Goal: Task Accomplishment & Management: Manage account settings

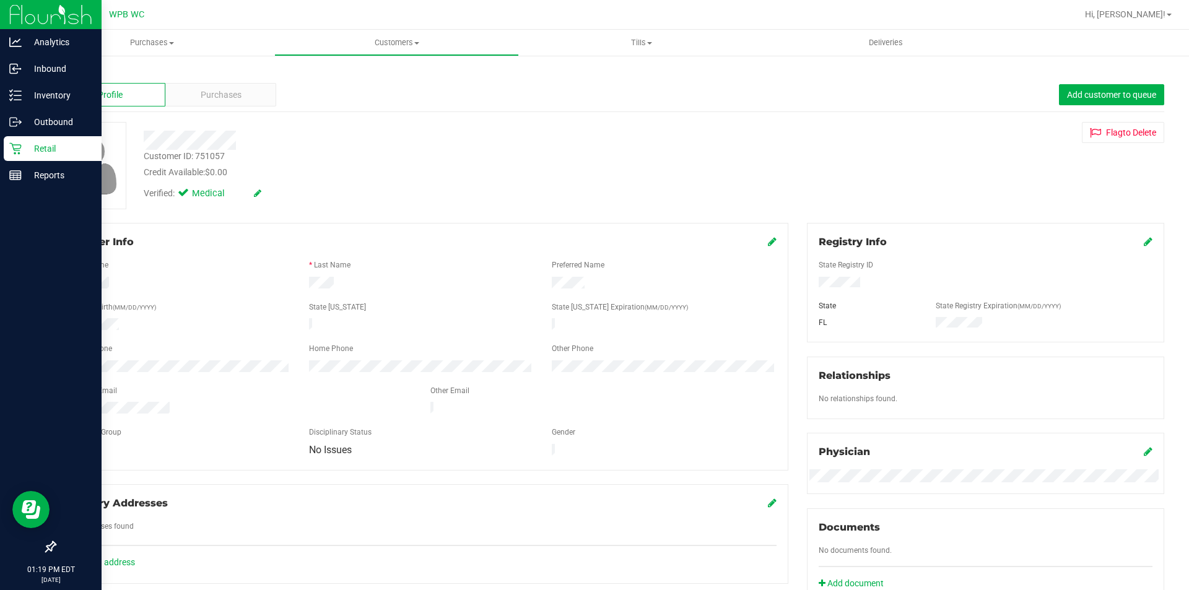
click at [14, 141] on div "Retail" at bounding box center [53, 148] width 98 height 25
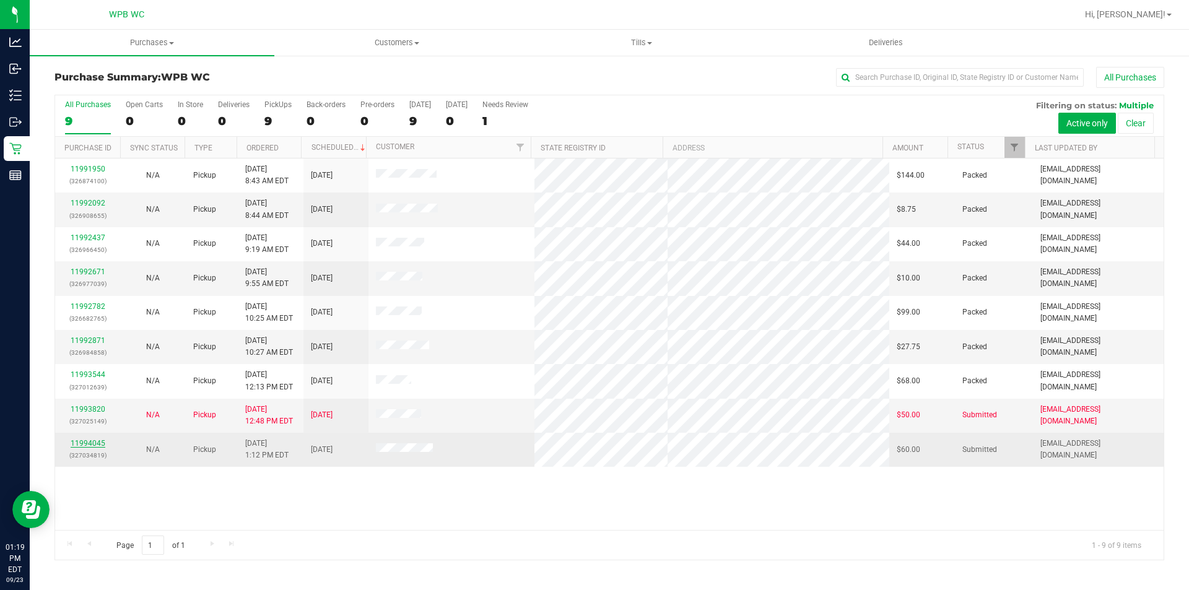
click at [86, 445] on link "11994045" at bounding box center [88, 443] width 35 height 9
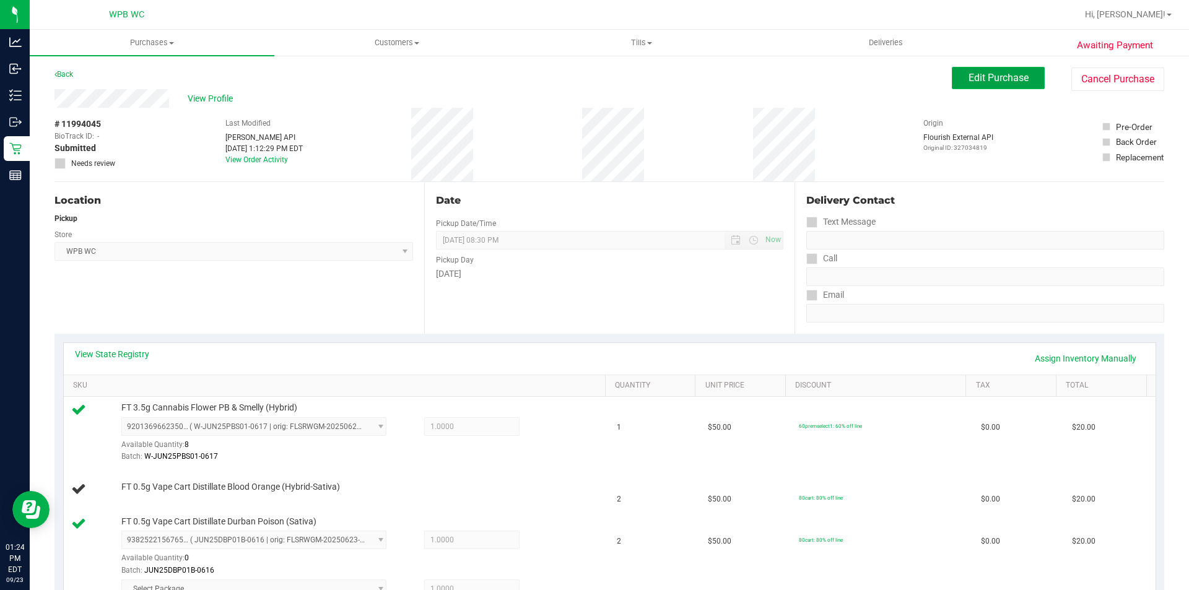
click at [980, 76] on span "Edit Purchase" at bounding box center [999, 78] width 60 height 12
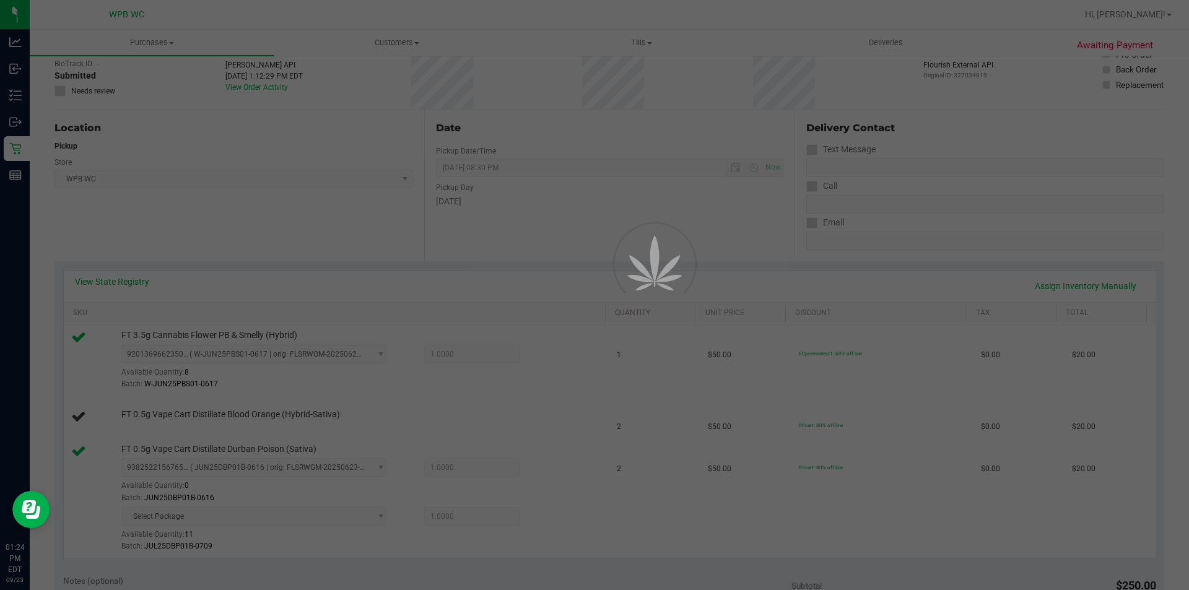
scroll to position [248, 0]
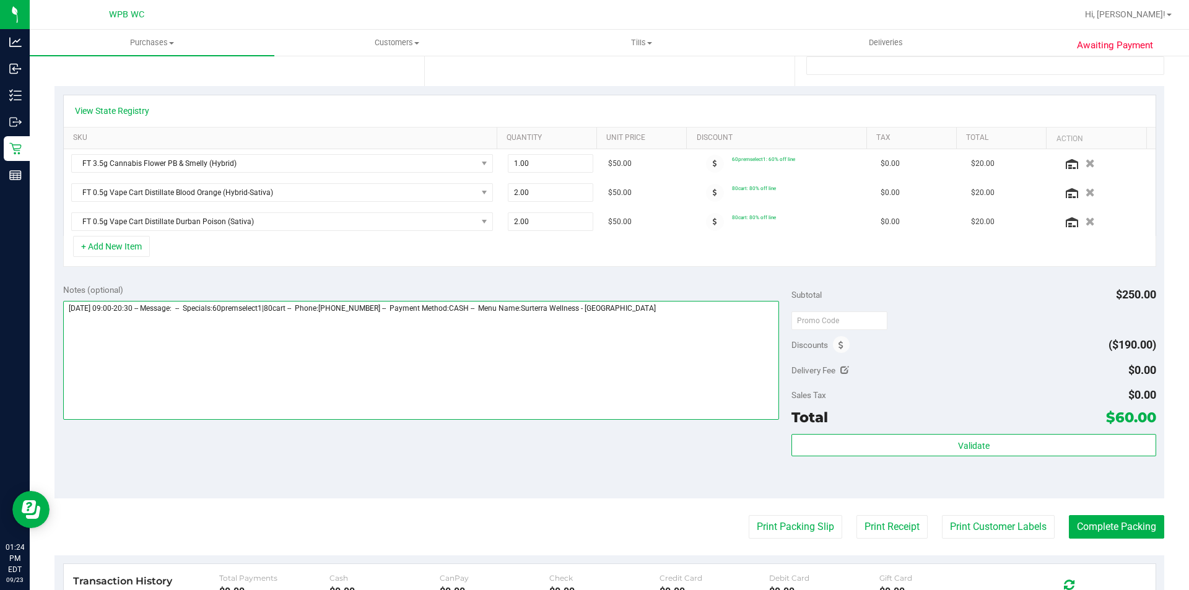
click at [686, 314] on textarea at bounding box center [421, 360] width 716 height 119
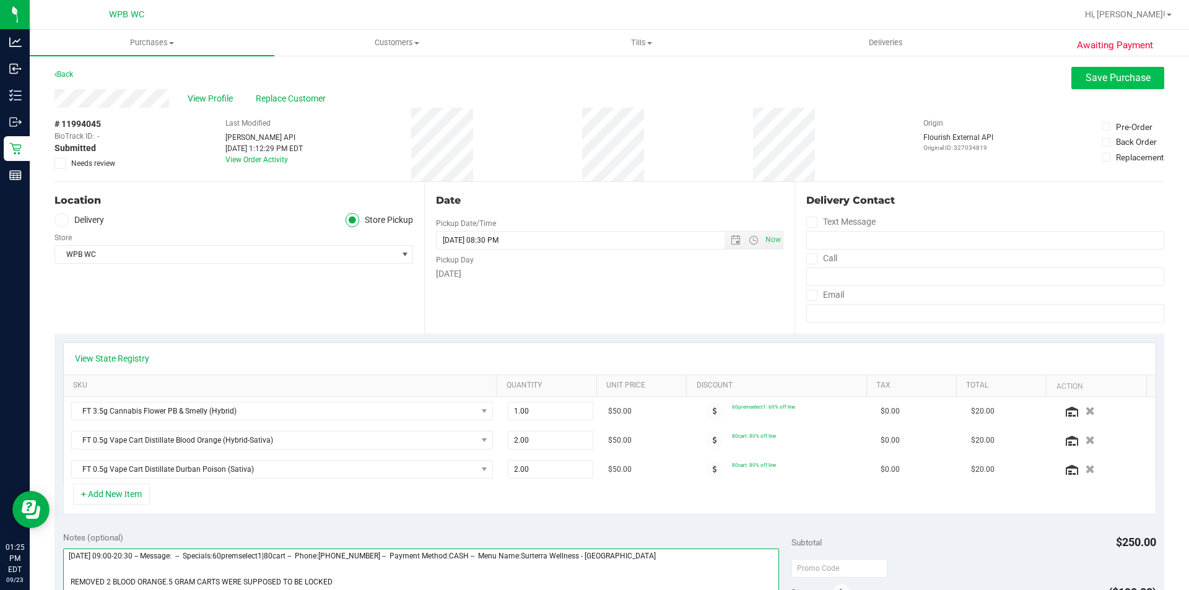
type textarea "[DATE] 09:00-20:30 -- Message: -- Specials:60premselect1|80cart -- Phone:[PHONE…"
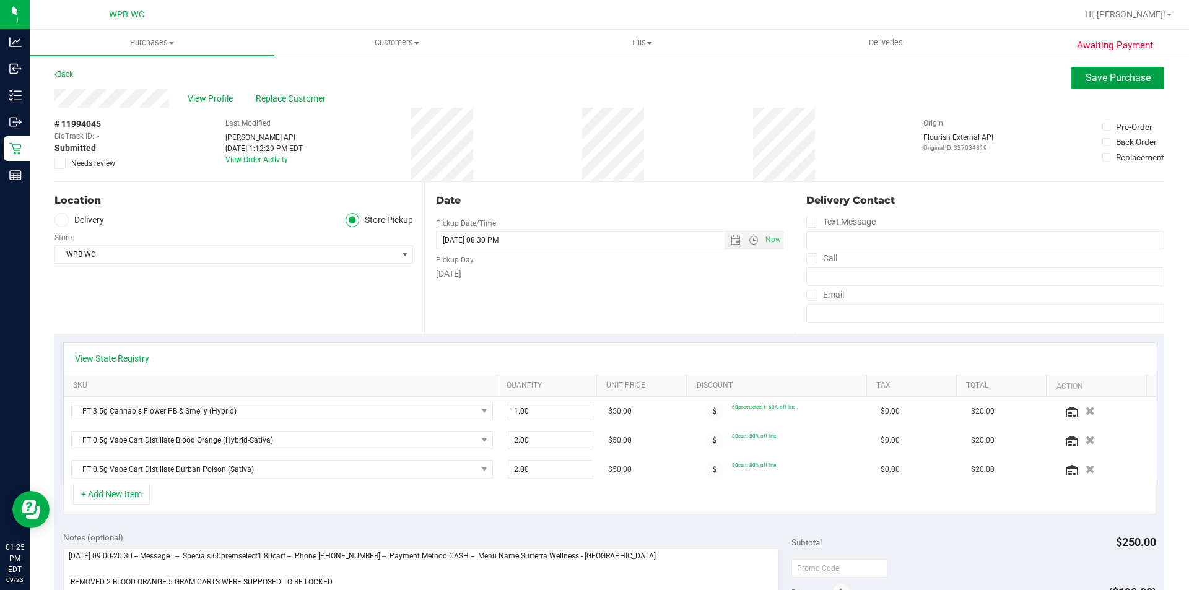
click at [1105, 76] on span "Save Purchase" at bounding box center [1118, 78] width 65 height 12
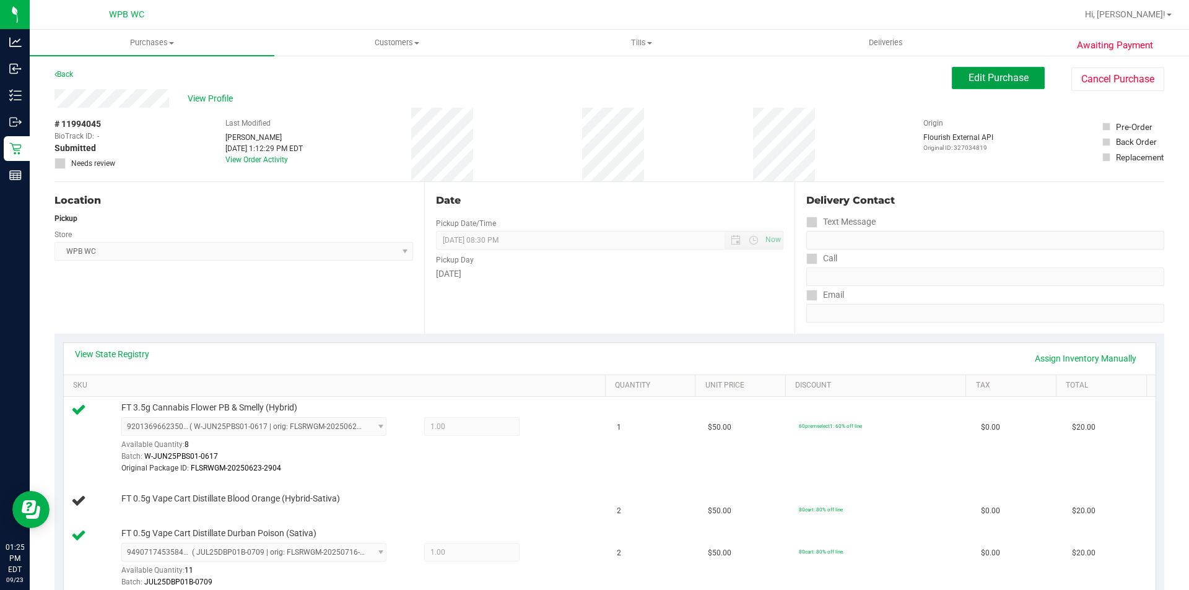
click at [1005, 79] on span "Edit Purchase" at bounding box center [999, 78] width 60 height 12
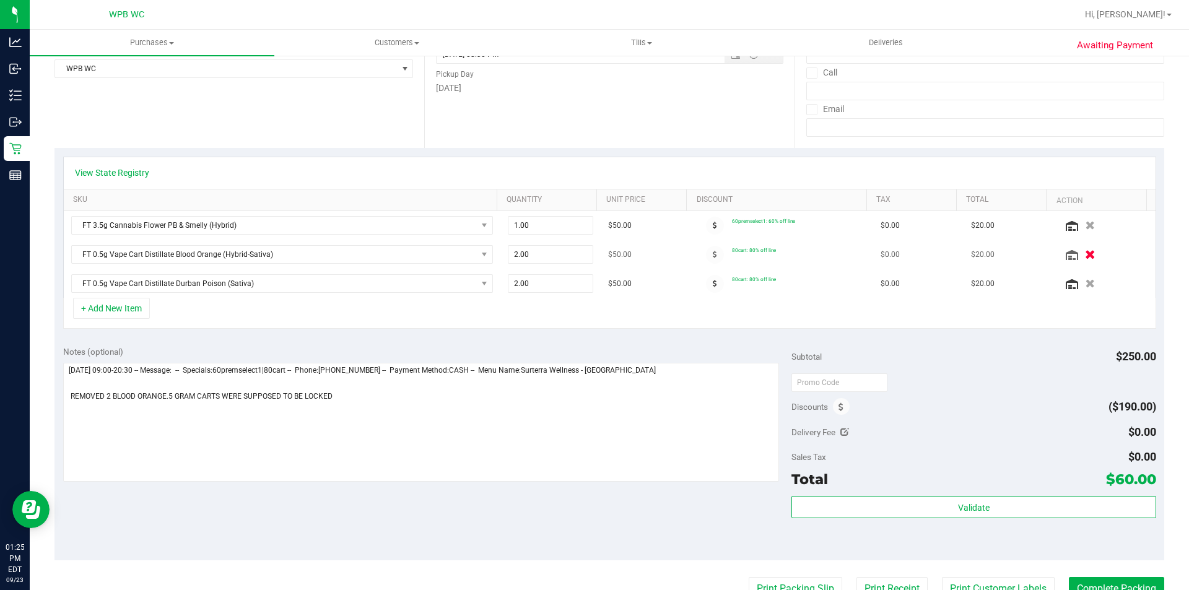
click at [1085, 255] on icon "button" at bounding box center [1090, 254] width 11 height 9
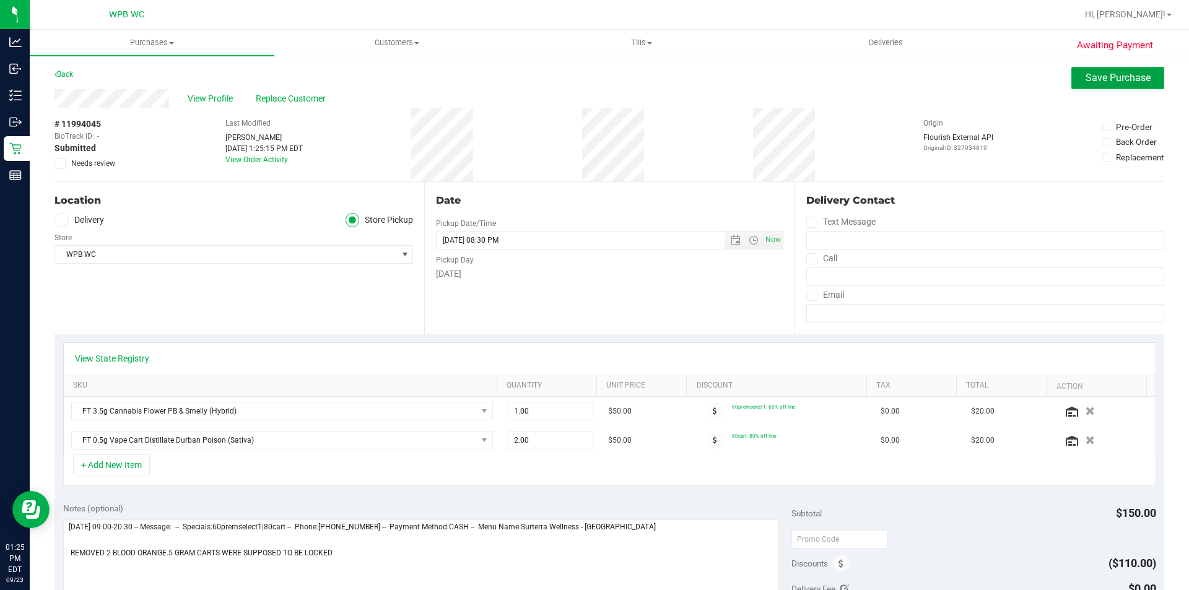
click at [1087, 78] on span "Save Purchase" at bounding box center [1118, 78] width 65 height 12
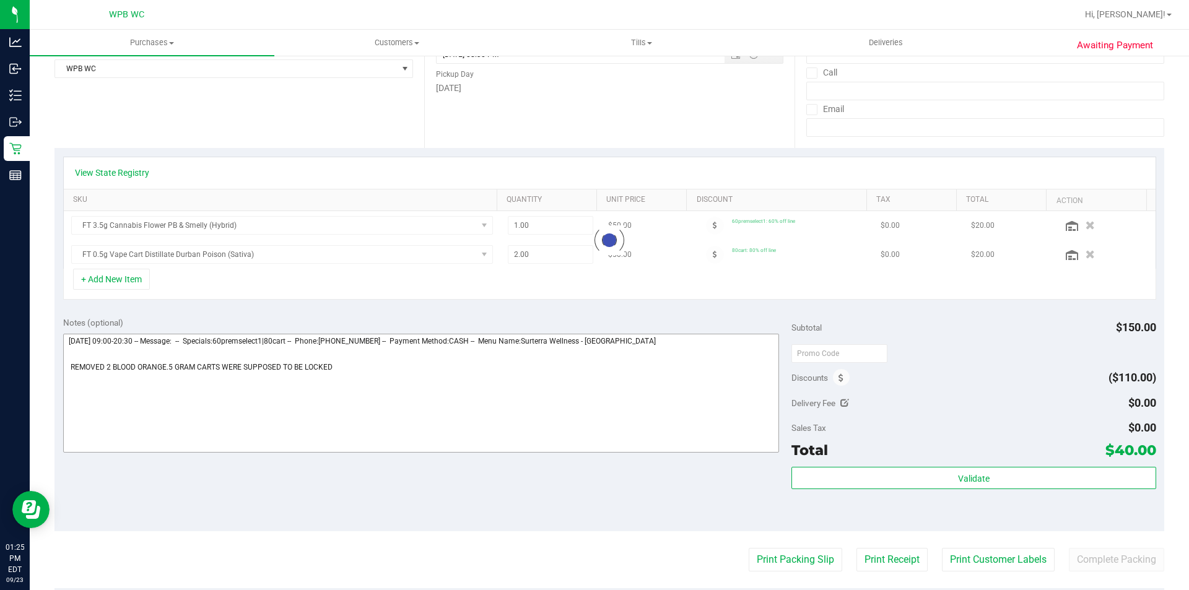
scroll to position [310, 0]
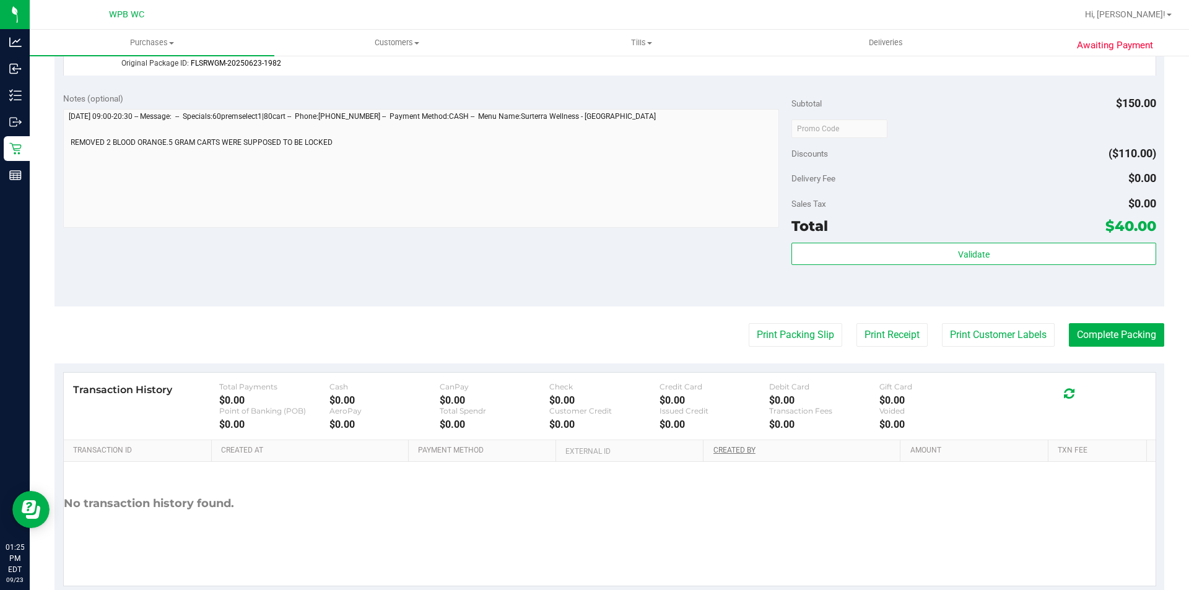
scroll to position [557, 0]
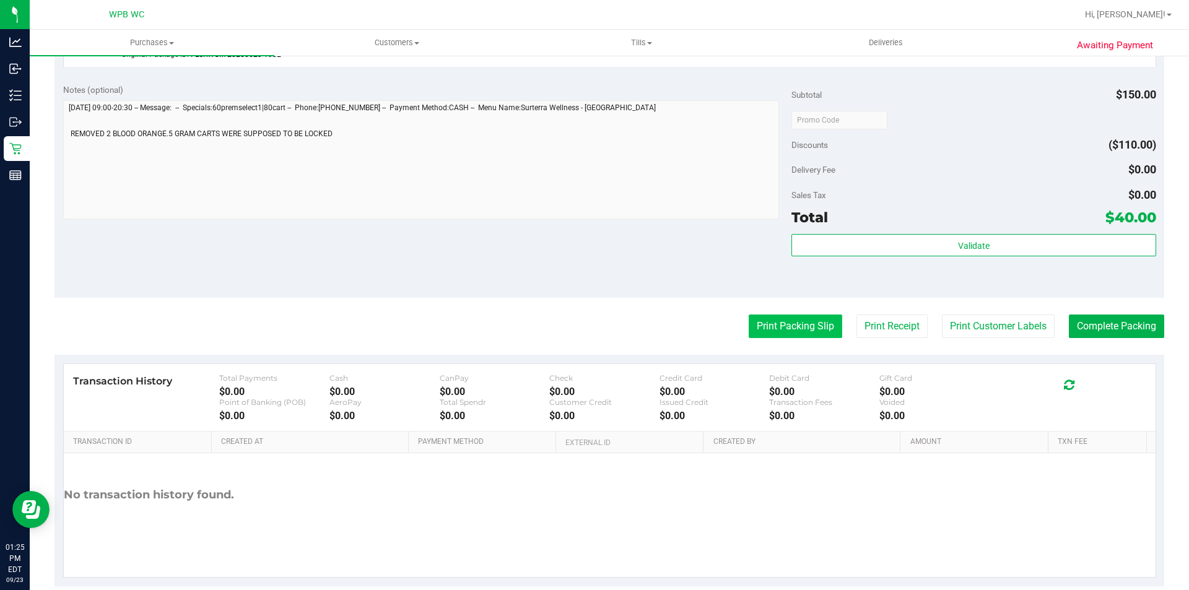
click at [791, 323] on button "Print Packing Slip" at bounding box center [796, 327] width 94 height 24
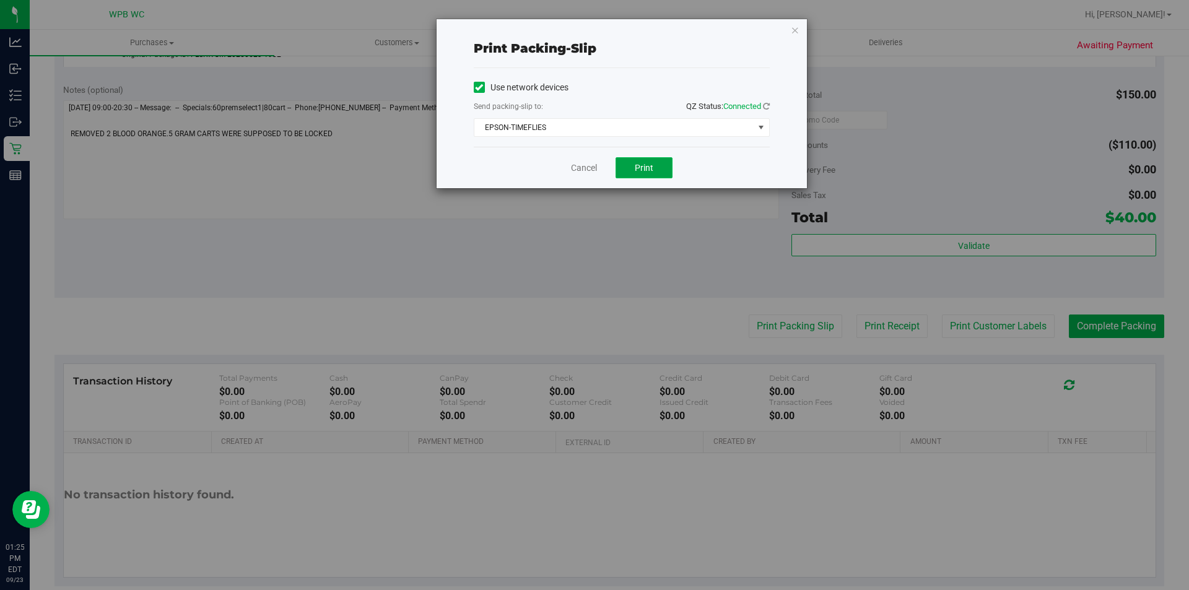
click at [658, 172] on button "Print" at bounding box center [644, 167] width 57 height 21
click at [796, 28] on icon "button" at bounding box center [795, 29] width 9 height 15
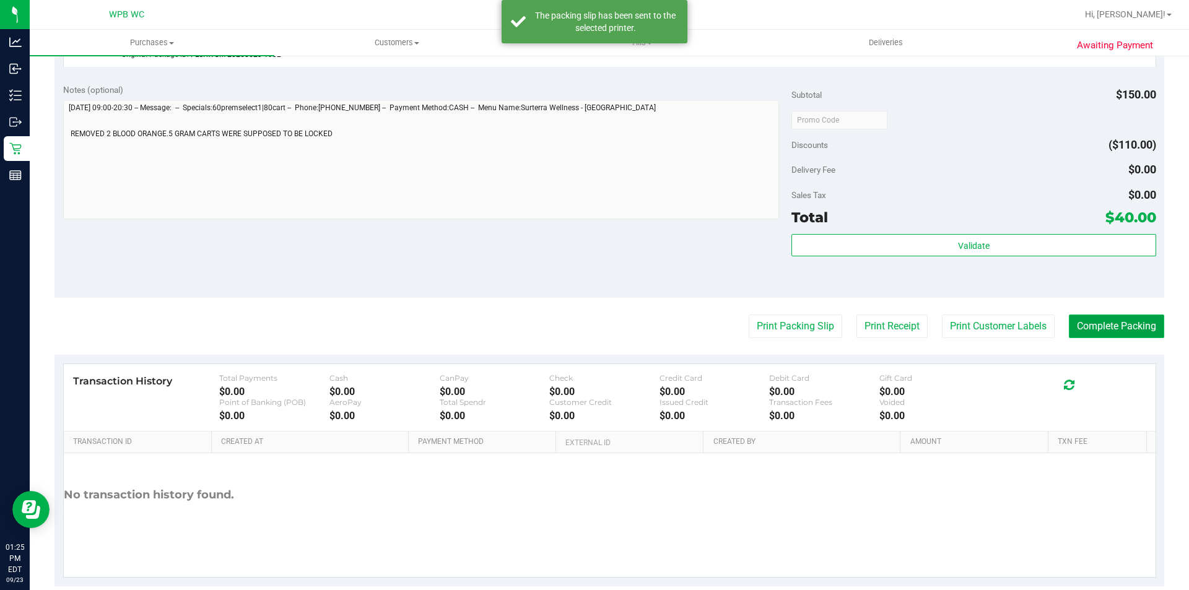
click at [1120, 329] on button "Complete Packing" at bounding box center [1116, 327] width 95 height 24
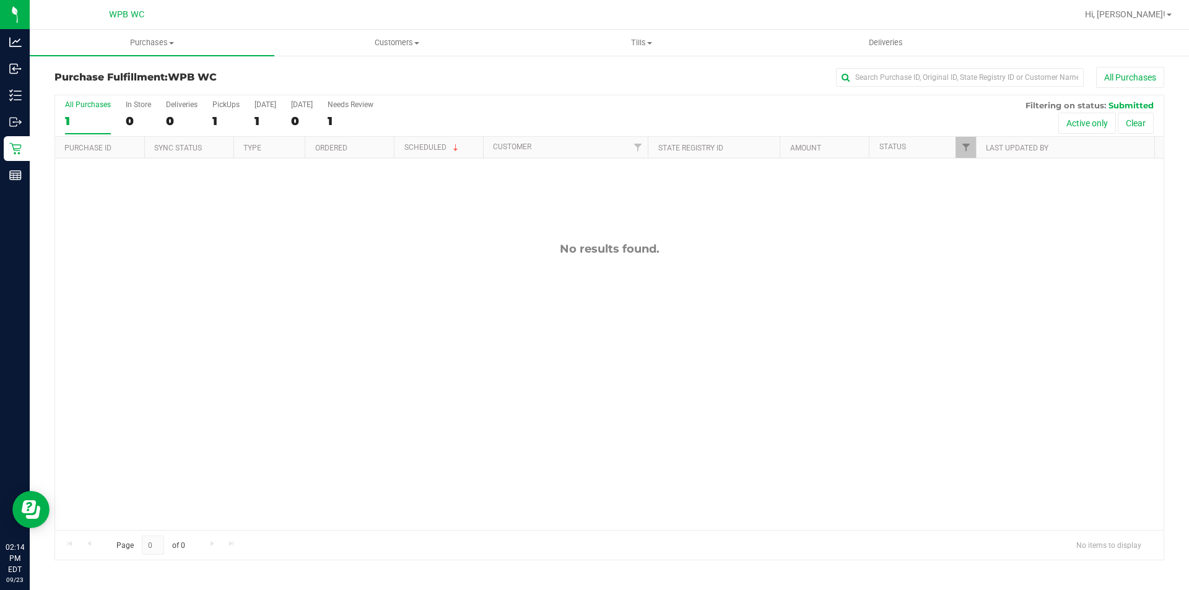
click at [88, 115] on div "1" at bounding box center [88, 121] width 46 height 14
click at [0, 0] on input "All Purchases 1" at bounding box center [0, 0] width 0 height 0
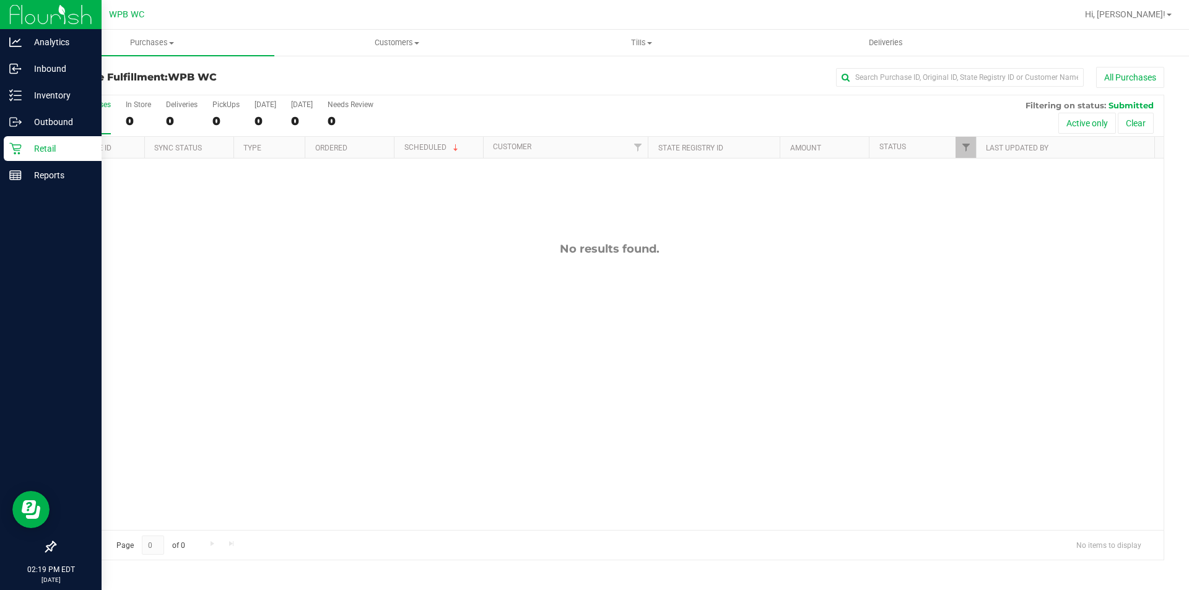
click at [19, 149] on icon at bounding box center [15, 148] width 12 height 12
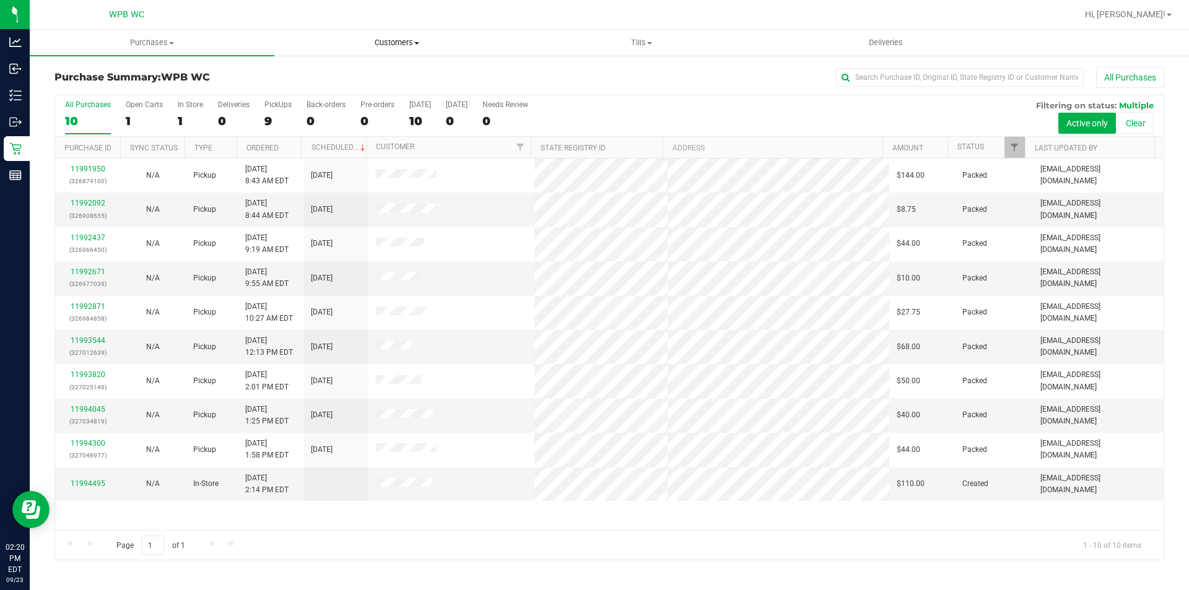
click at [394, 42] on span "Customers" at bounding box center [396, 42] width 243 height 11
click at [341, 74] on span "All customers" at bounding box center [318, 74] width 89 height 11
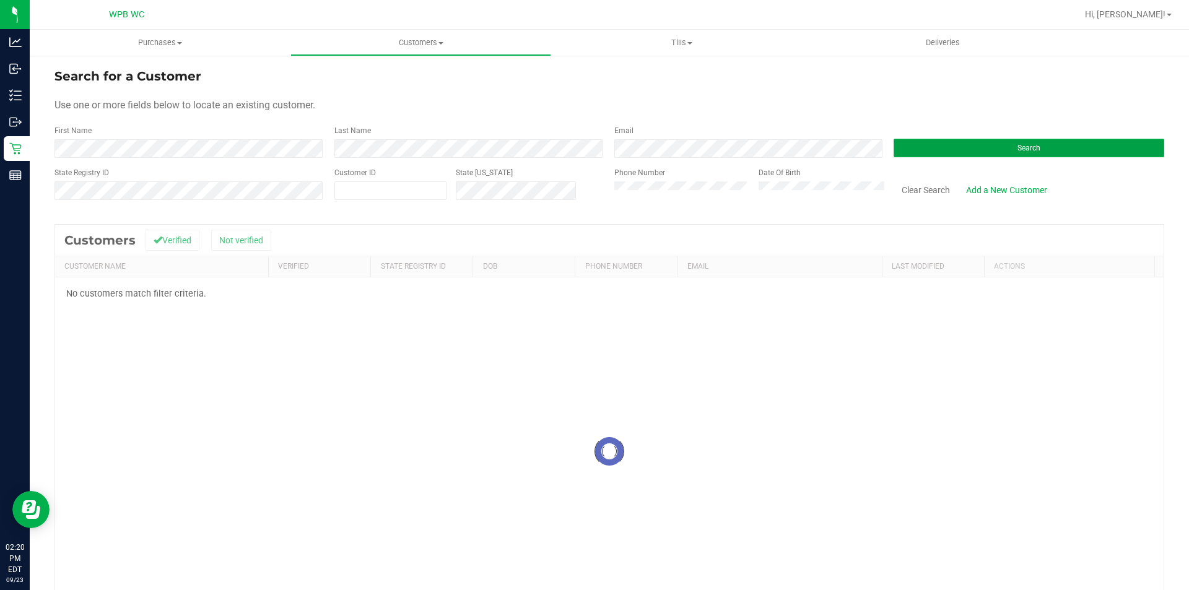
click at [1000, 155] on button "Search" at bounding box center [1029, 148] width 271 height 19
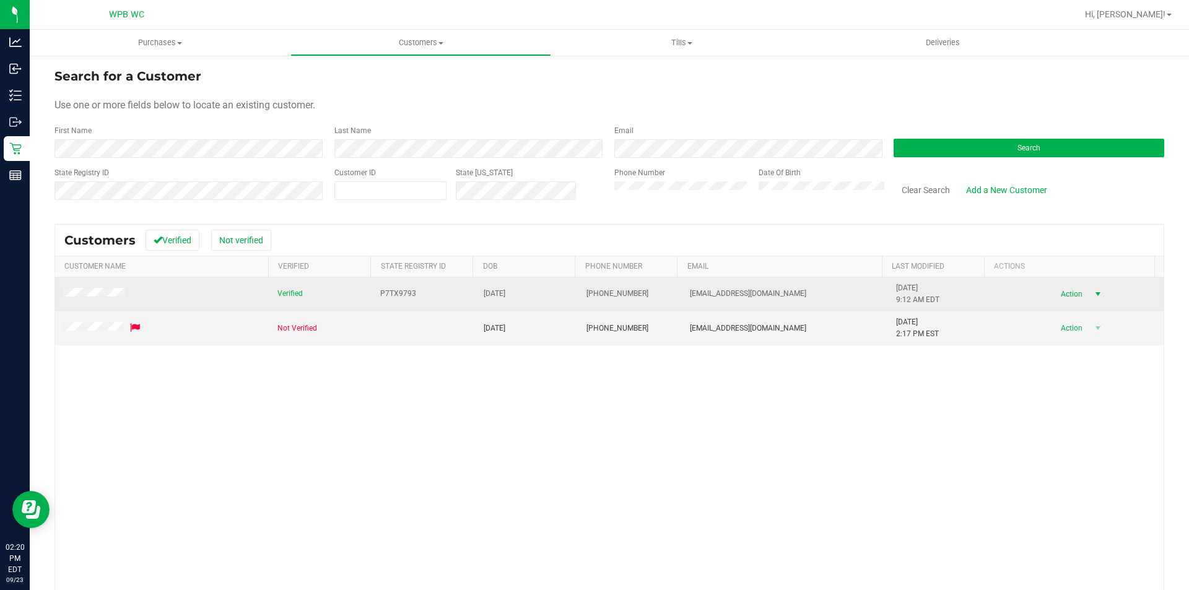
click at [1071, 297] on span "Action" at bounding box center [1070, 293] width 40 height 17
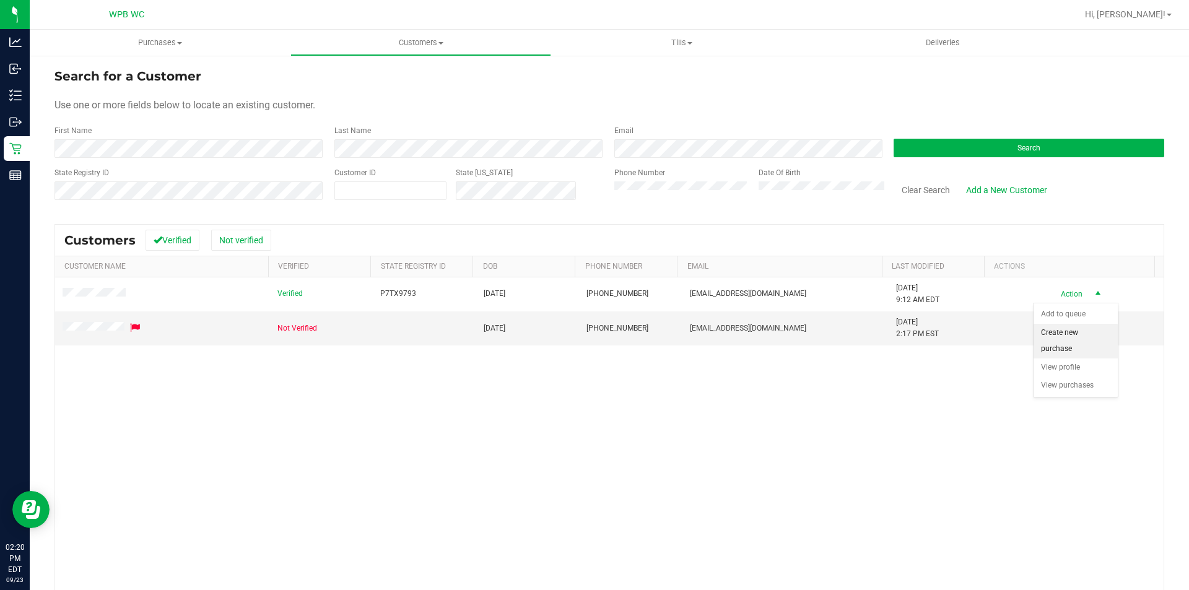
click at [1060, 343] on li "Create new purchase" at bounding box center [1076, 341] width 84 height 34
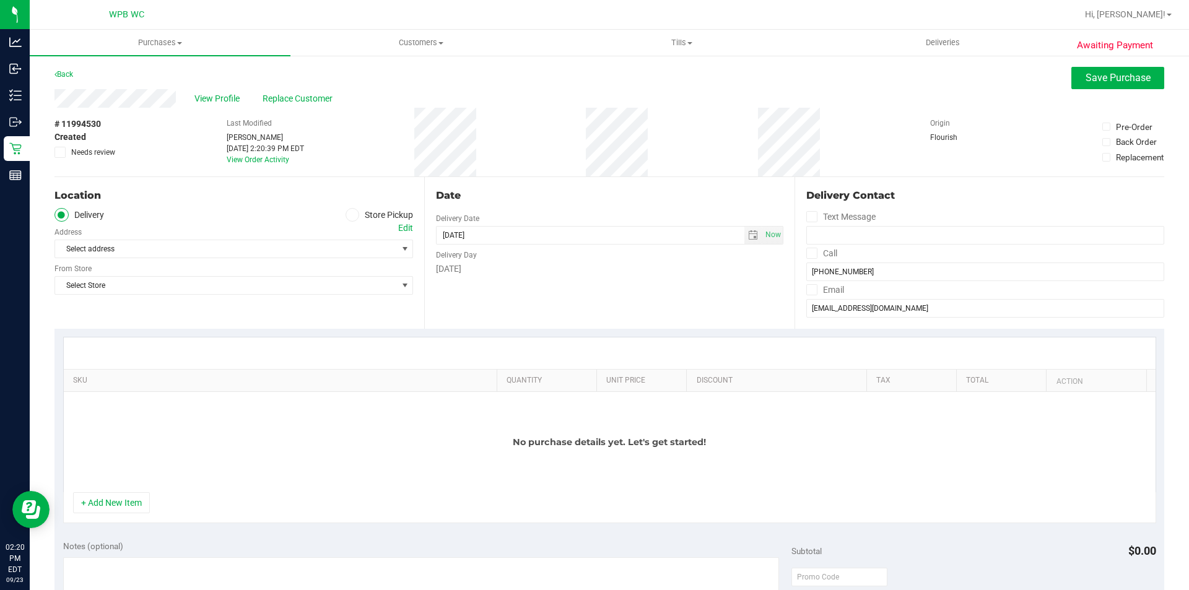
click at [354, 212] on span at bounding box center [353, 215] width 14 height 14
click at [0, 0] on input "Store Pickup" at bounding box center [0, 0] width 0 height 0
click at [353, 245] on span "Select Store" at bounding box center [226, 248] width 342 height 17
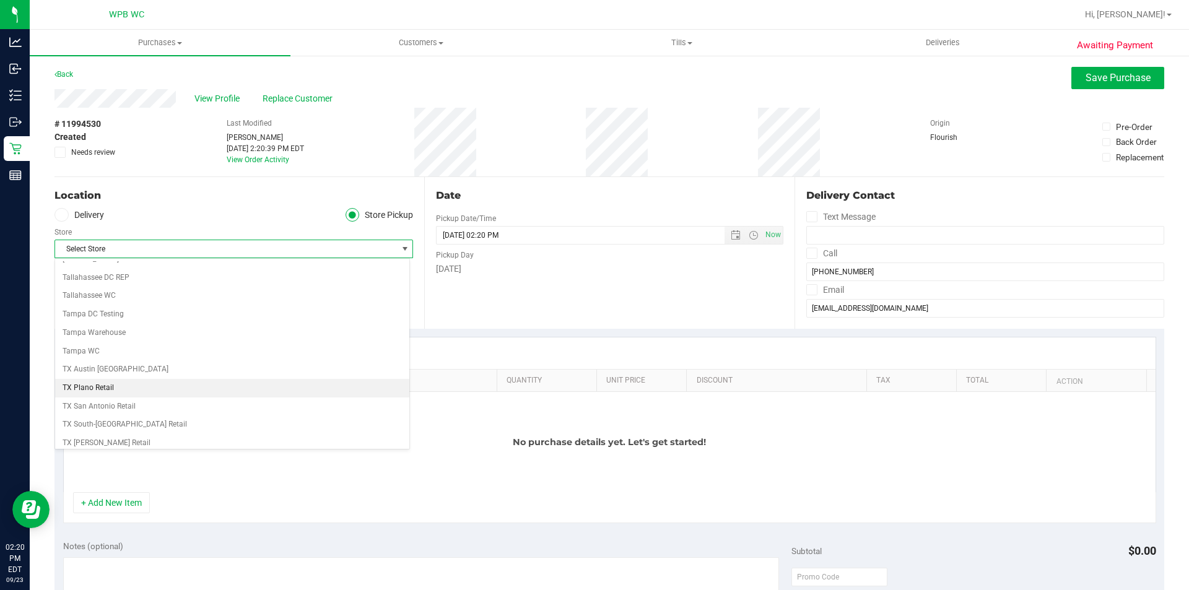
scroll to position [900, 0]
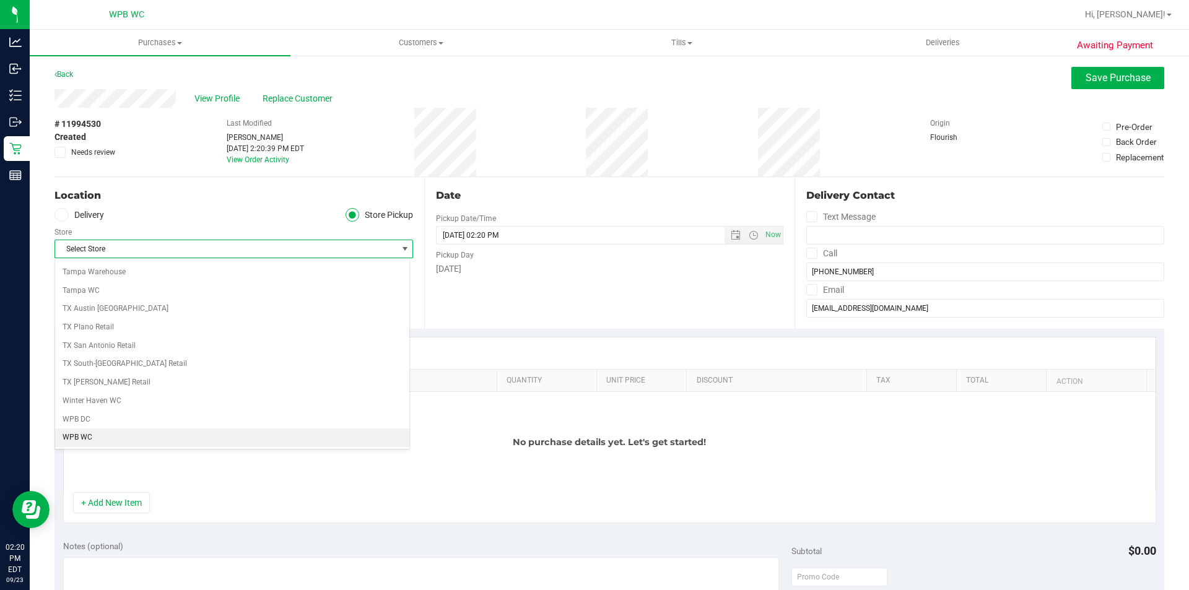
click at [90, 441] on li "WPB WC" at bounding box center [232, 438] width 354 height 19
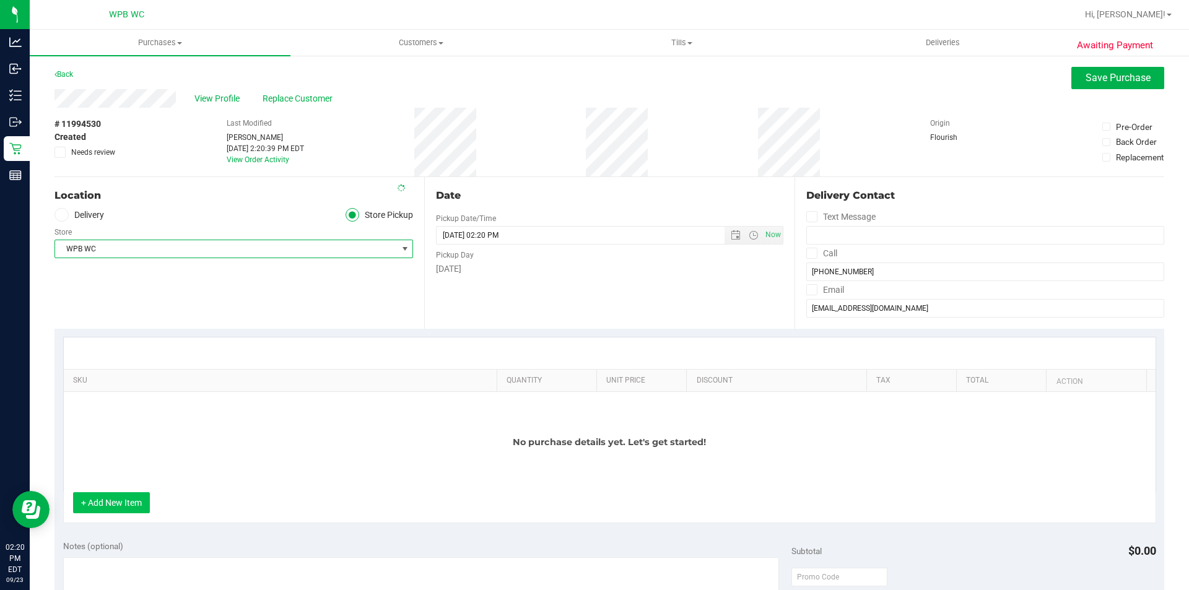
click at [103, 512] on button "+ Add New Item" at bounding box center [111, 502] width 77 height 21
click at [146, 398] on div "No purchase details yet. Let's get started!" at bounding box center [610, 442] width 1092 height 100
click at [119, 502] on button "+ Add New Item" at bounding box center [111, 502] width 77 height 21
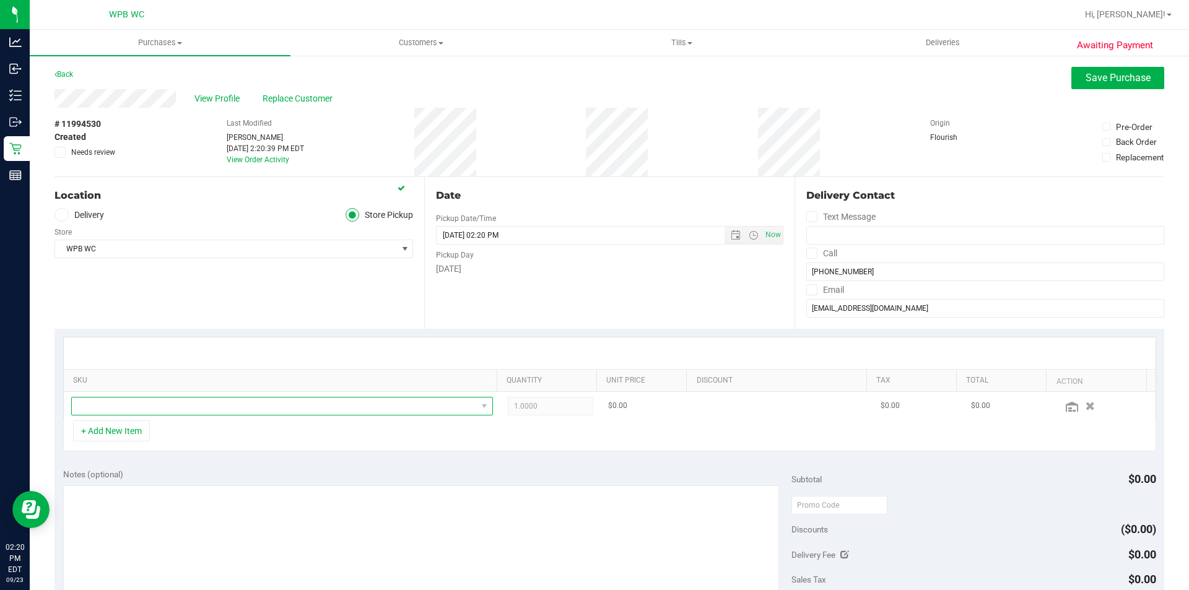
click at [110, 405] on span "NO DATA FOUND" at bounding box center [274, 406] width 405 height 17
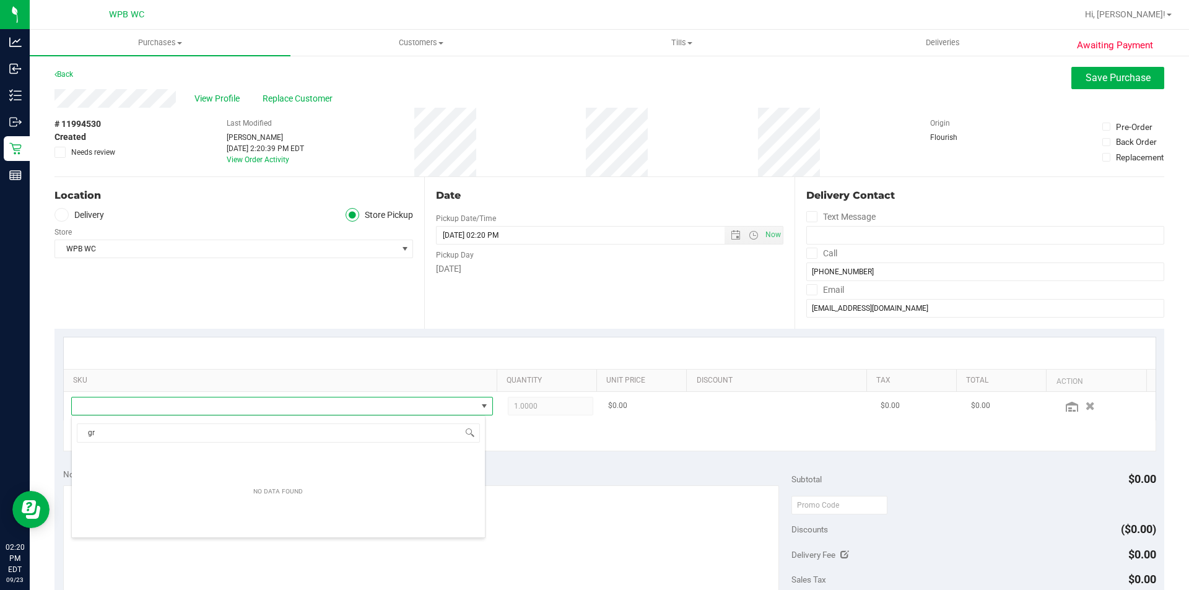
scroll to position [19, 411]
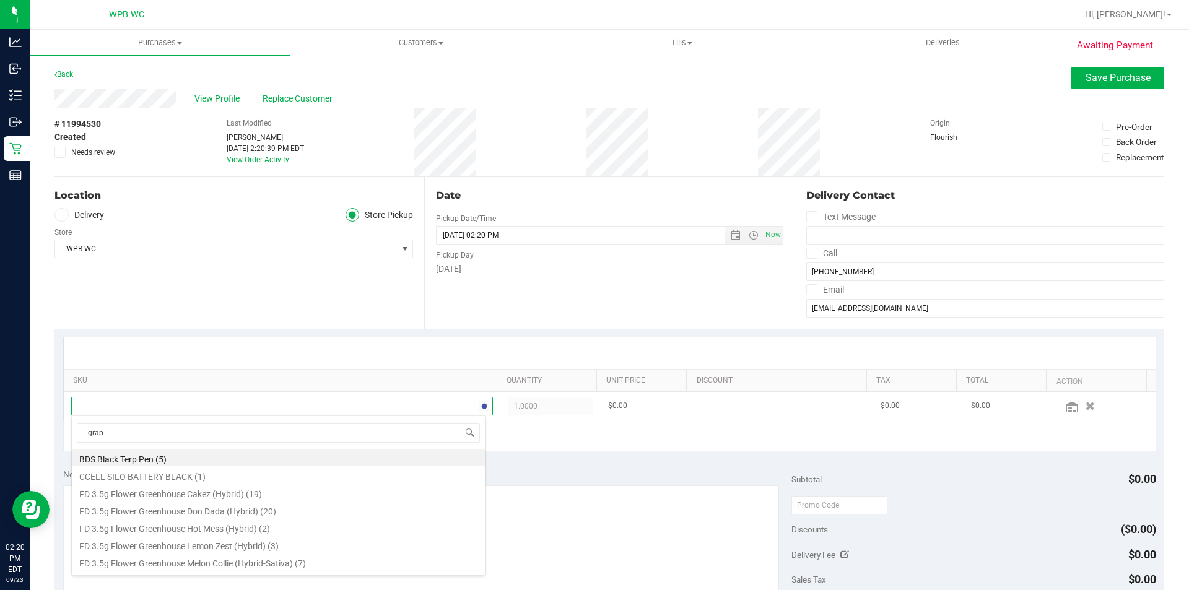
type input "grape"
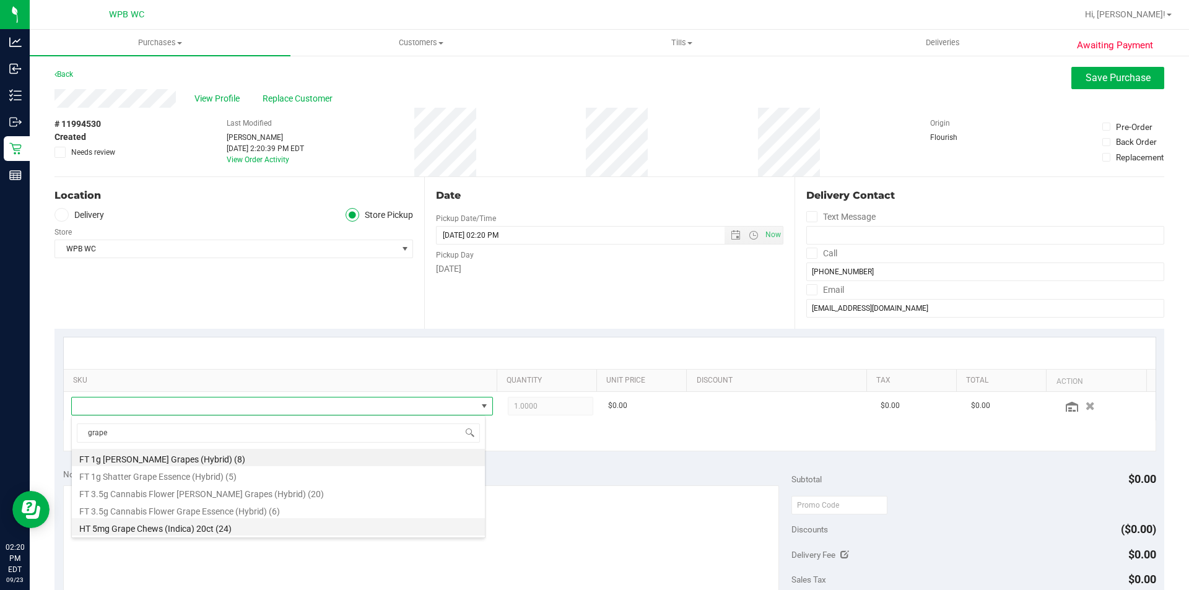
click at [256, 526] on li "HT 5mg Grape Chews (Indica) 20ct (24)" at bounding box center [278, 526] width 413 height 17
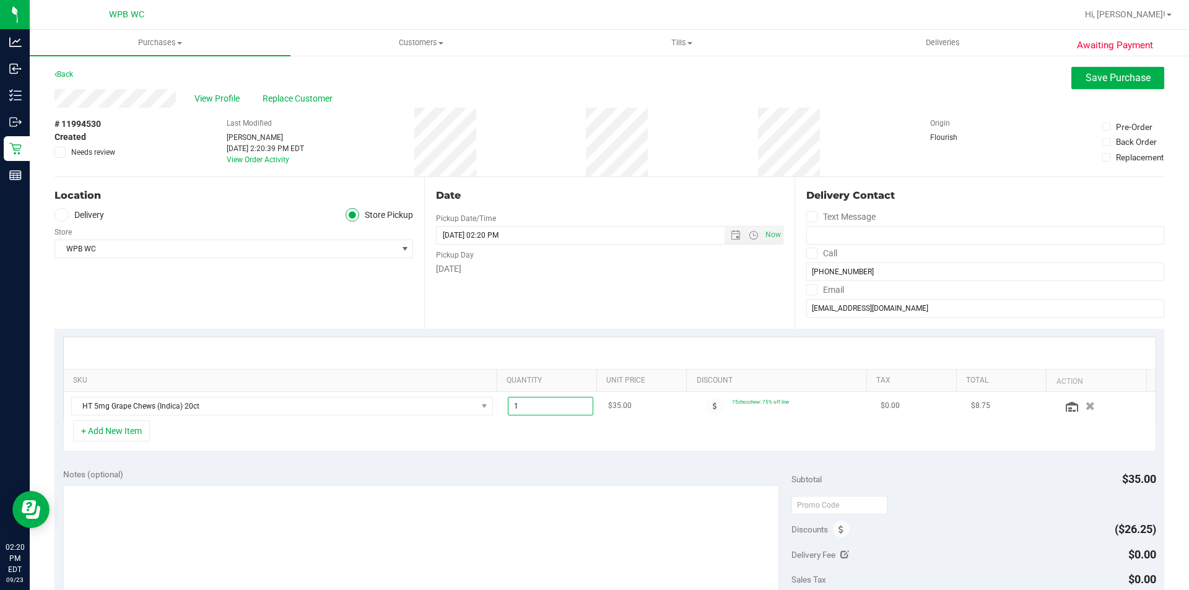
drag, startPoint x: 569, startPoint y: 410, endPoint x: 379, endPoint y: 418, distance: 190.3
click at [377, 421] on div "SKU Quantity Unit Price Discount Tax Total Action HT 5mg Grape Chews (Indica) 2…" at bounding box center [609, 394] width 1093 height 115
type input "2"
type input "2.00"
click at [404, 451] on div "+ Add New Item" at bounding box center [609, 435] width 1093 height 31
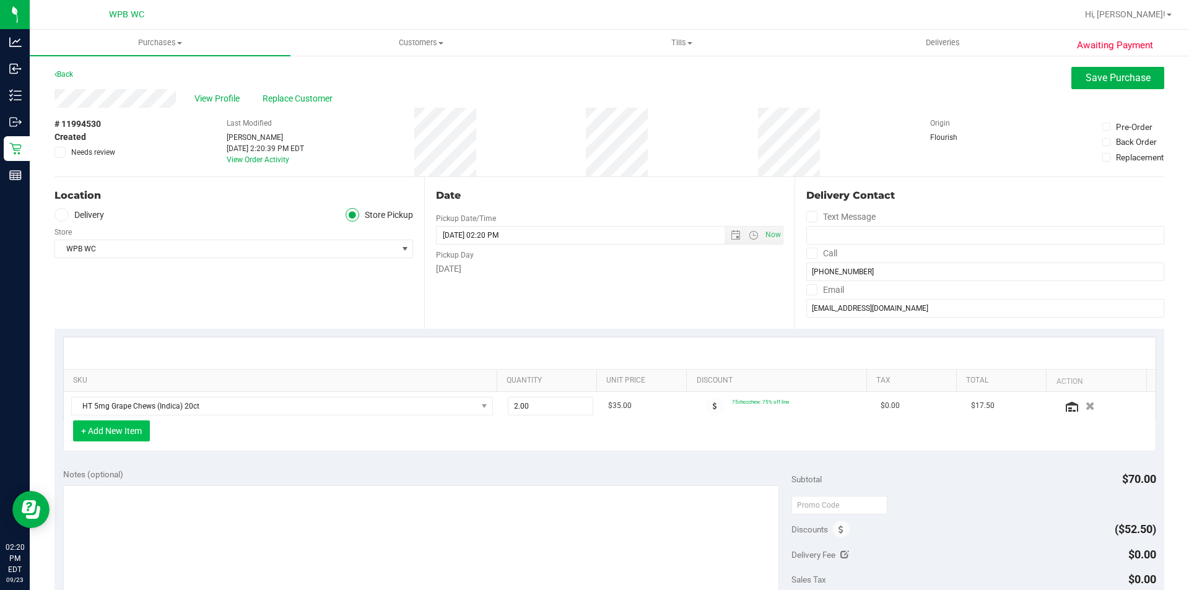
click at [100, 428] on button "+ Add New Item" at bounding box center [111, 430] width 77 height 21
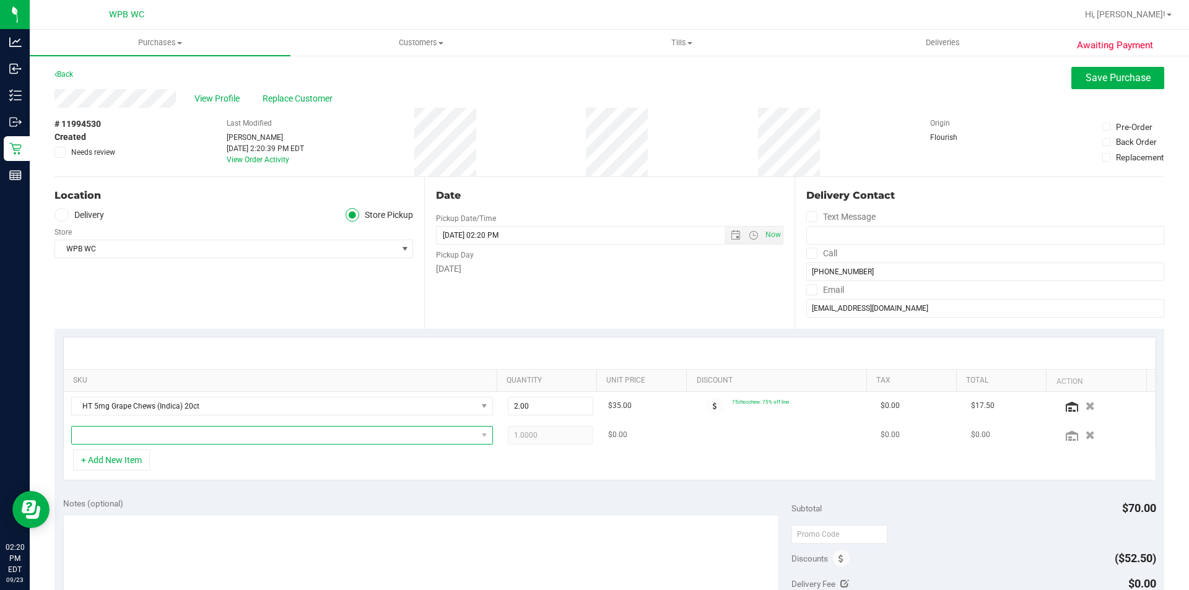
click at [123, 439] on span "NO DATA FOUND" at bounding box center [274, 435] width 405 height 17
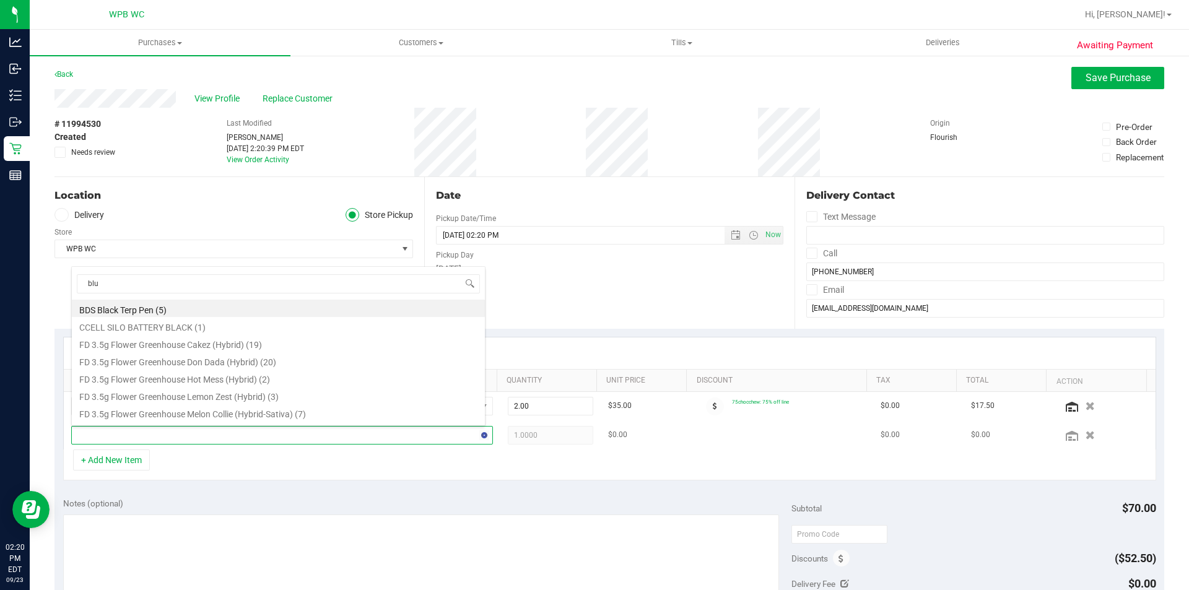
type input "blue"
click at [209, 380] on li "HT 10mg Blue Raspberry Chews Hybrid (1:1 CBD:THC) 20ct (18)" at bounding box center [278, 380] width 413 height 17
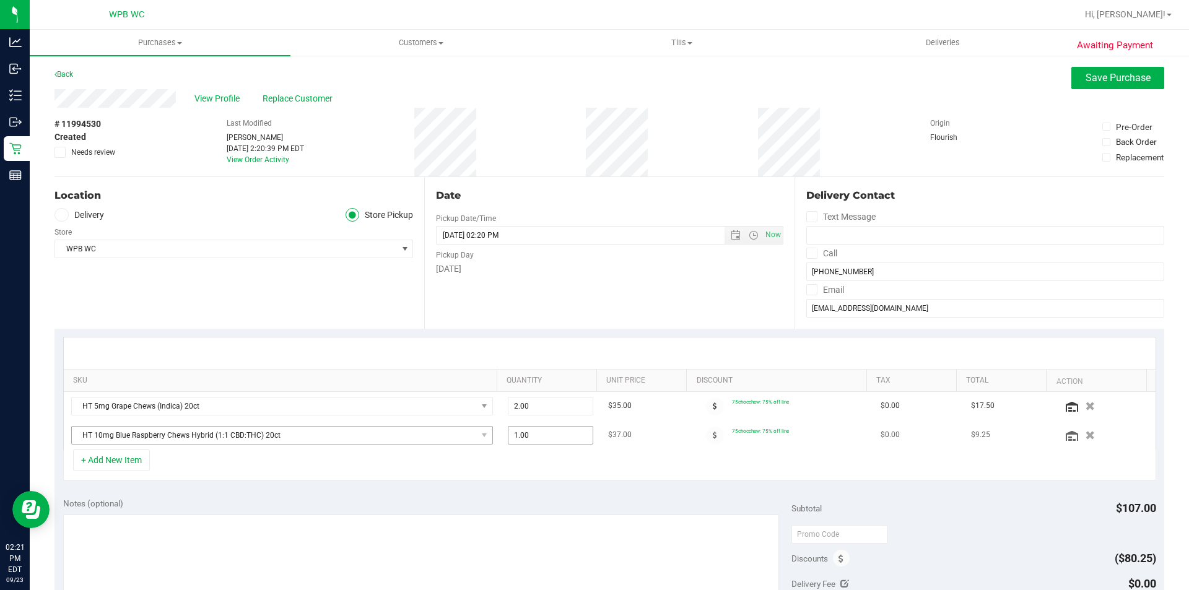
drag, startPoint x: 551, startPoint y: 442, endPoint x: 391, endPoint y: 426, distance: 160.0
click at [406, 441] on tr "HT 10mg Blue Raspberry Chews Hybrid (1:1 CBD:THC) 20ct 1.00 1 $37.00 75chocchew…" at bounding box center [610, 435] width 1092 height 28
type input "2"
type input "2.00"
click at [770, 477] on div "+ Add New Item" at bounding box center [609, 465] width 1093 height 31
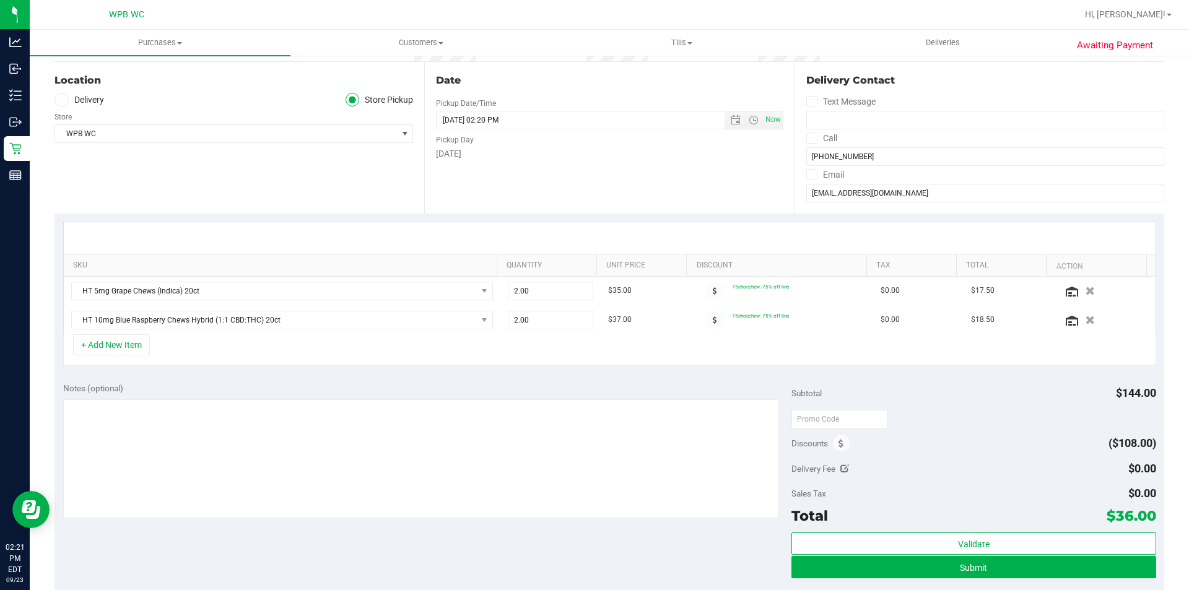
scroll to position [248, 0]
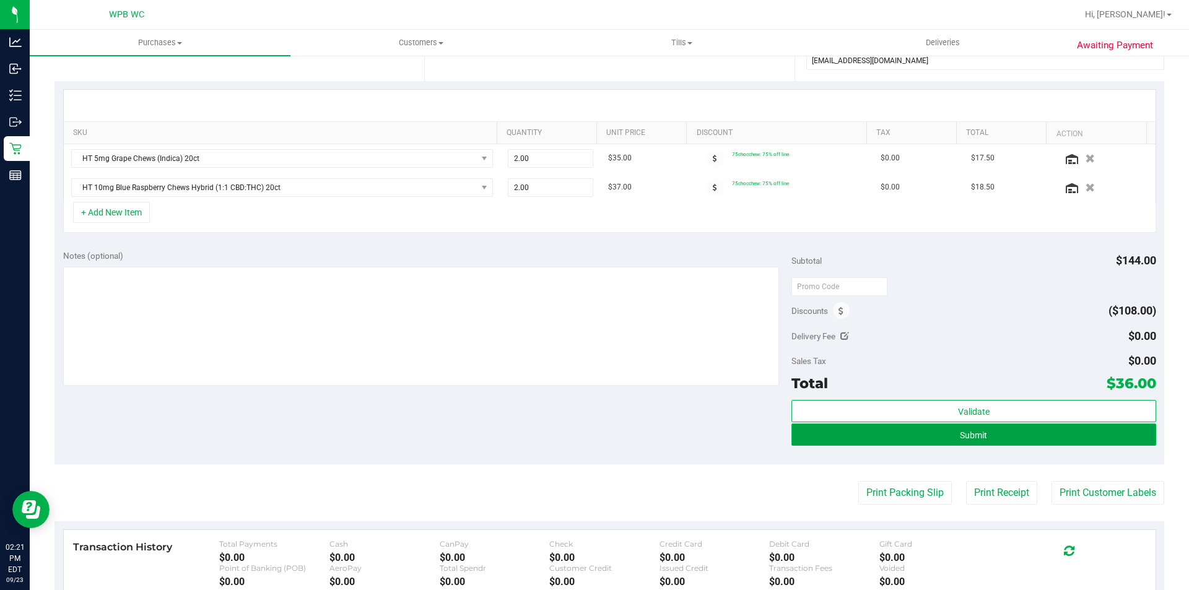
click at [1051, 428] on button "Submit" at bounding box center [973, 435] width 364 height 22
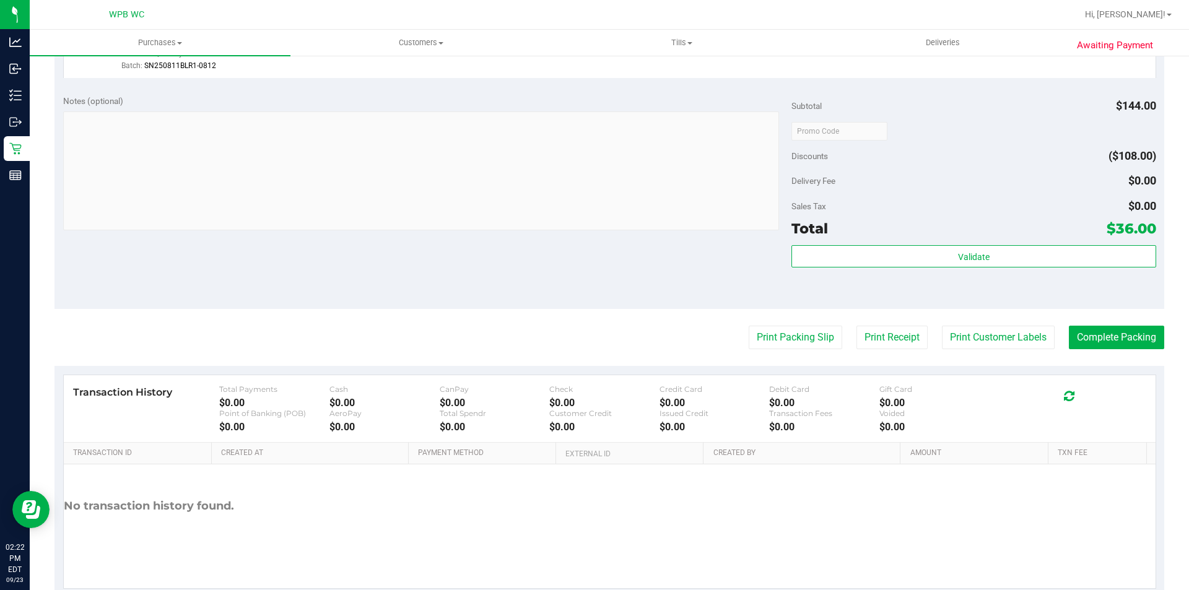
scroll to position [494, 0]
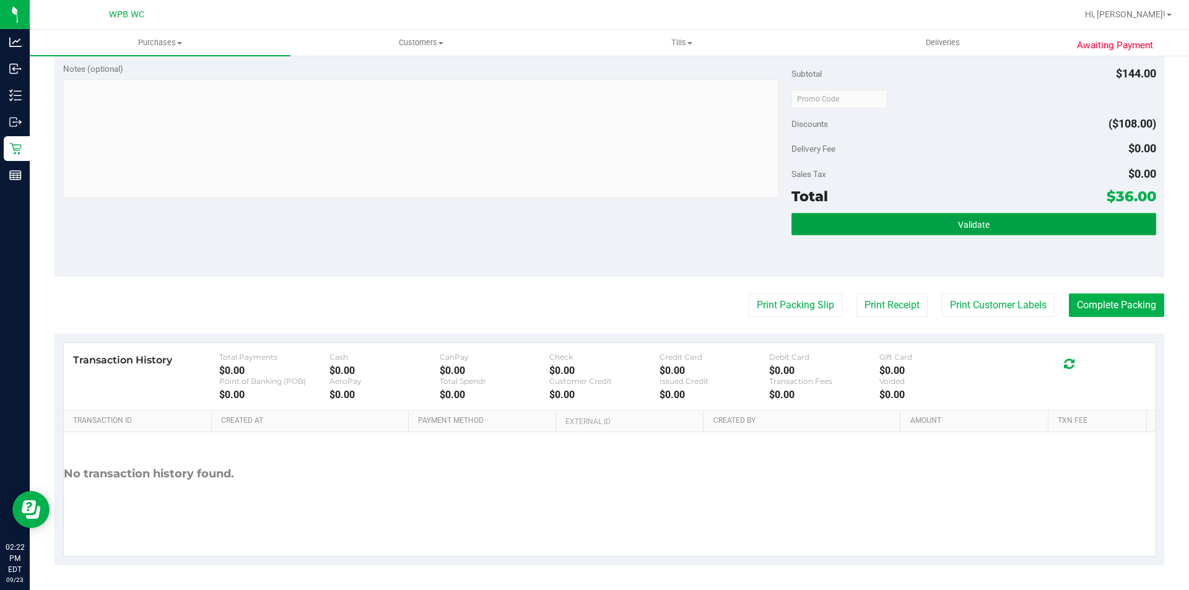
click at [1019, 214] on button "Validate" at bounding box center [973, 224] width 364 height 22
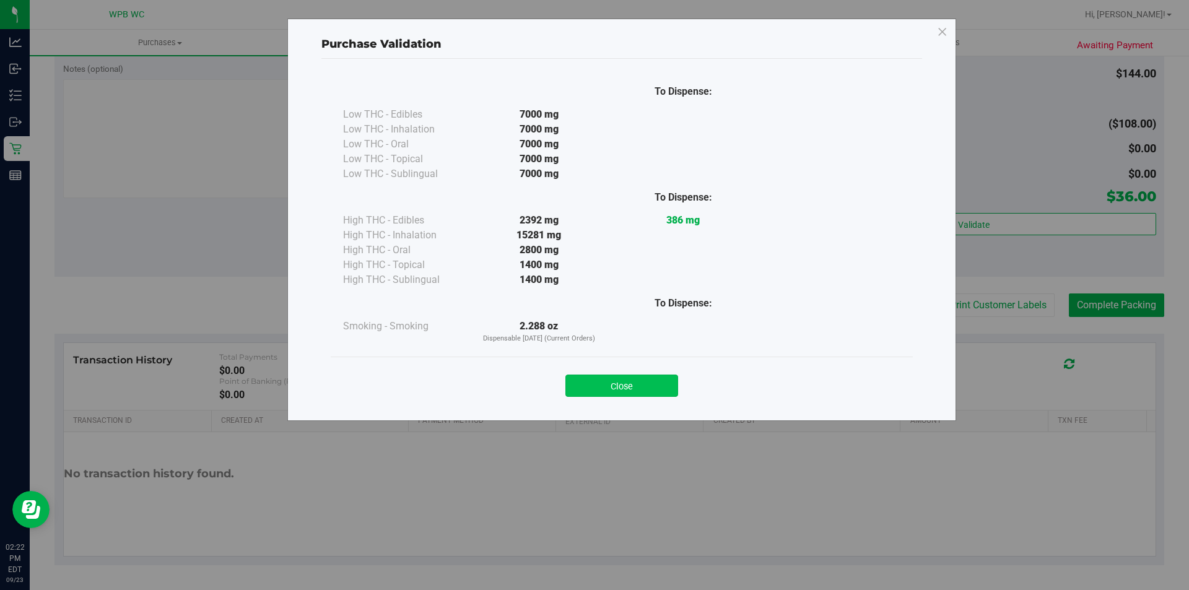
click at [616, 390] on button "Close" at bounding box center [621, 386] width 113 height 22
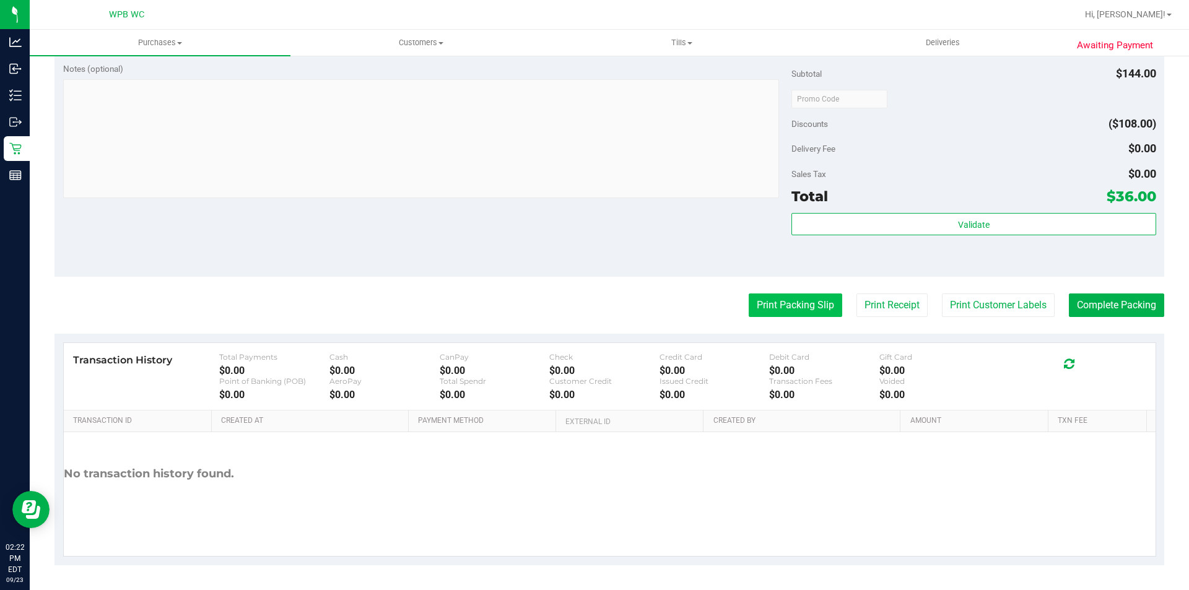
click at [806, 306] on button "Print Packing Slip" at bounding box center [796, 306] width 94 height 24
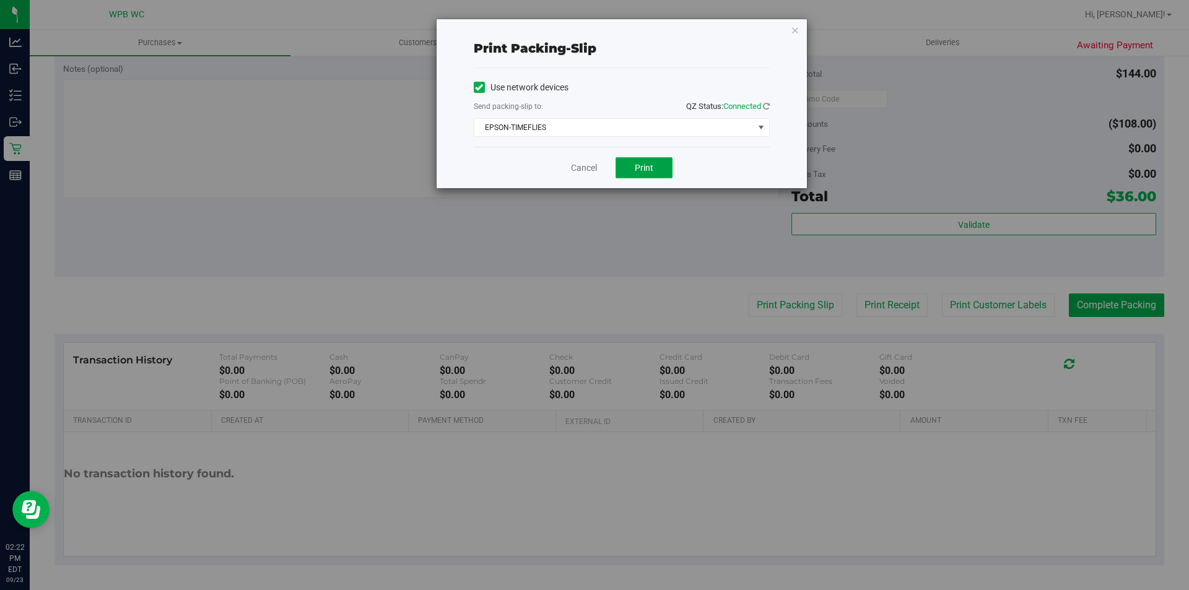
click at [653, 165] on span "Print" at bounding box center [644, 168] width 19 height 10
click at [580, 170] on link "Cancel" at bounding box center [584, 168] width 26 height 13
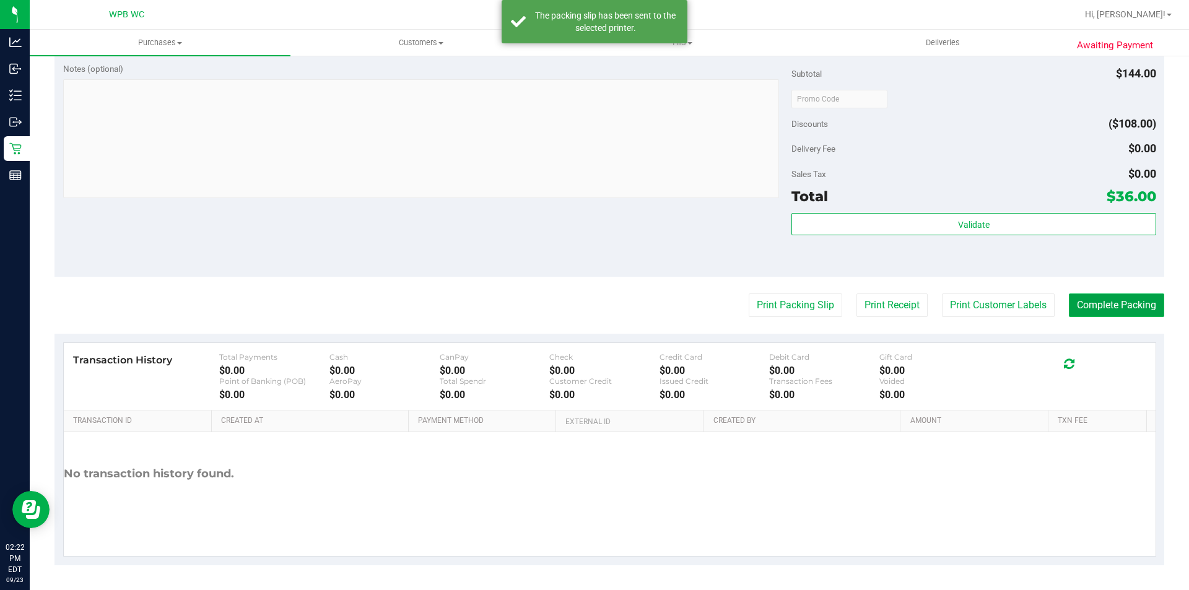
click at [1086, 308] on button "Complete Packing" at bounding box center [1116, 306] width 95 height 24
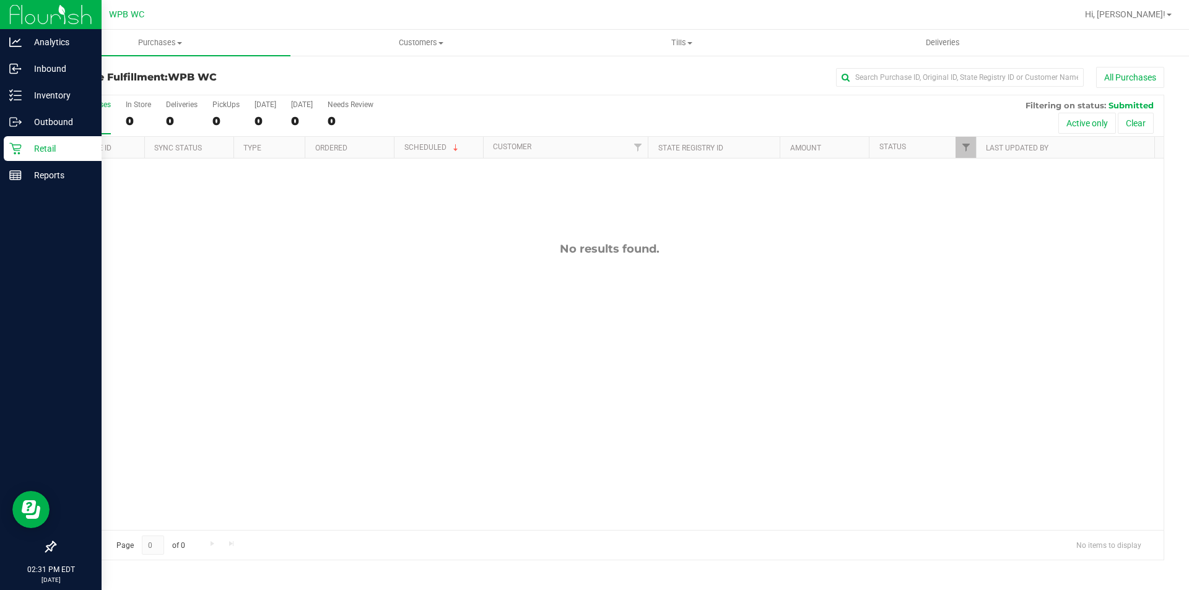
click at [51, 145] on p "Retail" at bounding box center [59, 148] width 74 height 15
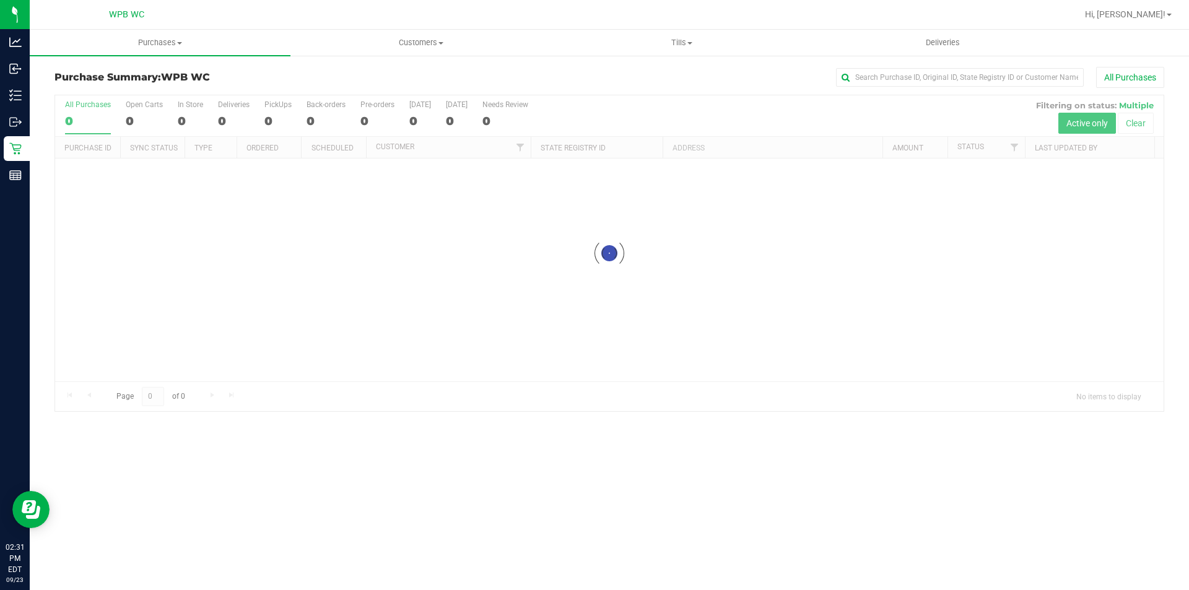
click at [595, 111] on div at bounding box center [609, 253] width 1108 height 316
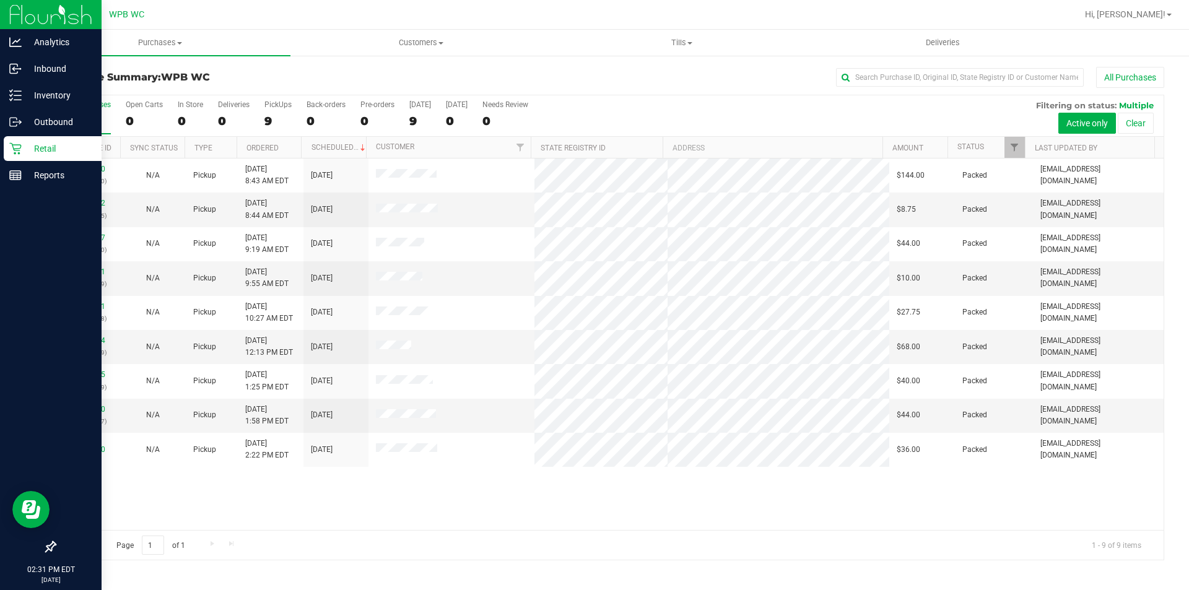
click at [41, 142] on p "Retail" at bounding box center [59, 148] width 74 height 15
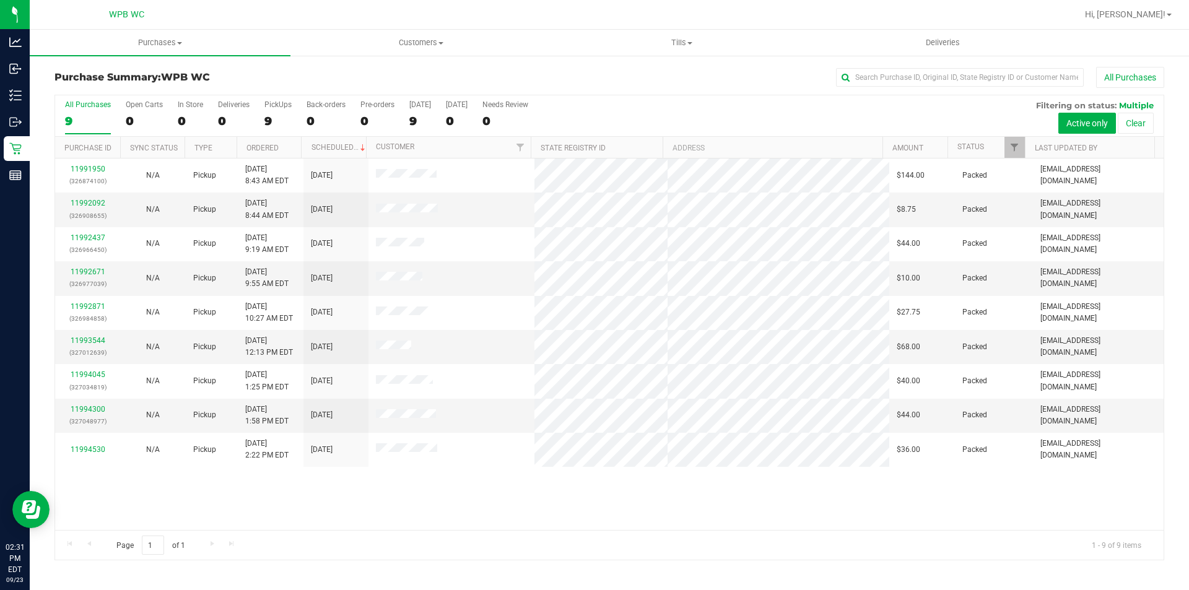
click at [941, 507] on div "11991950 (326874100) N/A Pickup [DATE] 8:43 AM EDT 9/23/2025 $144.00 Packed [EM…" at bounding box center [609, 345] width 1108 height 372
click at [491, 422] on td at bounding box center [451, 416] width 167 height 34
click at [360, 507] on div "11991950 (326874100) N/A Pickup [DATE] 8:43 AM EDT 9/23/2025 $144.00 Packed [EM…" at bounding box center [609, 345] width 1108 height 372
click at [97, 373] on link "11994868" at bounding box center [88, 374] width 35 height 9
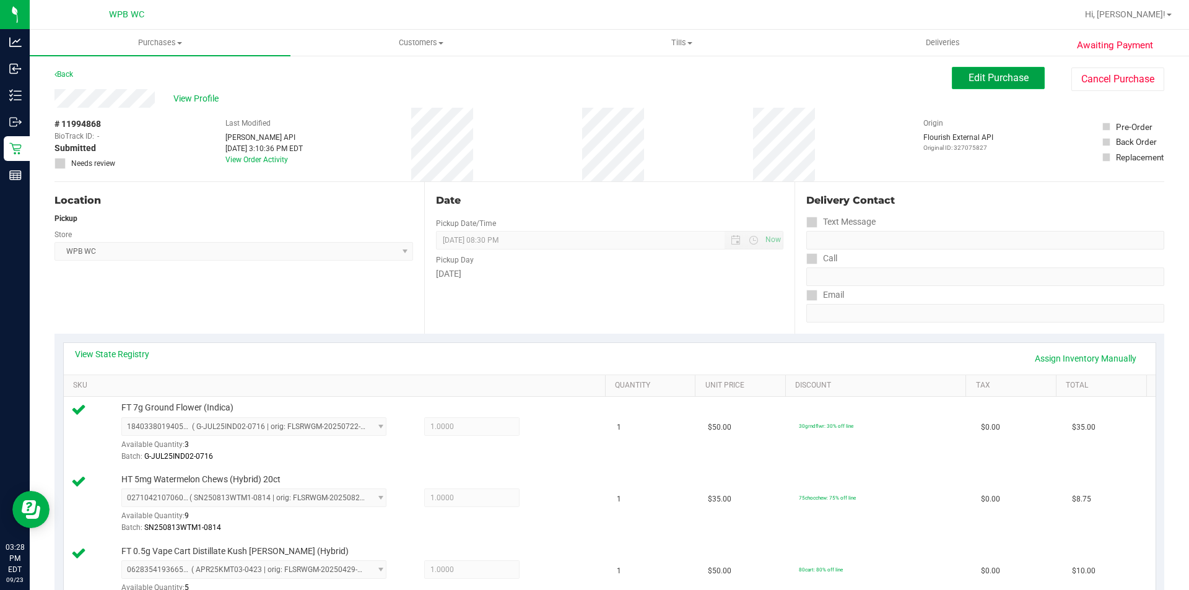
click at [1003, 78] on span "Edit Purchase" at bounding box center [999, 78] width 60 height 12
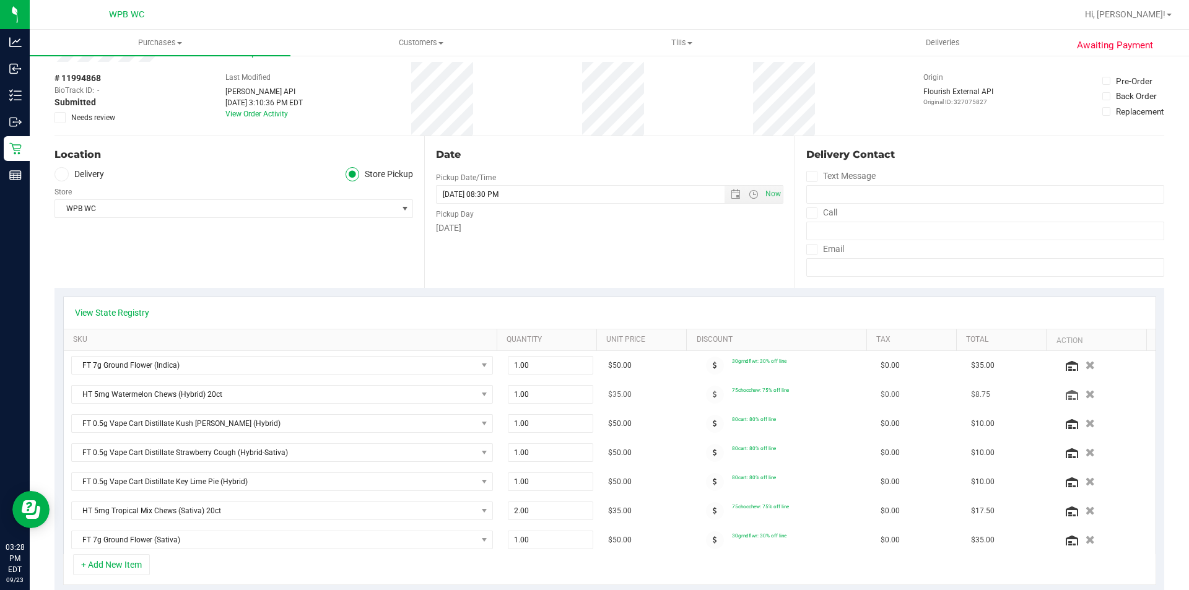
scroll to position [186, 0]
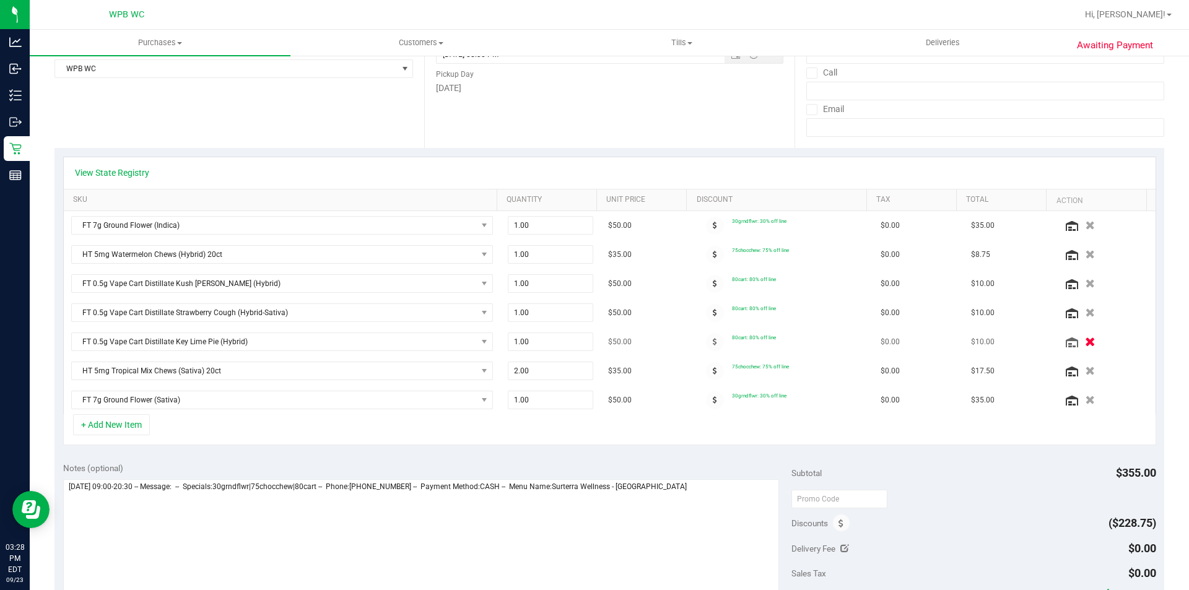
click at [1079, 341] on button "button" at bounding box center [1089, 341] width 21 height 13
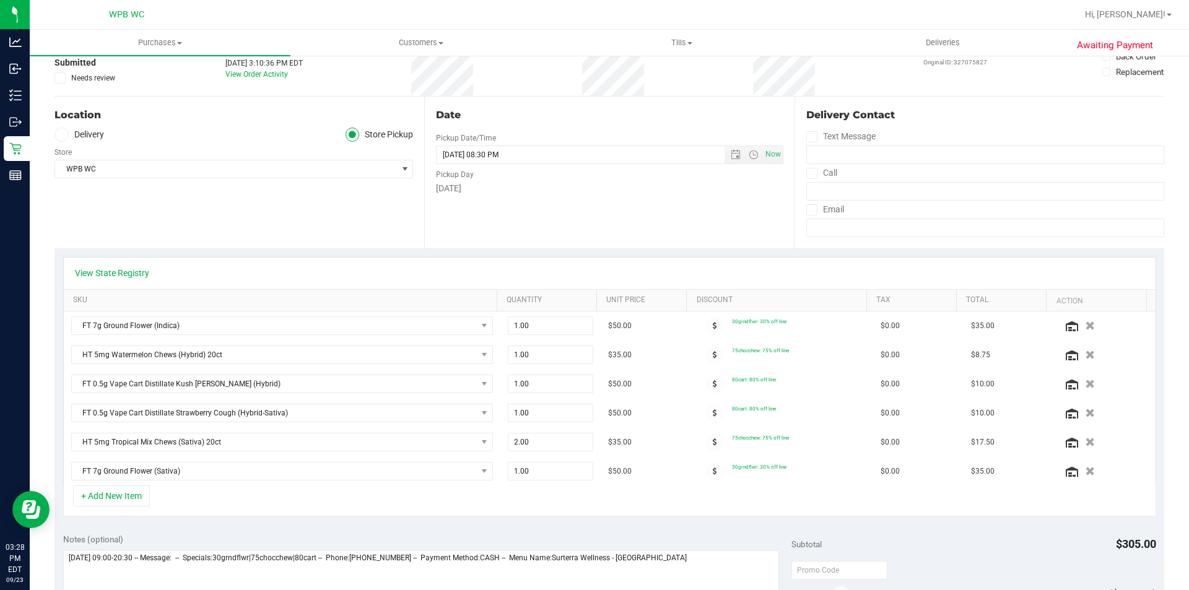
scroll to position [0, 0]
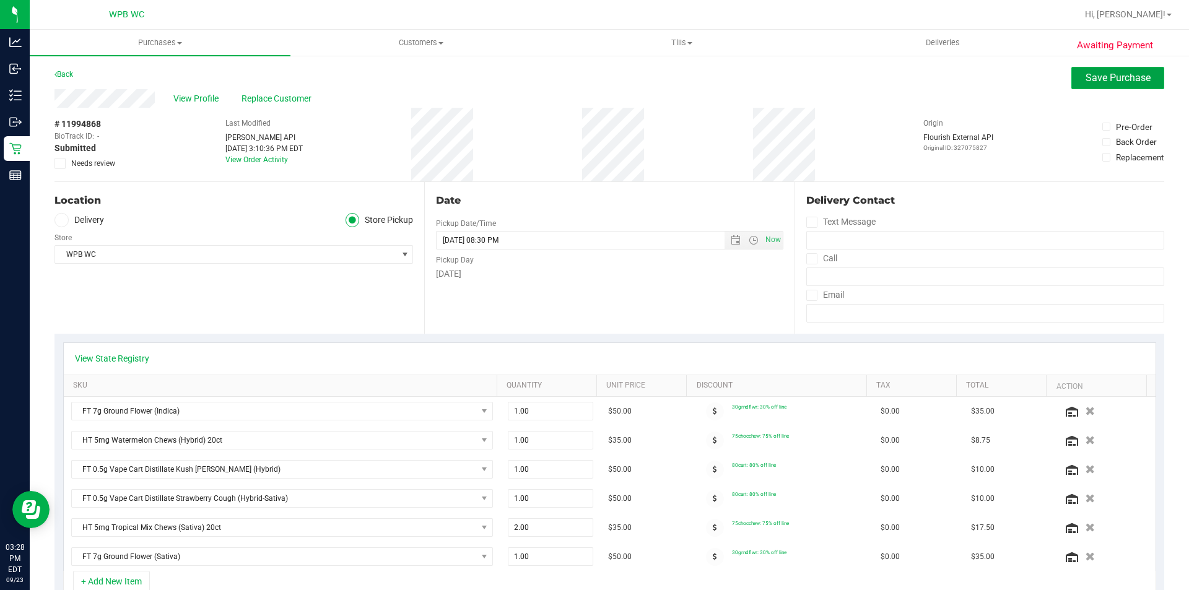
click at [1092, 80] on span "Save Purchase" at bounding box center [1118, 78] width 65 height 12
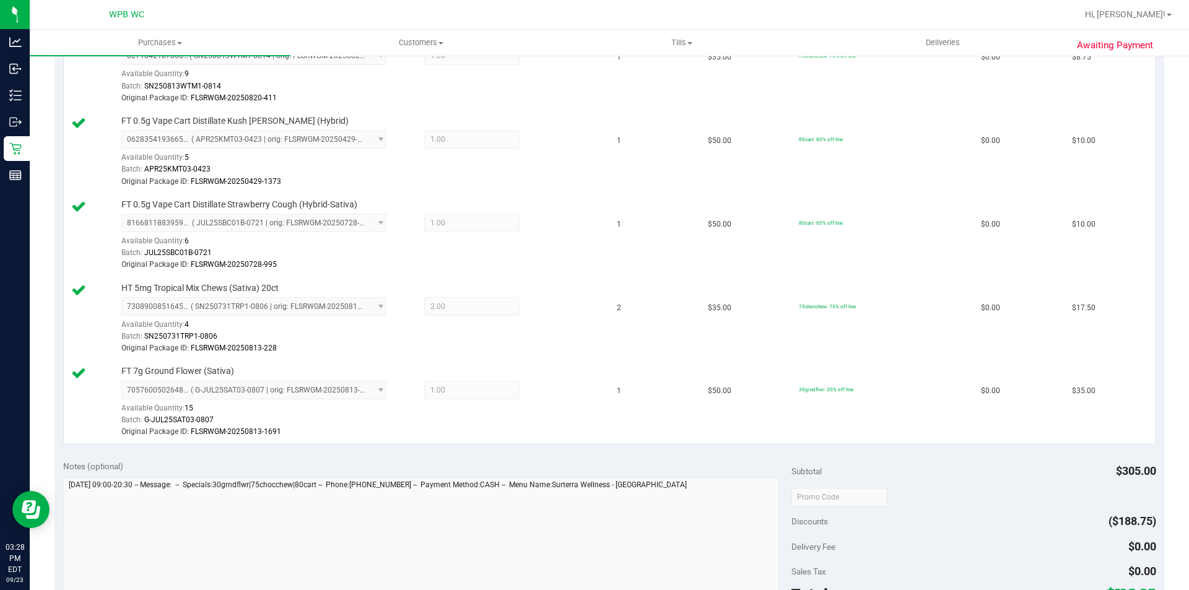
scroll to position [743, 0]
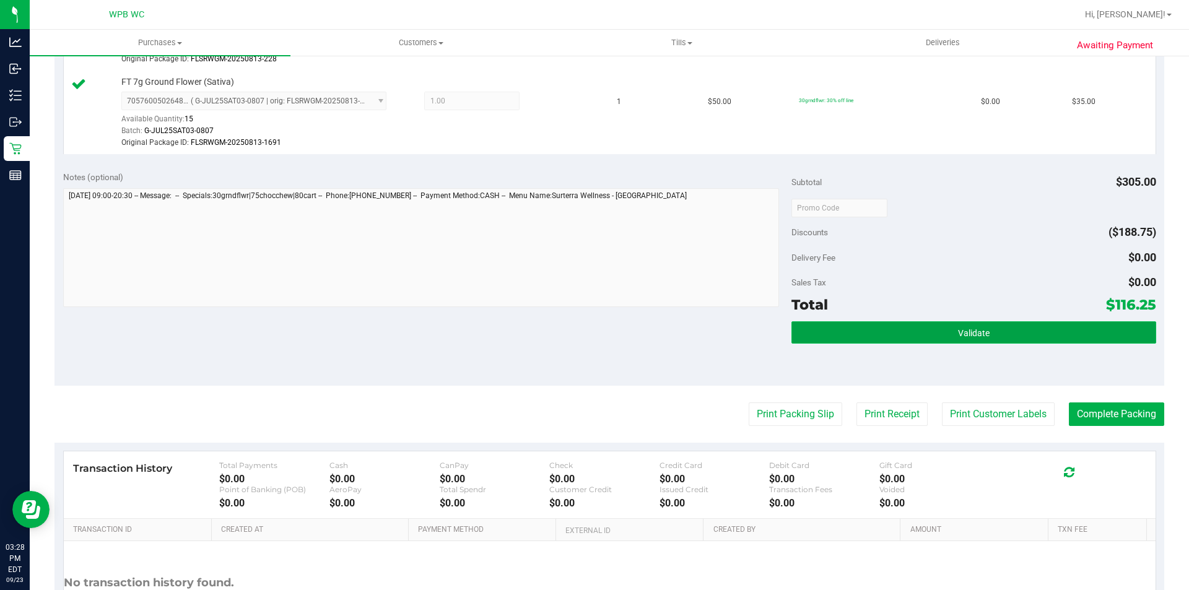
click at [872, 334] on button "Validate" at bounding box center [973, 332] width 364 height 22
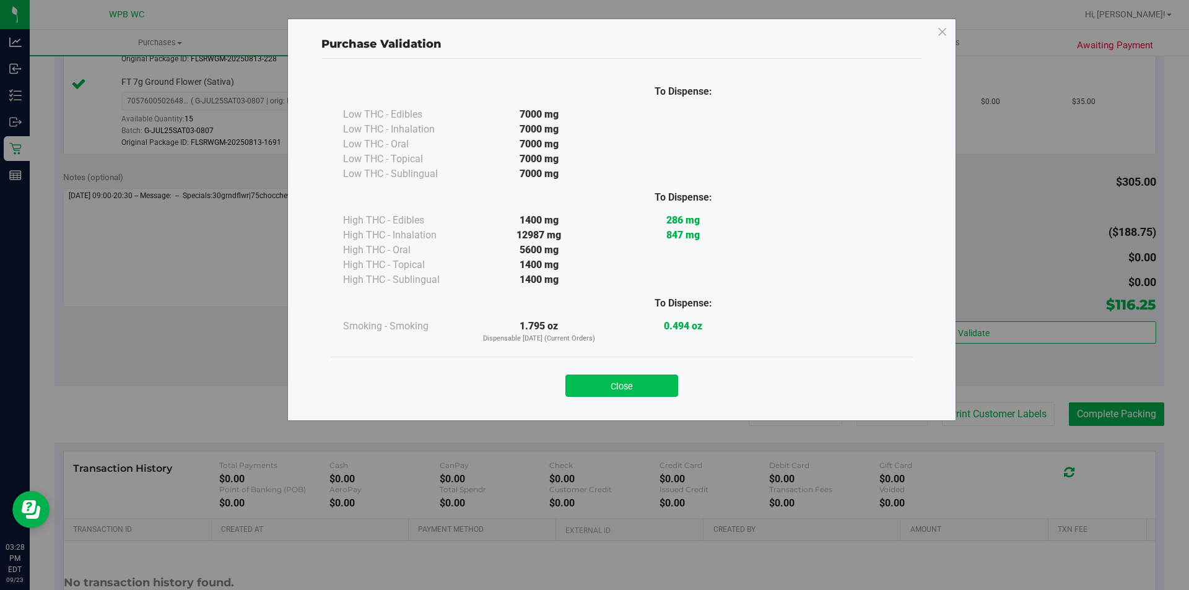
click at [642, 386] on button "Close" at bounding box center [621, 386] width 113 height 22
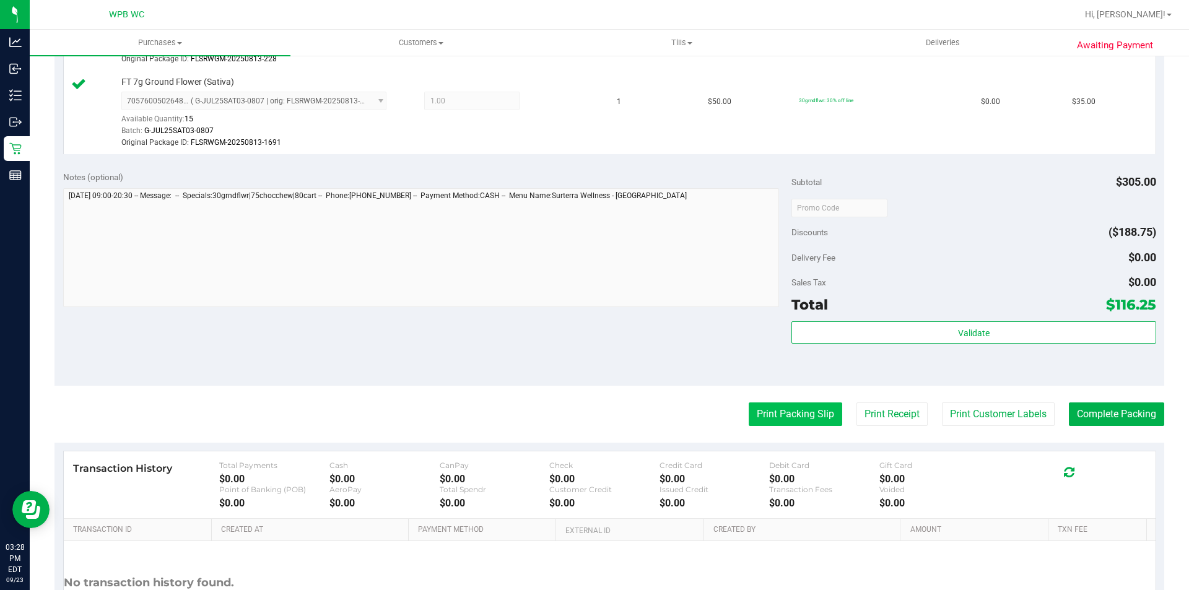
click at [794, 413] on button "Print Packing Slip" at bounding box center [796, 415] width 94 height 24
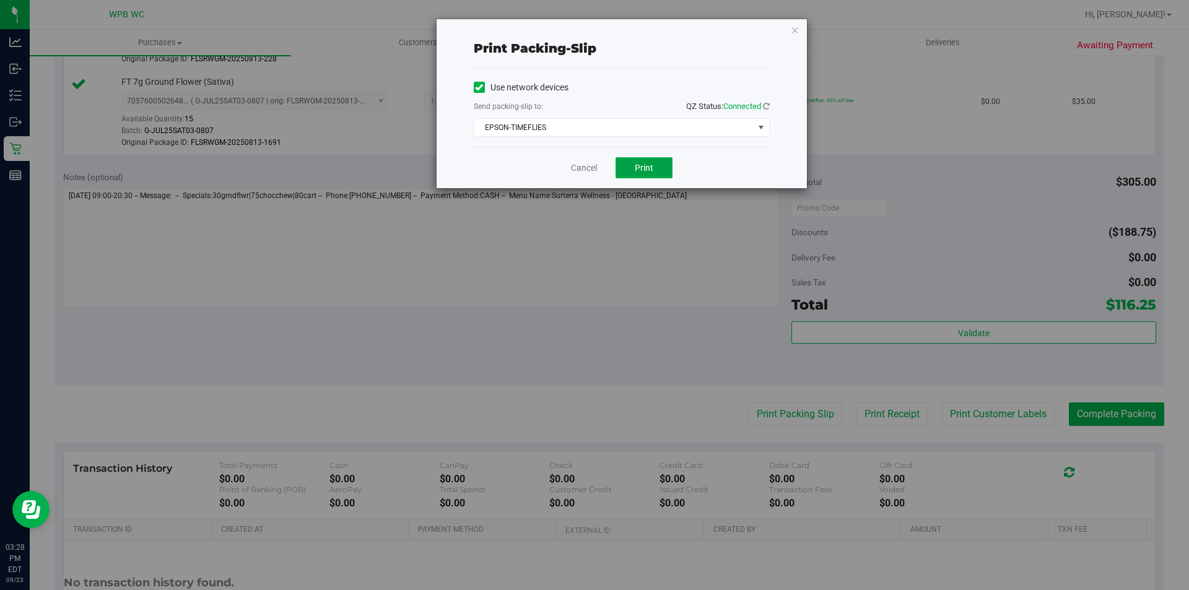
click at [655, 170] on button "Print" at bounding box center [644, 167] width 57 height 21
click at [584, 170] on link "Cancel" at bounding box center [584, 168] width 26 height 13
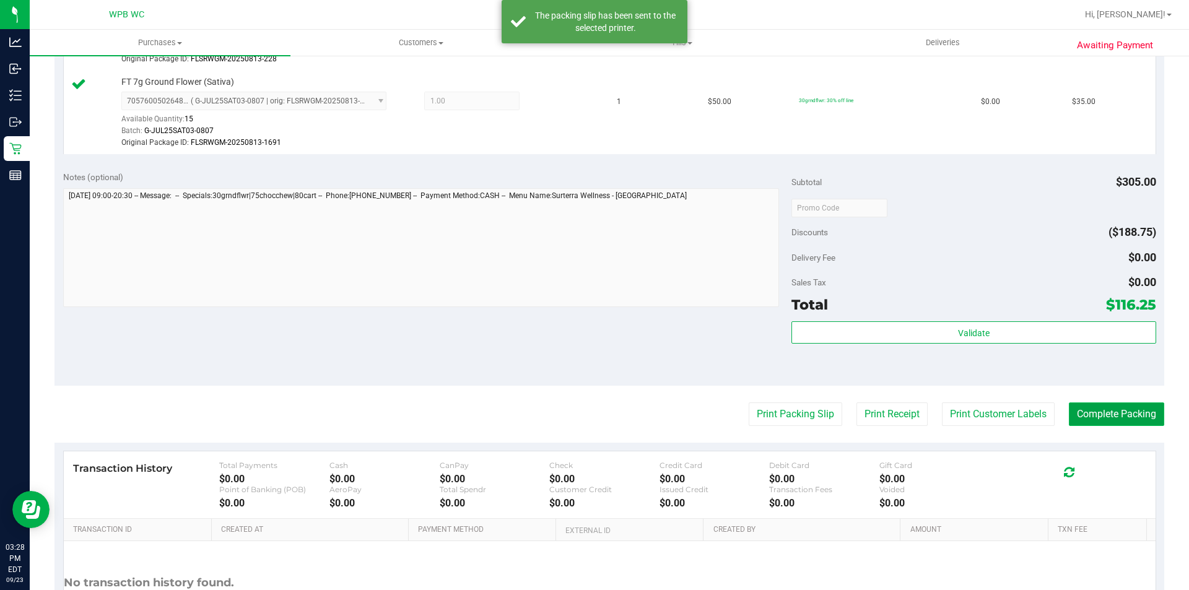
click at [1081, 412] on button "Complete Packing" at bounding box center [1116, 415] width 95 height 24
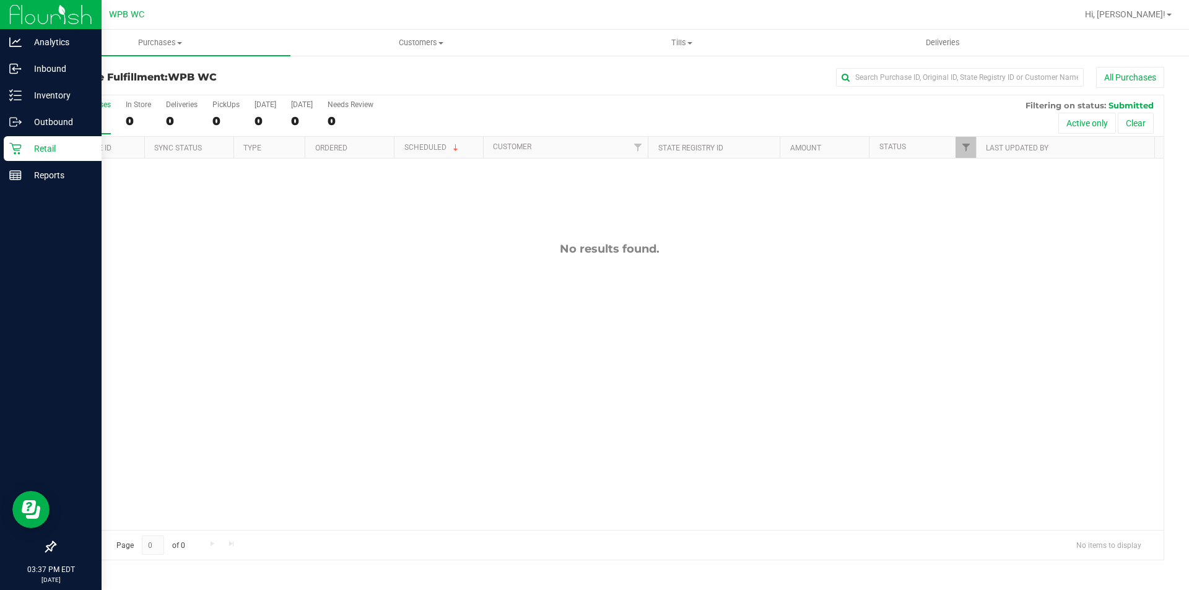
click at [32, 149] on p "Retail" at bounding box center [59, 148] width 74 height 15
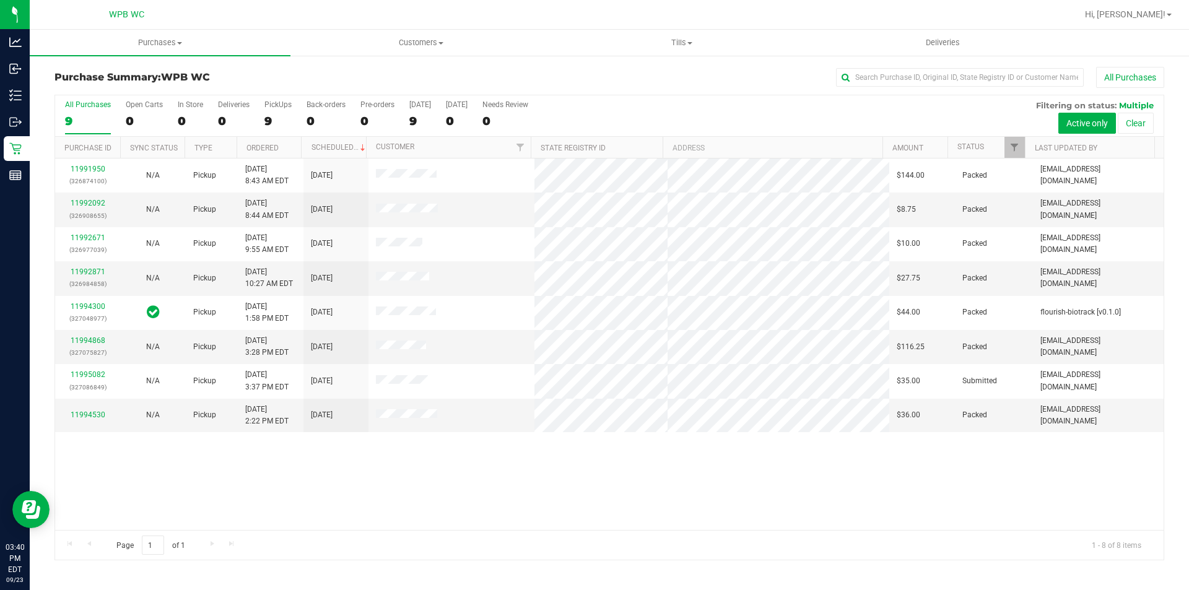
click at [565, 479] on div "11991950 (326874100) N/A Pickup [DATE] 8:43 AM EDT 9/23/2025 $144.00 Packed [EM…" at bounding box center [609, 345] width 1108 height 372
click at [572, 472] on div "11991950 (326874100) N/A Pickup [DATE] 8:43 AM EDT 9/23/2025 $144.00 Packed [EM…" at bounding box center [609, 345] width 1108 height 372
click at [297, 471] on div "11991950 (326874100) N/A Pickup [DATE] 8:43 AM EDT 9/23/2025 $144.00 Packed [EM…" at bounding box center [609, 345] width 1108 height 372
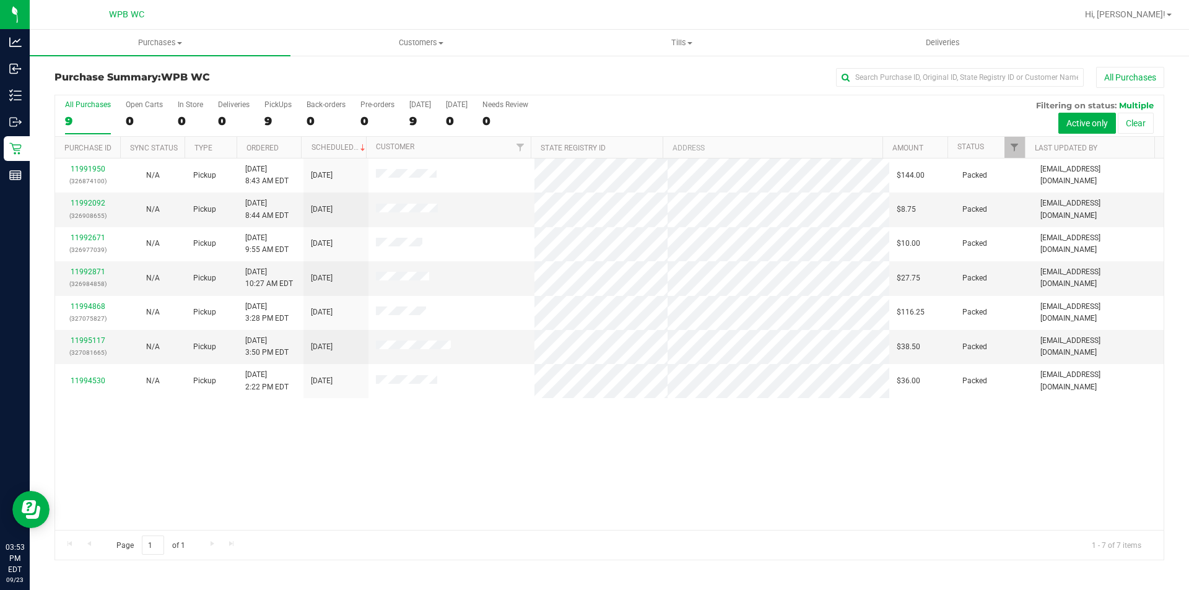
click at [388, 443] on div "11991950 (326874100) N/A Pickup [DATE] 8:43 AM EDT 9/23/2025 $144.00 Packed [EM…" at bounding box center [609, 345] width 1108 height 372
click at [344, 422] on div "11991950 (326874100) N/A Pickup [DATE] 8:43 AM EDT 9/23/2025 $144.00 Packed [EM…" at bounding box center [609, 345] width 1108 height 372
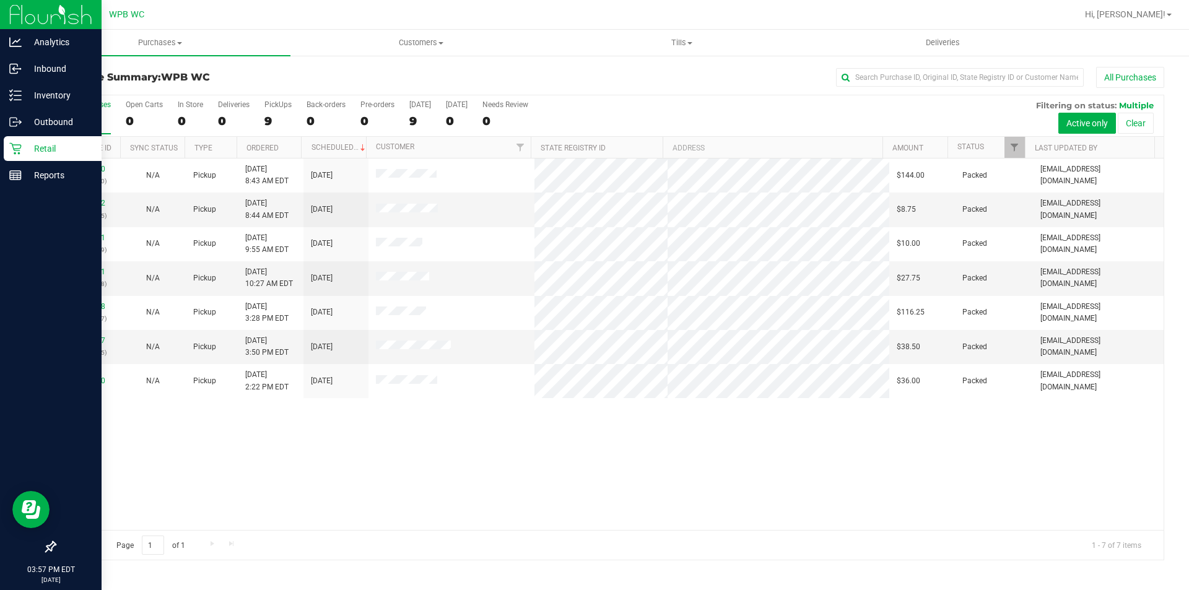
click at [51, 154] on p "Retail" at bounding box center [59, 148] width 74 height 15
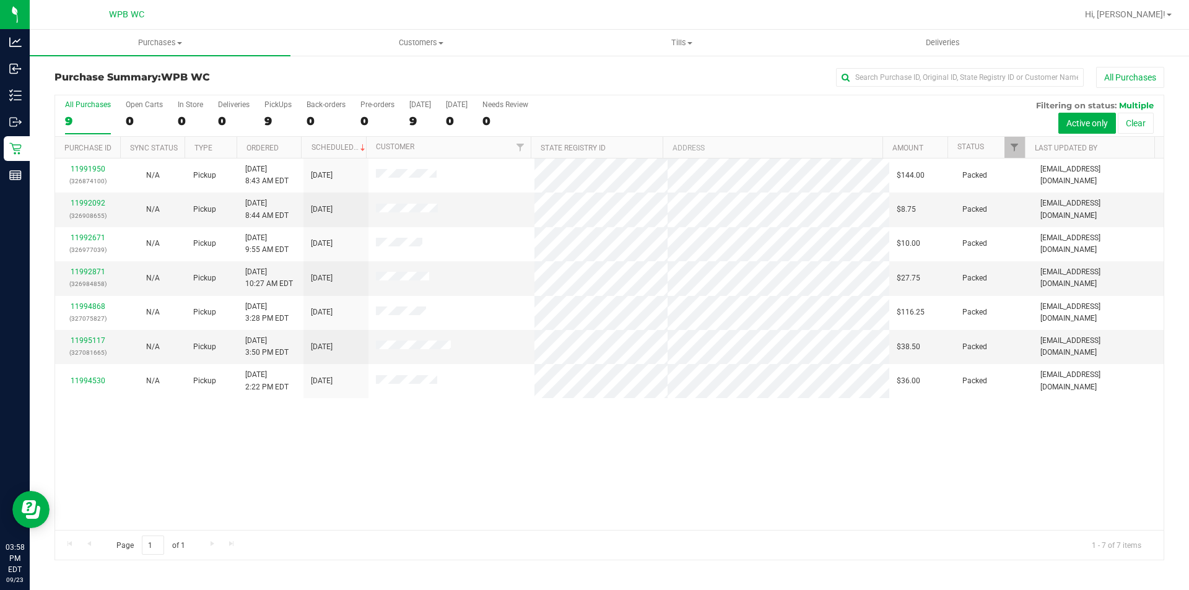
click at [473, 451] on div "11991950 (326874100) N/A Pickup [DATE] 8:43 AM EDT 9/23/2025 $144.00 Packed [EM…" at bounding box center [609, 345] width 1108 height 372
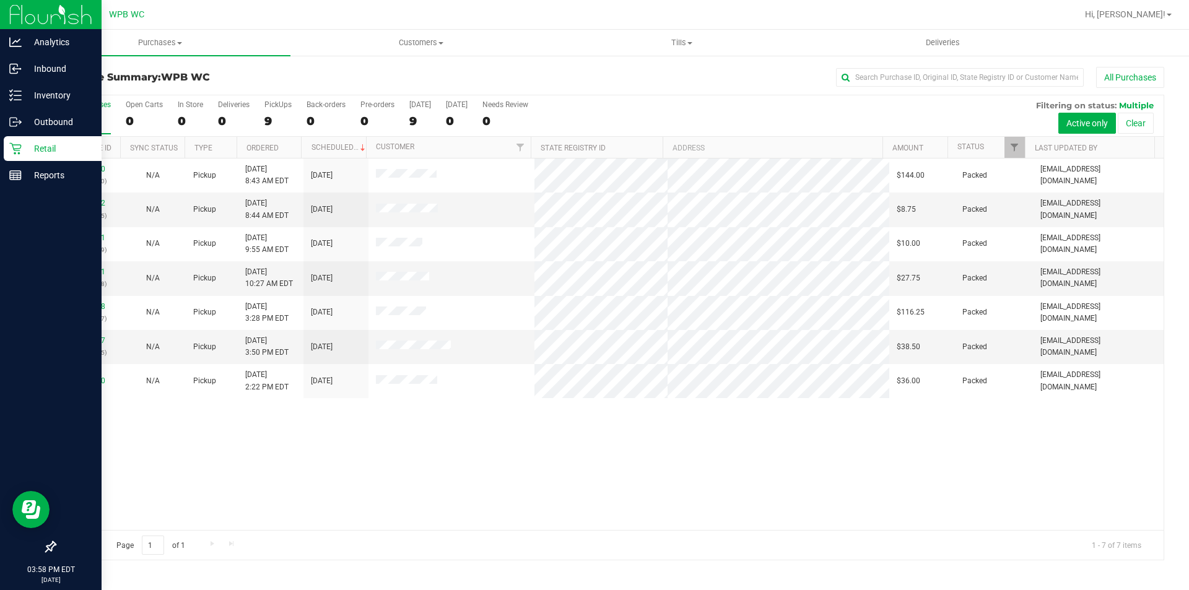
click at [33, 150] on p "Retail" at bounding box center [59, 148] width 74 height 15
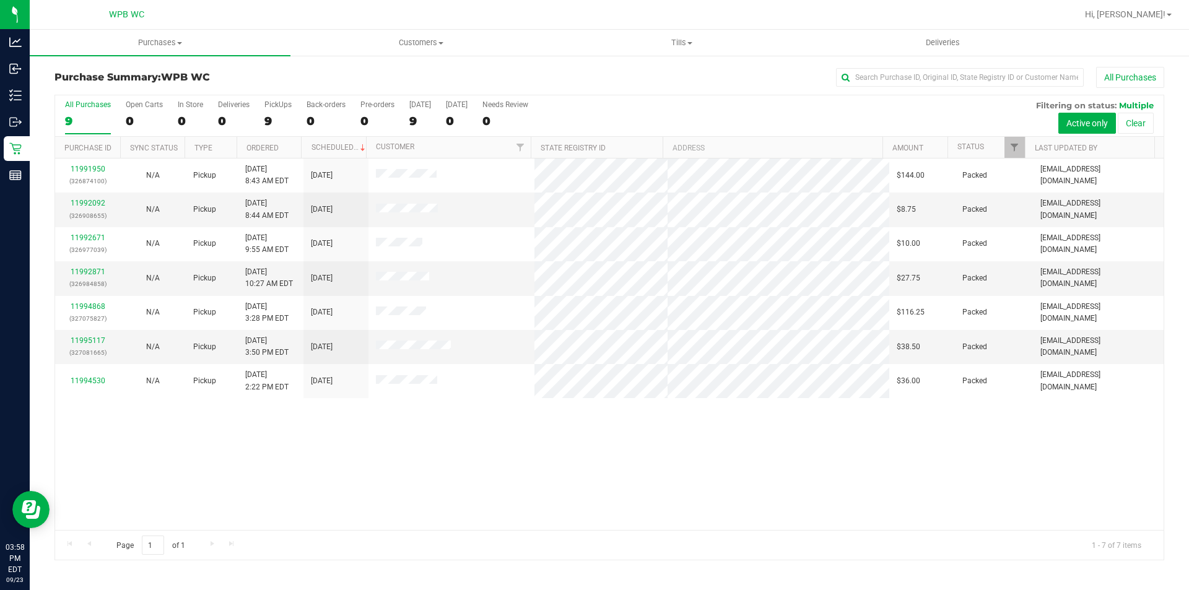
click at [367, 417] on div "11991950 (326874100) N/A Pickup [DATE] 8:43 AM EDT 9/23/2025 $144.00 Packed [EM…" at bounding box center [609, 345] width 1108 height 372
click at [900, 434] on div "11991950 (326874100) N/A Pickup [DATE] 8:43 AM EDT 9/23/2025 $144.00 Packed [EM…" at bounding box center [609, 345] width 1108 height 372
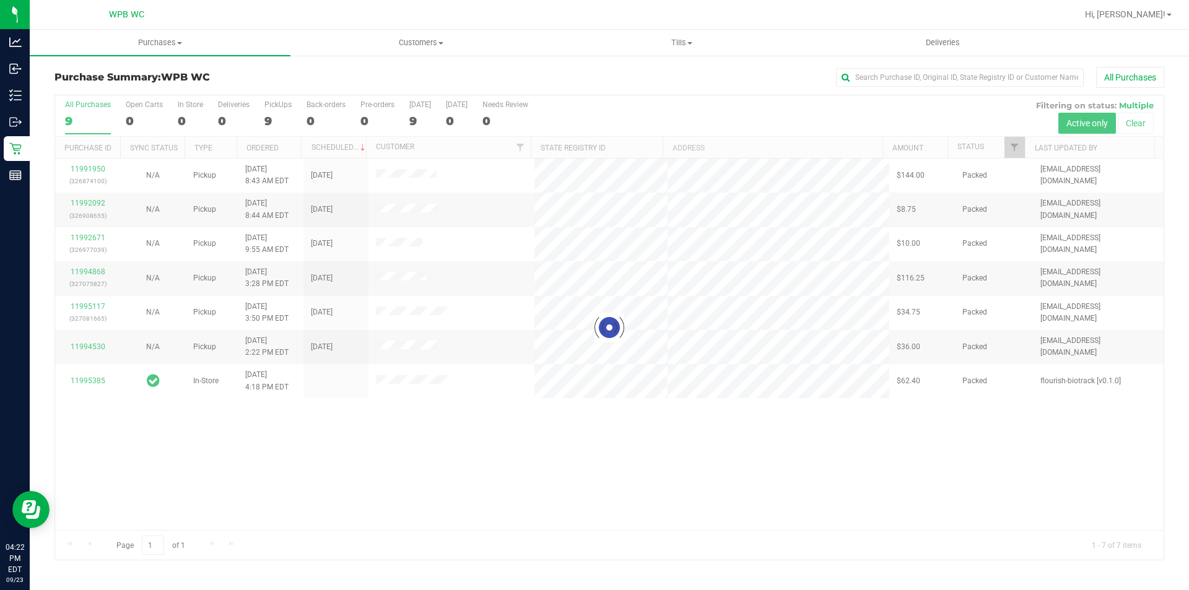
click at [648, 472] on div at bounding box center [609, 327] width 1108 height 464
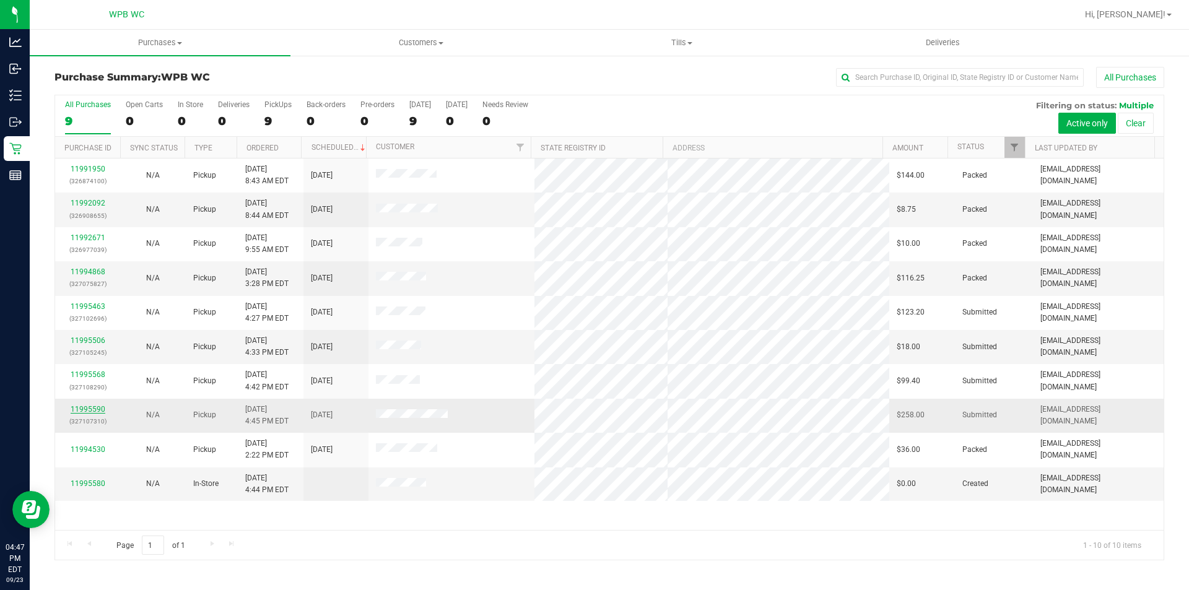
click at [88, 406] on link "11995590" at bounding box center [88, 409] width 35 height 9
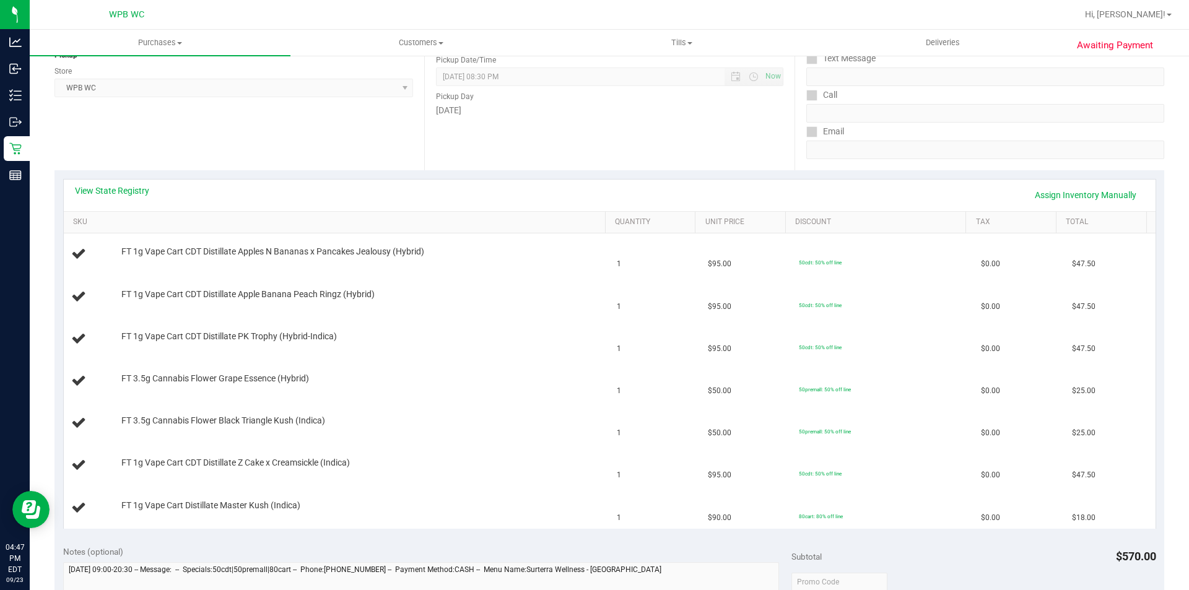
scroll to position [186, 0]
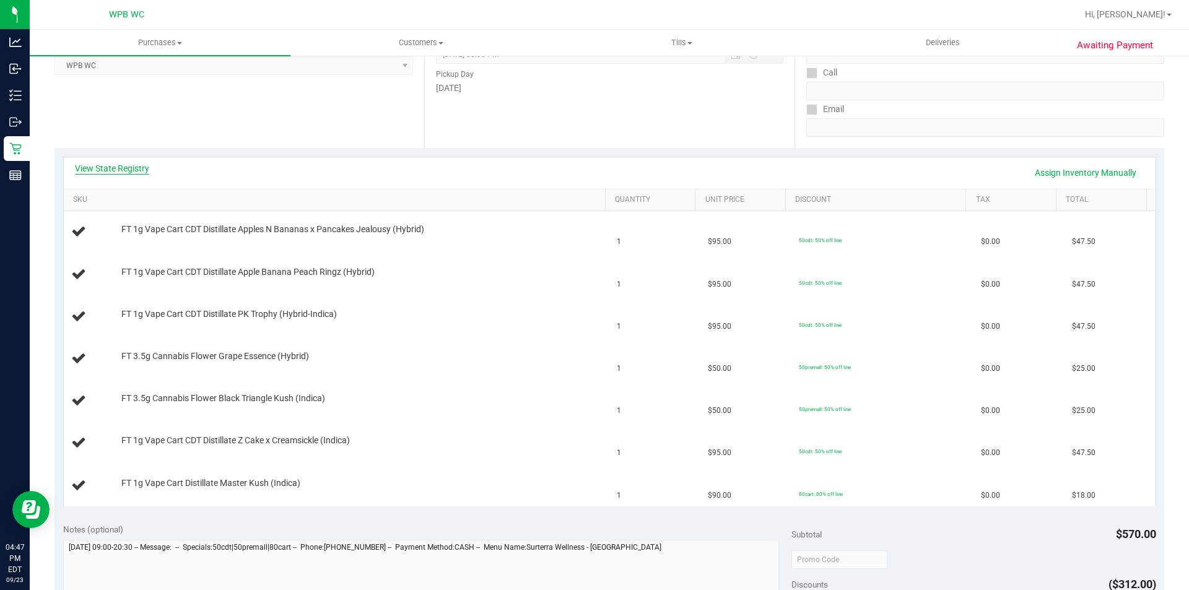
click at [138, 174] on link "View State Registry" at bounding box center [112, 168] width 74 height 12
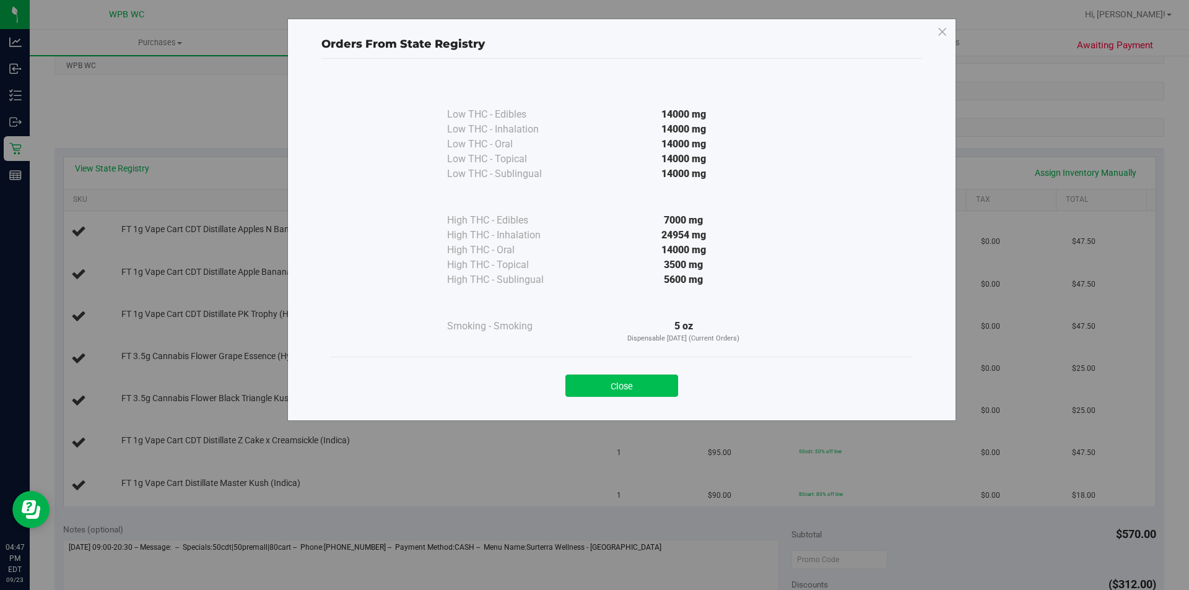
click at [639, 385] on button "Close" at bounding box center [621, 386] width 113 height 22
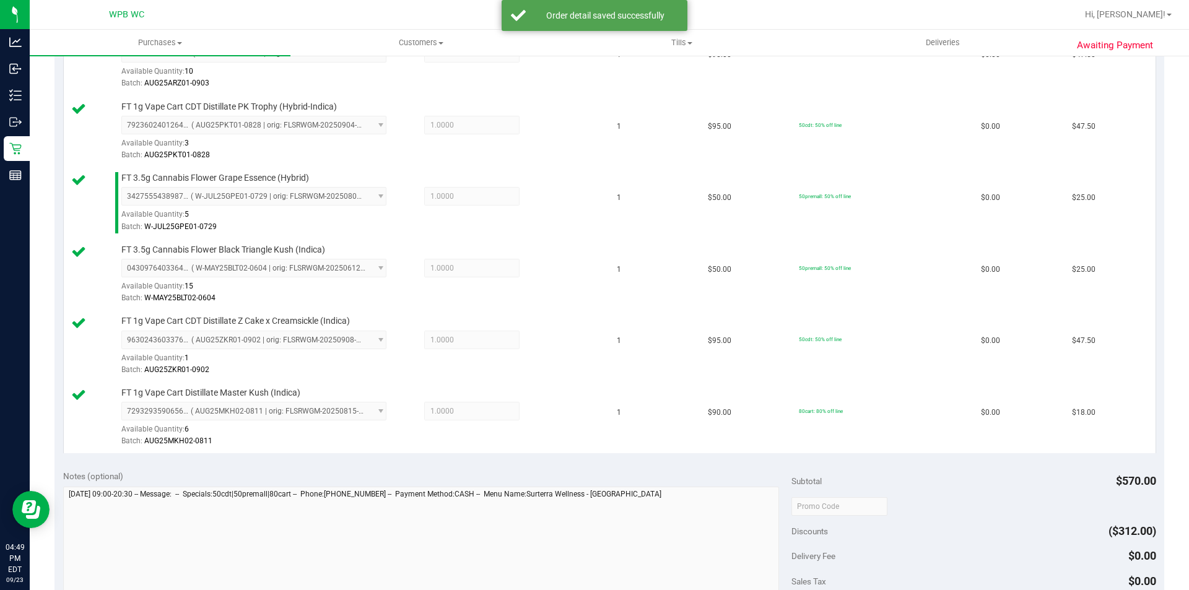
scroll to position [619, 0]
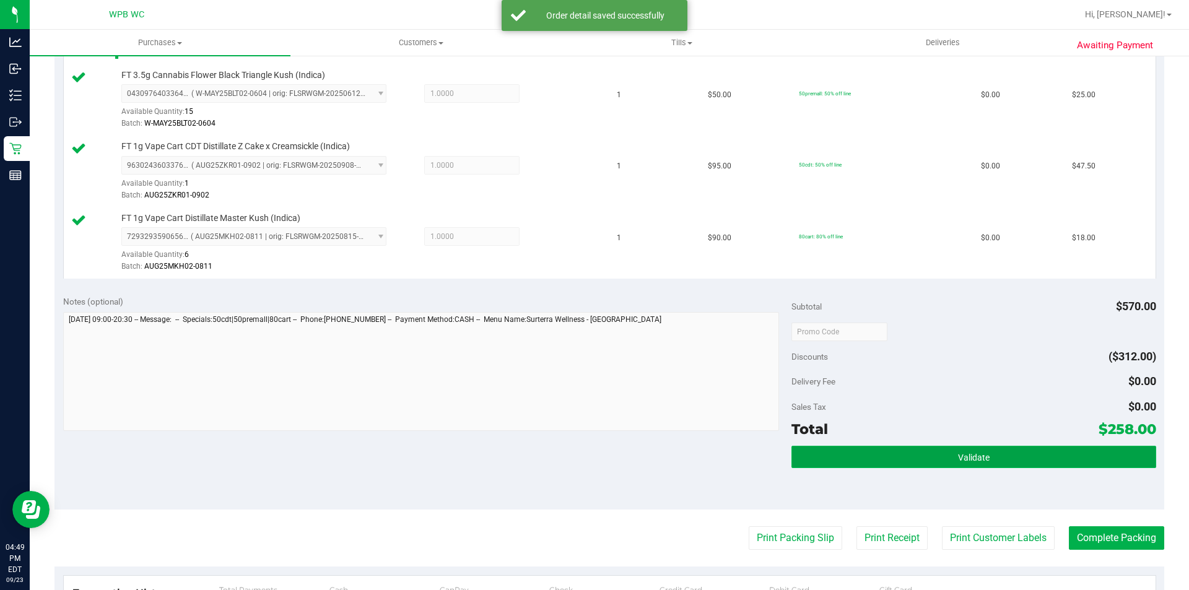
click at [962, 455] on span "Validate" at bounding box center [974, 458] width 32 height 10
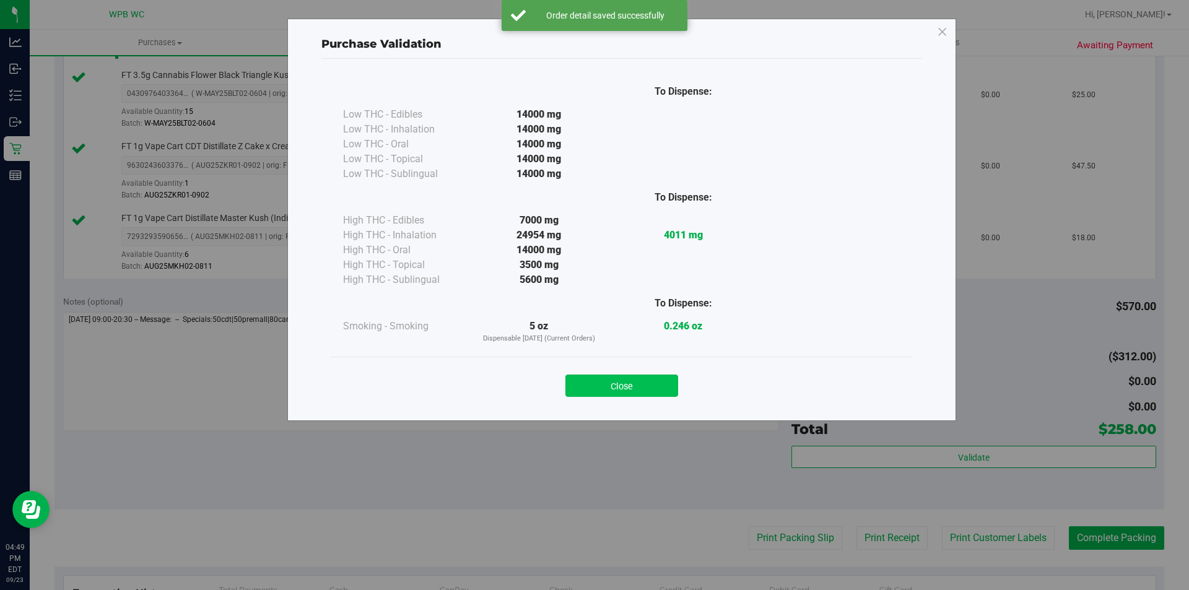
click at [624, 386] on button "Close" at bounding box center [621, 386] width 113 height 22
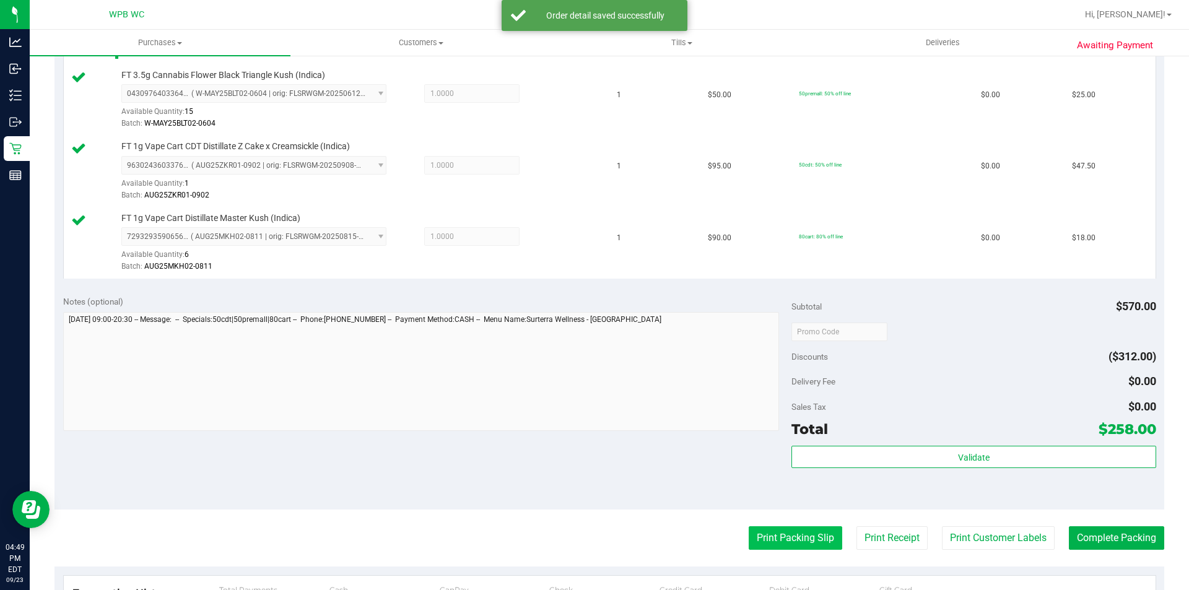
click at [774, 541] on button "Print Packing Slip" at bounding box center [796, 538] width 94 height 24
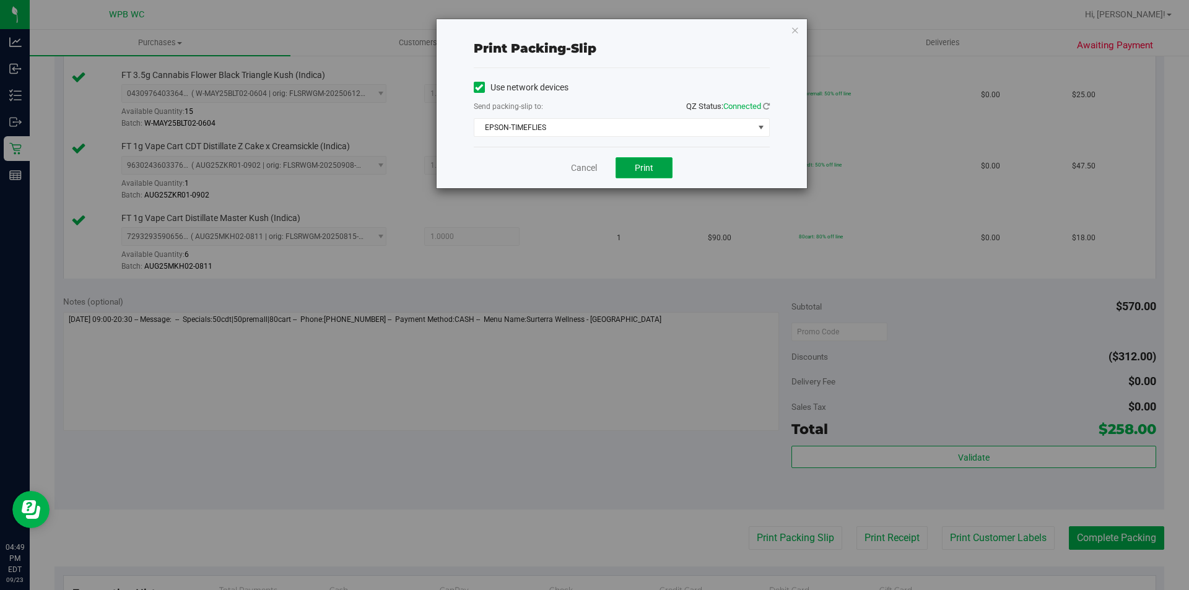
click at [653, 161] on button "Print" at bounding box center [644, 167] width 57 height 21
click at [598, 167] on div "Cancel Print" at bounding box center [622, 167] width 296 height 41
click at [586, 168] on link "Cancel" at bounding box center [584, 168] width 26 height 13
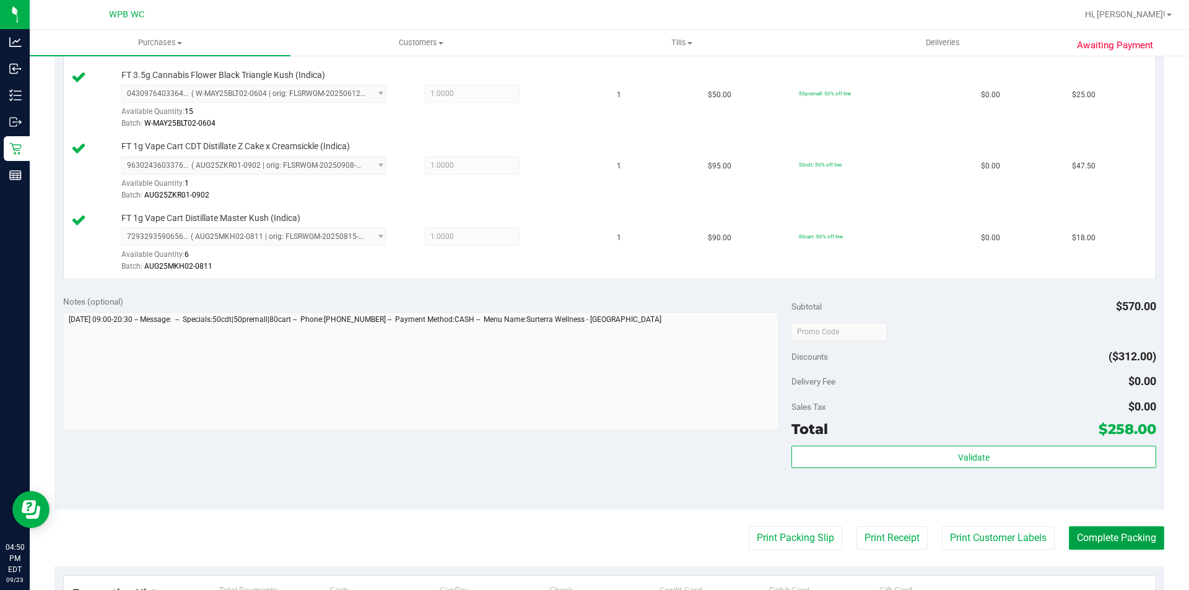
click at [1077, 541] on button "Complete Packing" at bounding box center [1116, 538] width 95 height 24
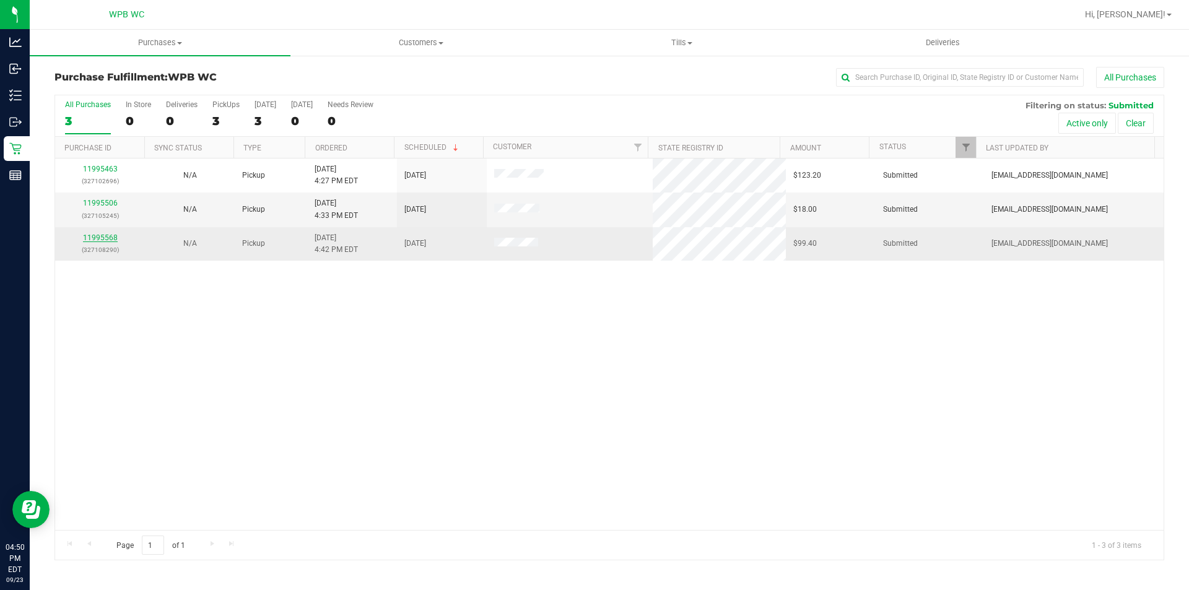
click at [110, 237] on link "11995568" at bounding box center [100, 237] width 35 height 9
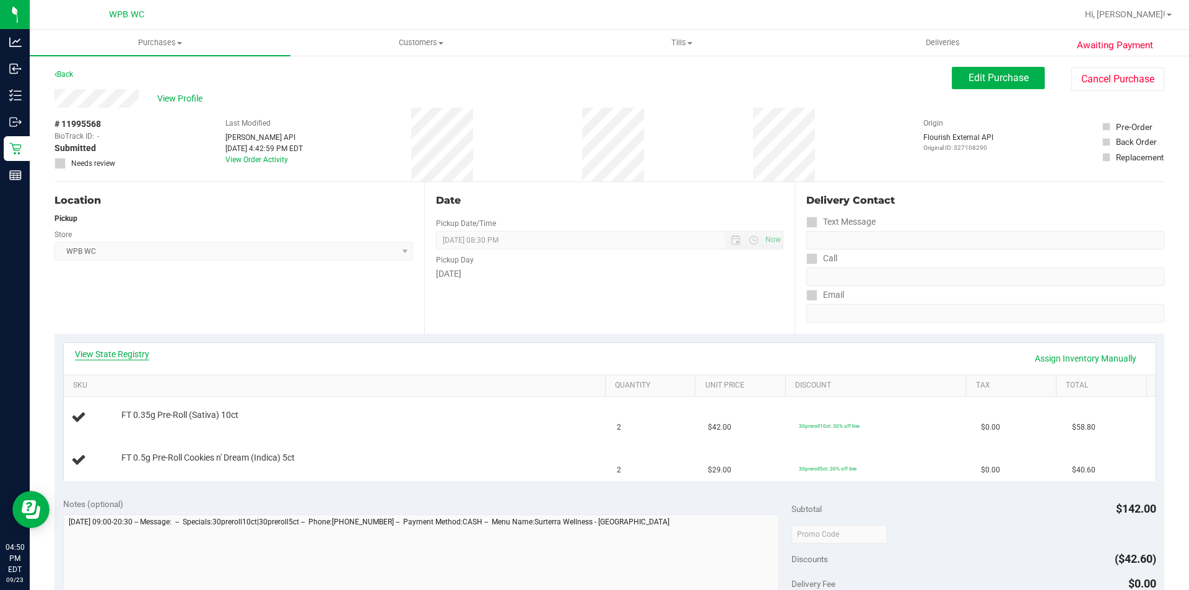
click at [145, 355] on link "View State Registry" at bounding box center [112, 354] width 74 height 12
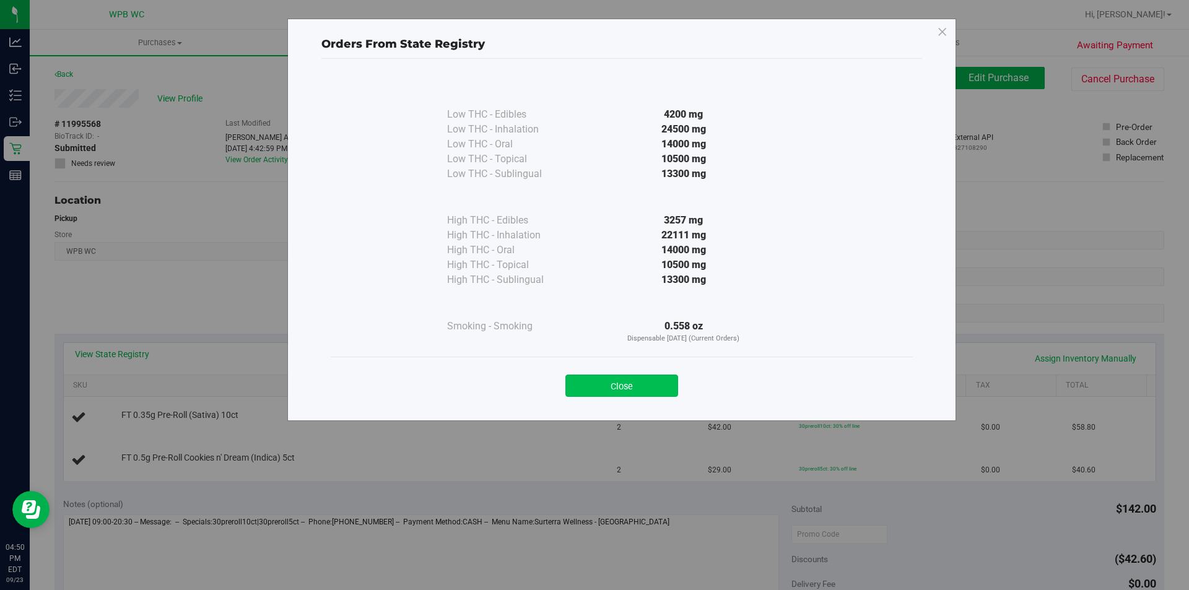
click at [625, 381] on button "Close" at bounding box center [621, 386] width 113 height 22
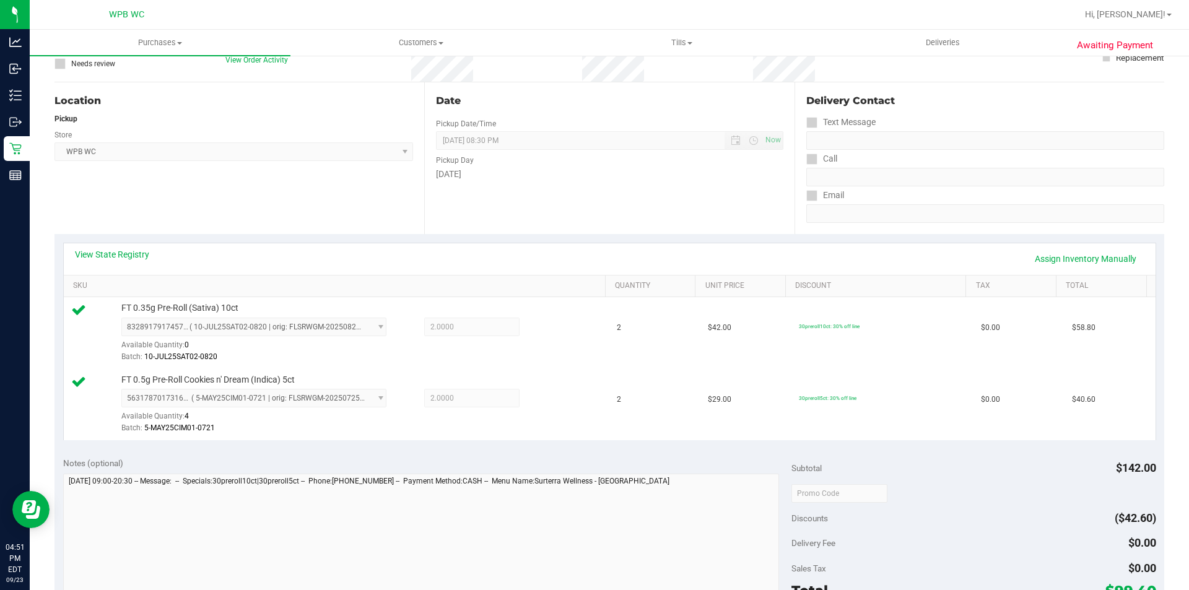
scroll to position [310, 0]
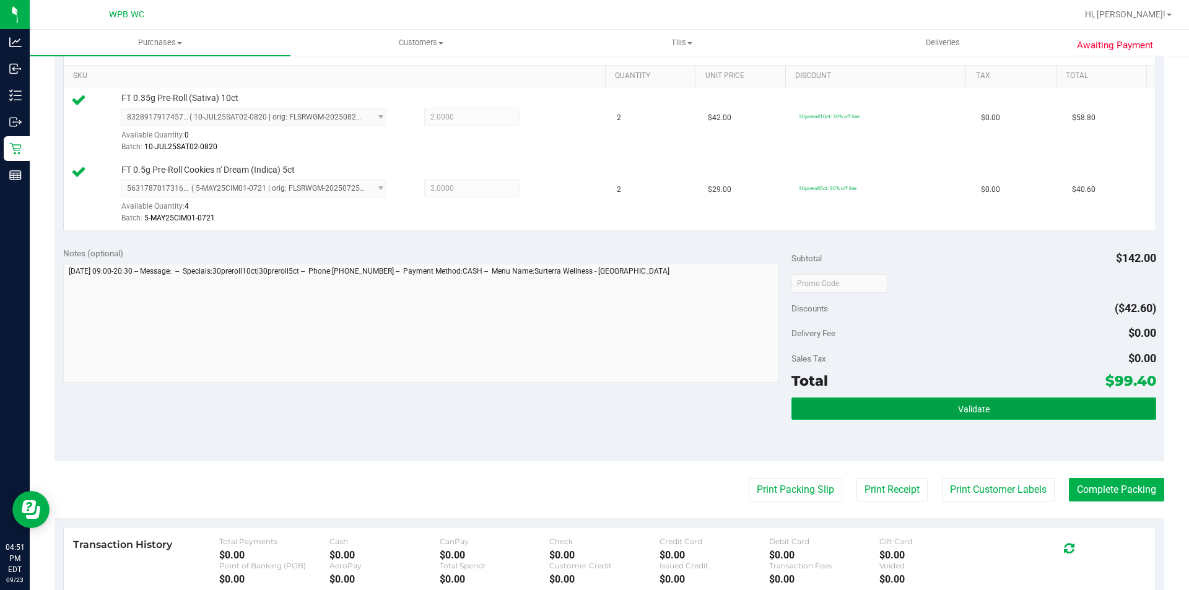
click at [921, 404] on button "Validate" at bounding box center [973, 409] width 364 height 22
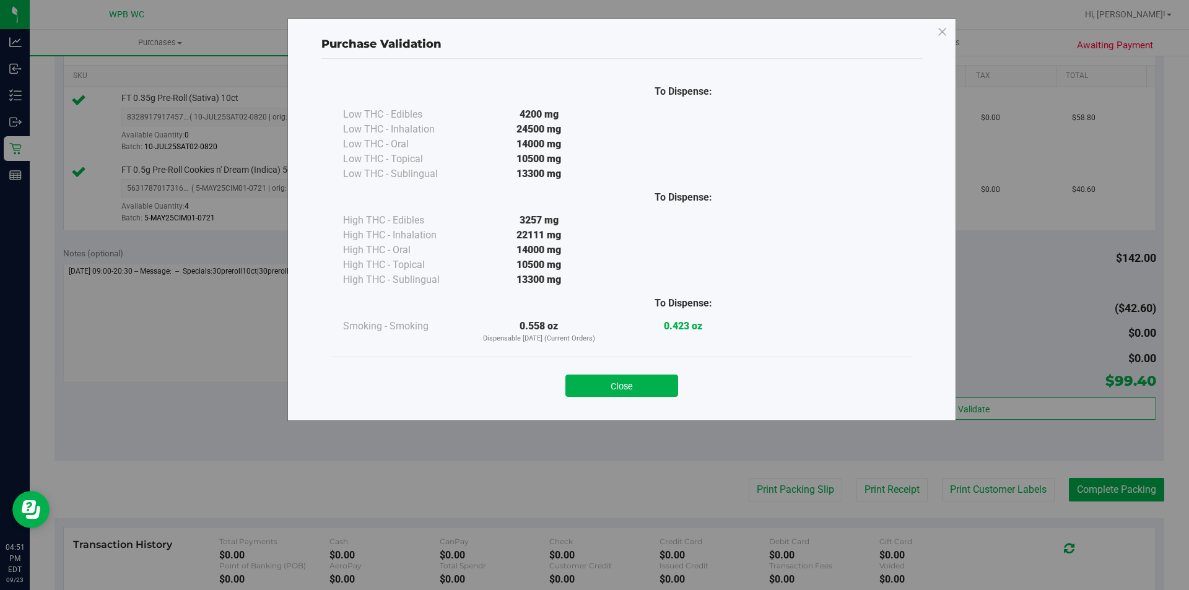
drag, startPoint x: 627, startPoint y: 388, endPoint x: 642, endPoint y: 391, distance: 14.6
click at [629, 388] on button "Close" at bounding box center [621, 386] width 113 height 22
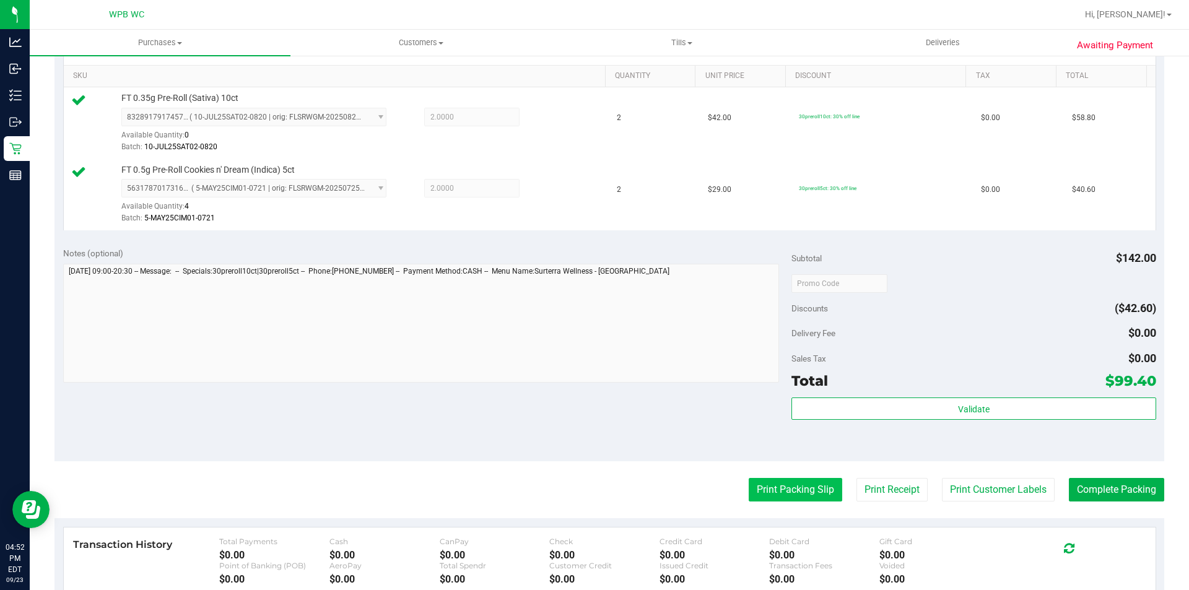
click at [820, 500] on button "Print Packing Slip" at bounding box center [796, 490] width 94 height 24
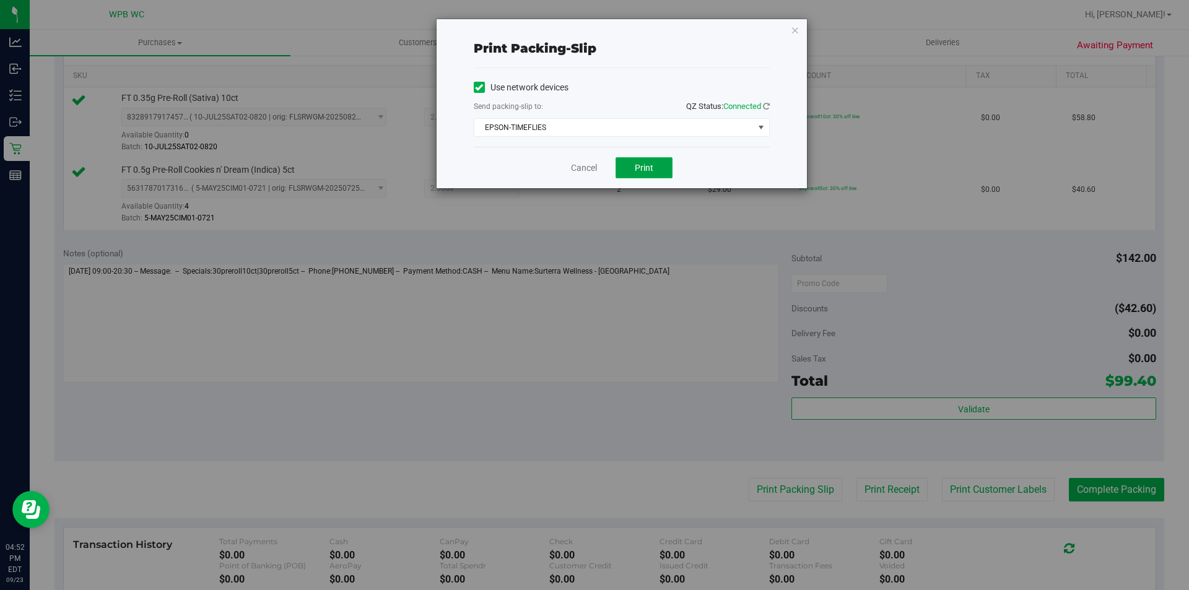
click at [639, 167] on span "Print" at bounding box center [644, 168] width 19 height 10
click at [577, 172] on link "Cancel" at bounding box center [584, 168] width 26 height 13
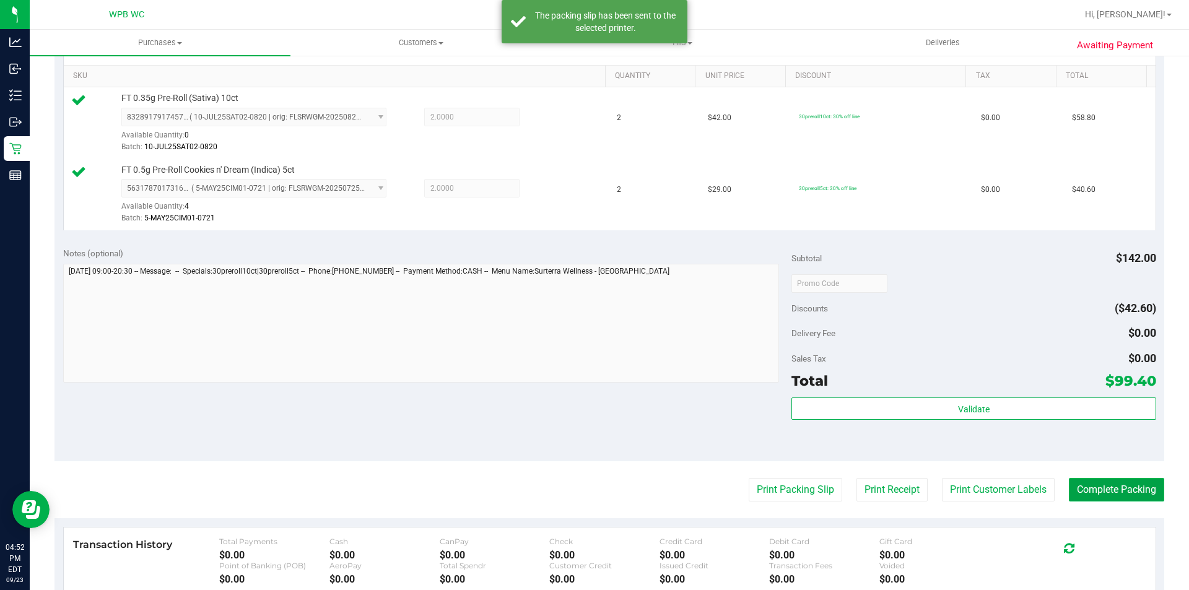
click at [1149, 495] on button "Complete Packing" at bounding box center [1116, 490] width 95 height 24
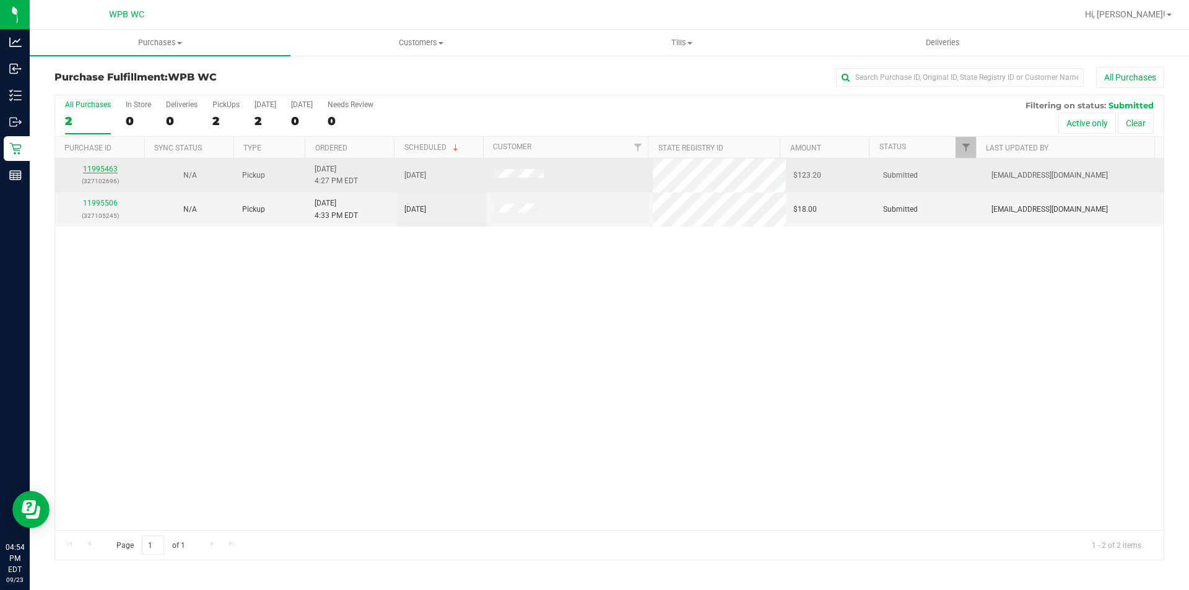
click at [115, 168] on link "11995463" at bounding box center [100, 169] width 35 height 9
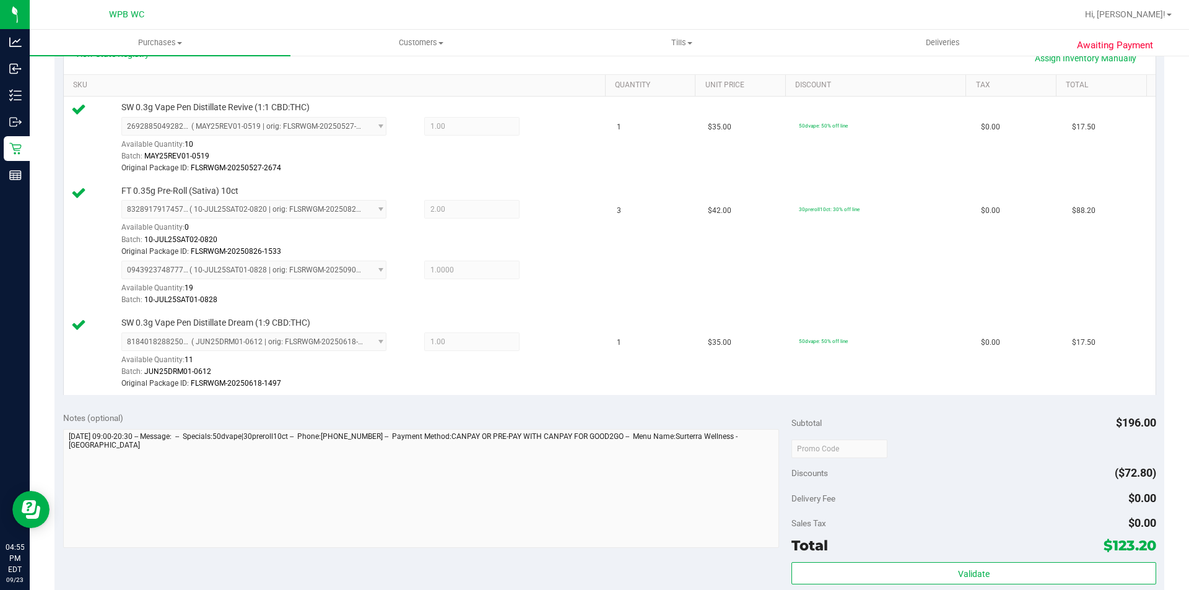
scroll to position [619, 0]
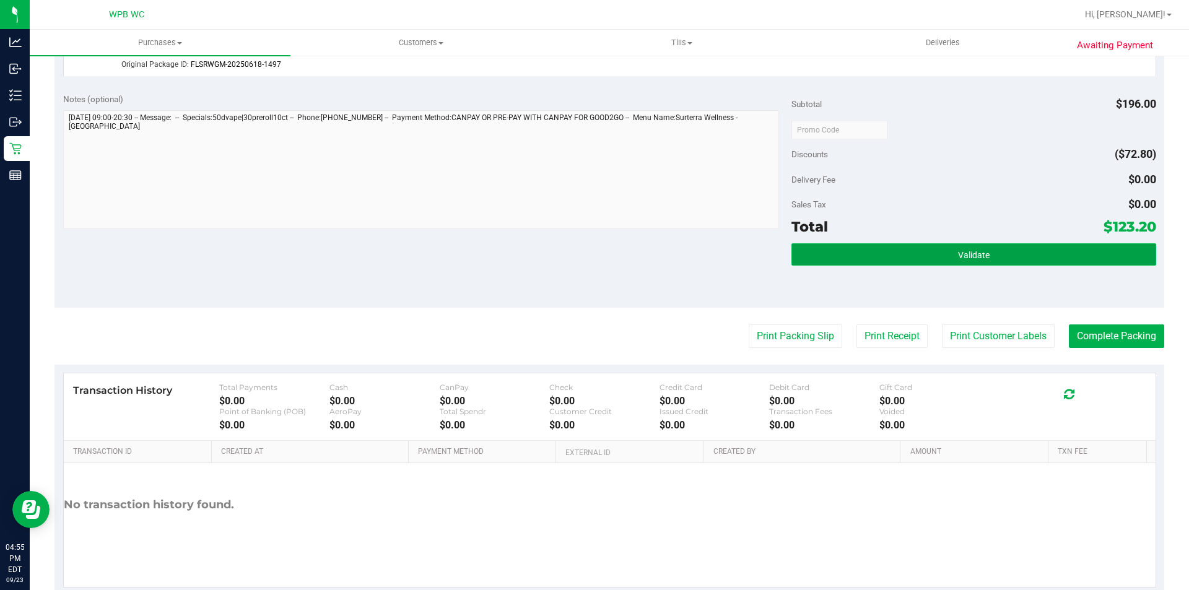
click at [871, 246] on button "Validate" at bounding box center [973, 254] width 364 height 22
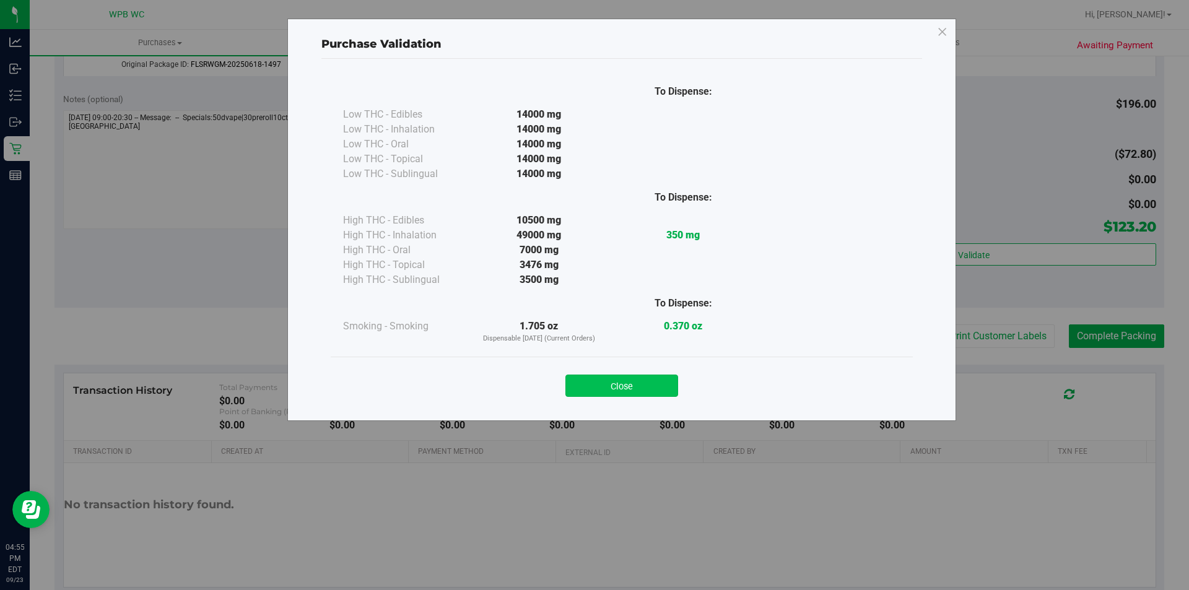
click at [611, 391] on button "Close" at bounding box center [621, 386] width 113 height 22
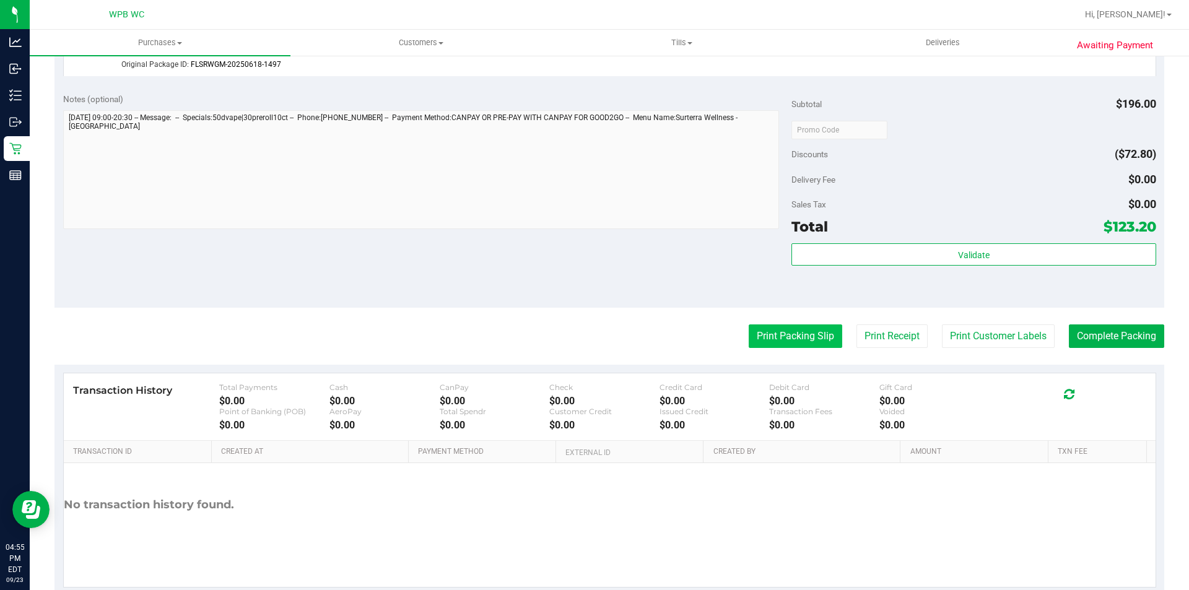
click at [751, 337] on button "Print Packing Slip" at bounding box center [796, 336] width 94 height 24
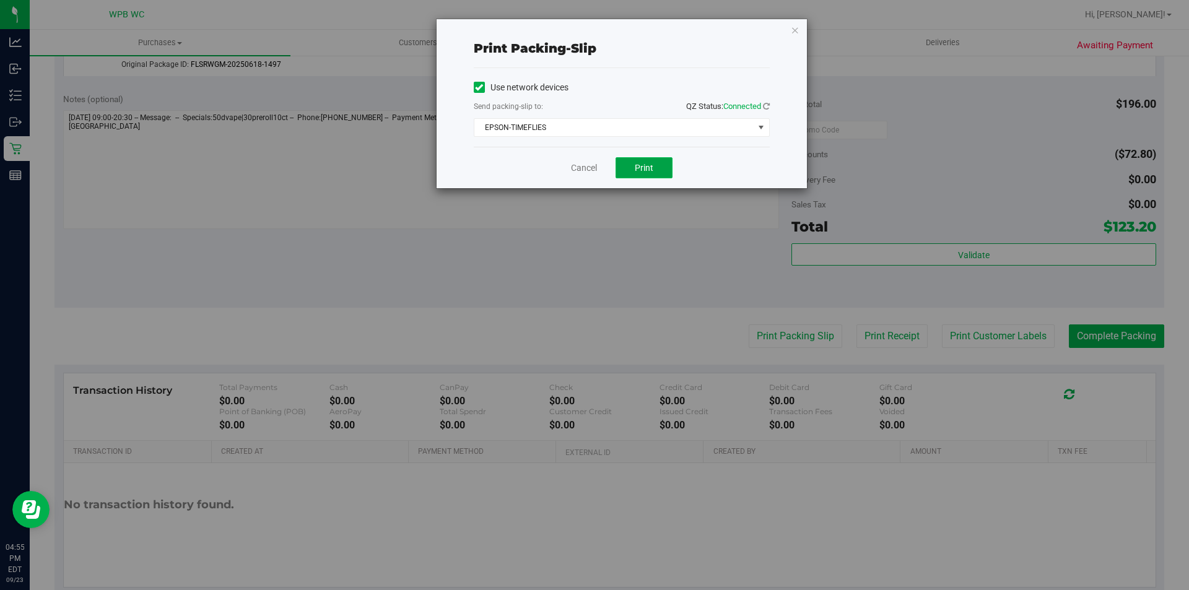
click at [646, 162] on button "Print" at bounding box center [644, 167] width 57 height 21
click at [586, 172] on link "Cancel" at bounding box center [584, 168] width 26 height 13
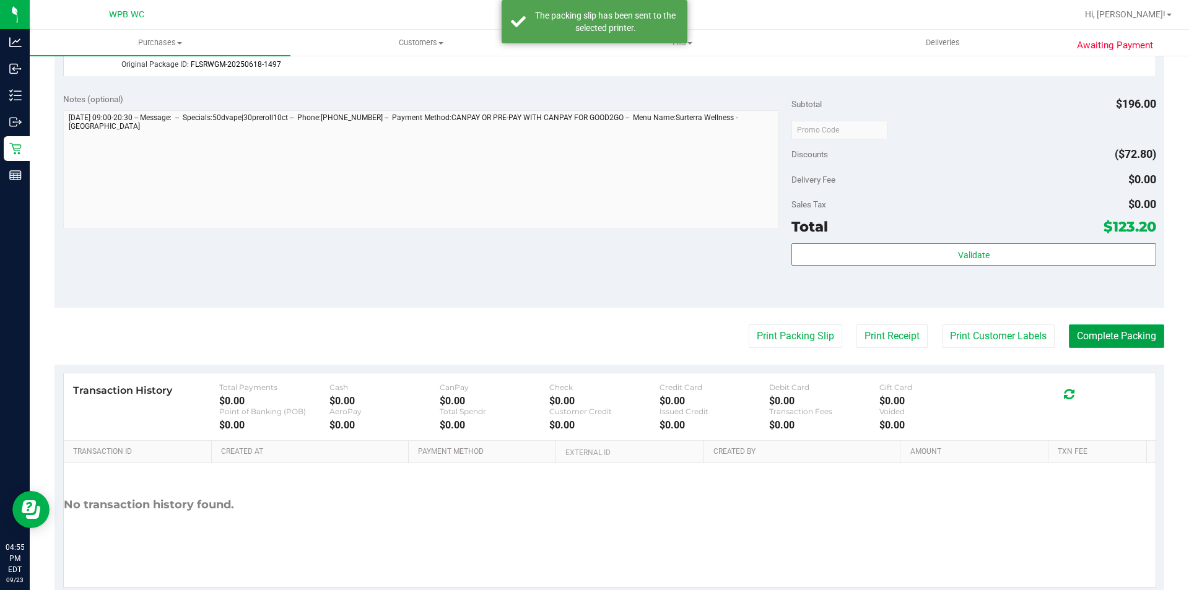
click at [1086, 333] on button "Complete Packing" at bounding box center [1116, 336] width 95 height 24
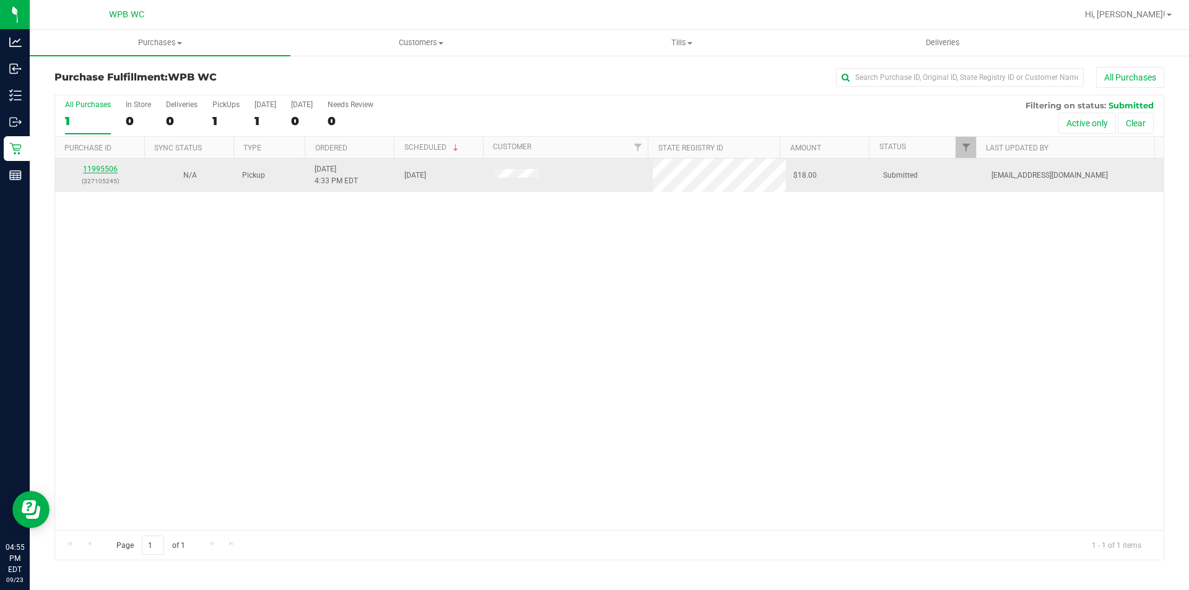
click at [103, 170] on link "11995506" at bounding box center [100, 169] width 35 height 9
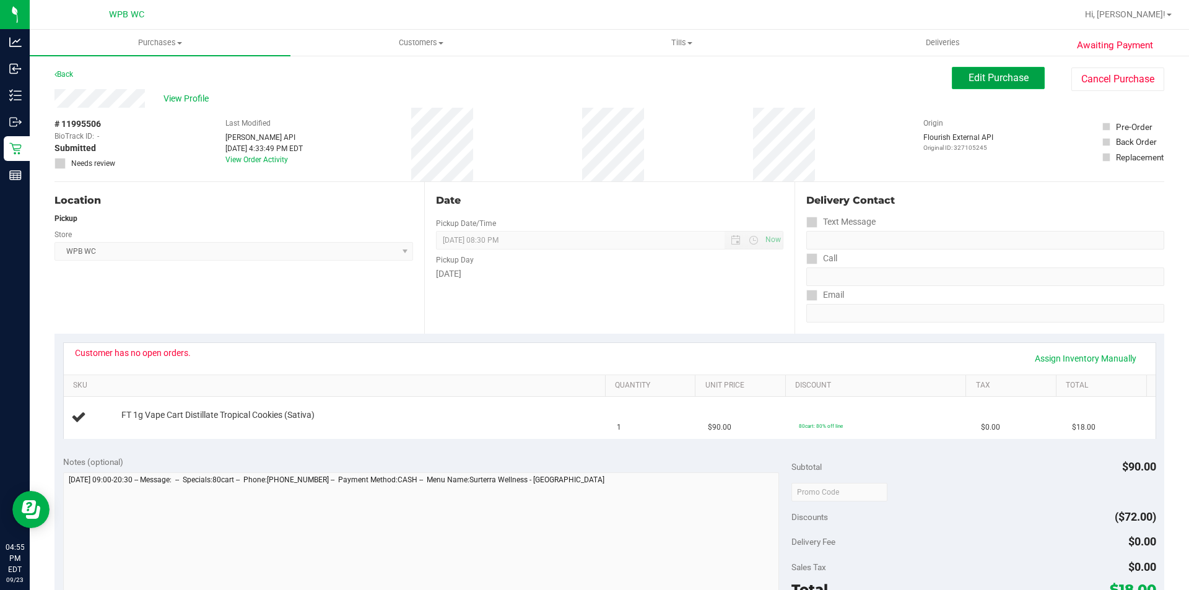
click at [969, 80] on span "Edit Purchase" at bounding box center [999, 78] width 60 height 12
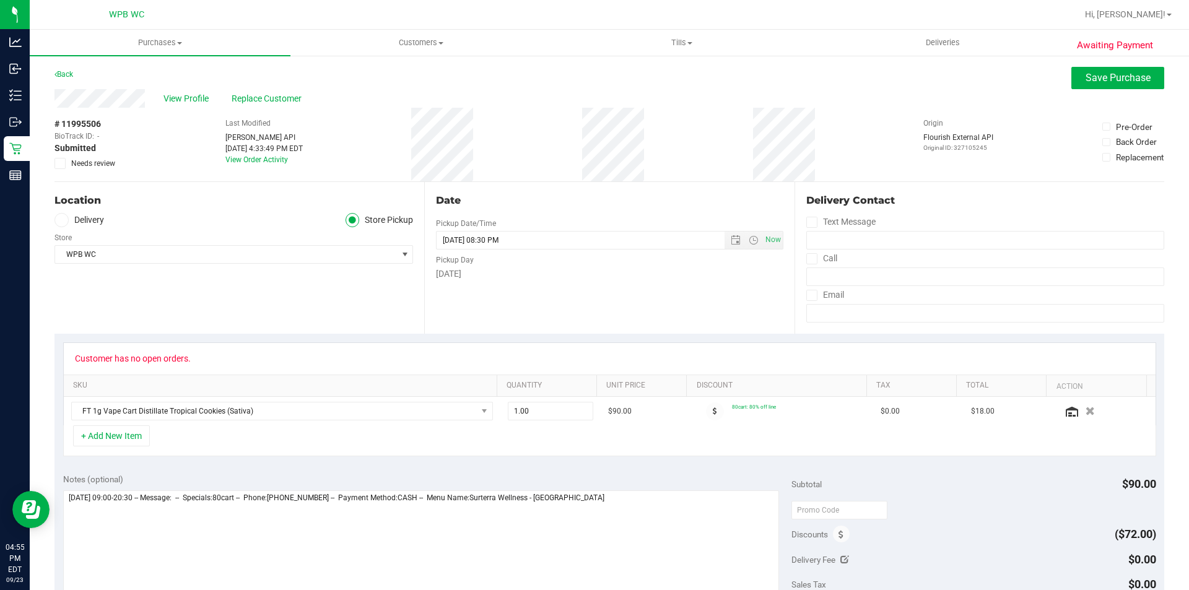
click at [64, 160] on span at bounding box center [59, 163] width 11 height 11
click at [0, 0] on input "Needs review" at bounding box center [0, 0] width 0 height 0
click at [1118, 77] on span "Save Purchase" at bounding box center [1118, 78] width 65 height 12
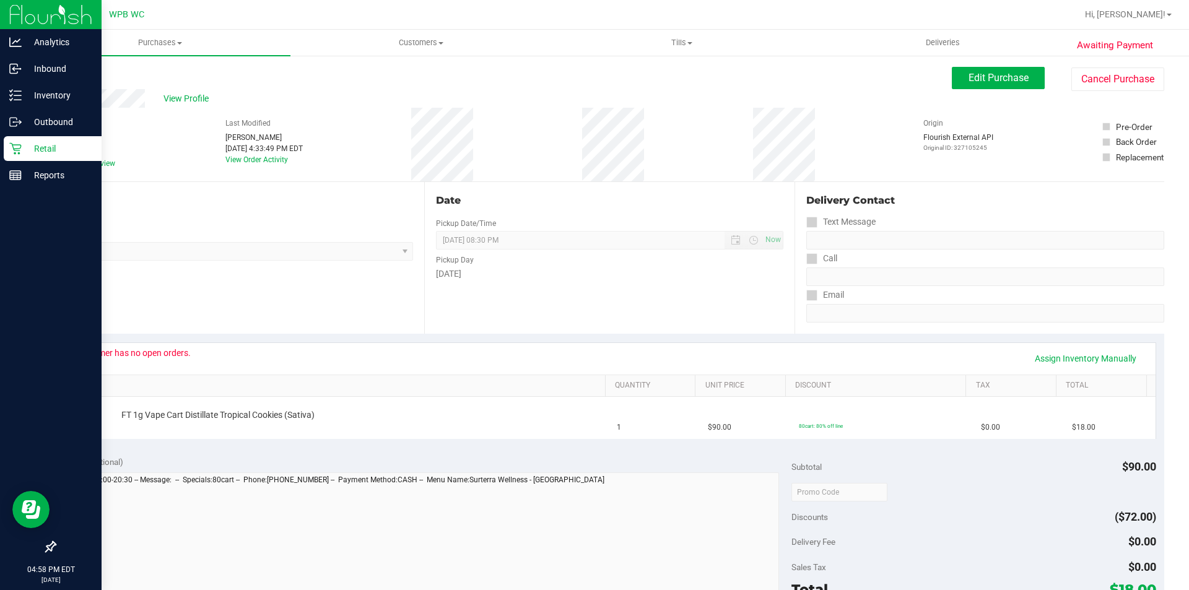
click at [19, 152] on icon at bounding box center [15, 148] width 12 height 12
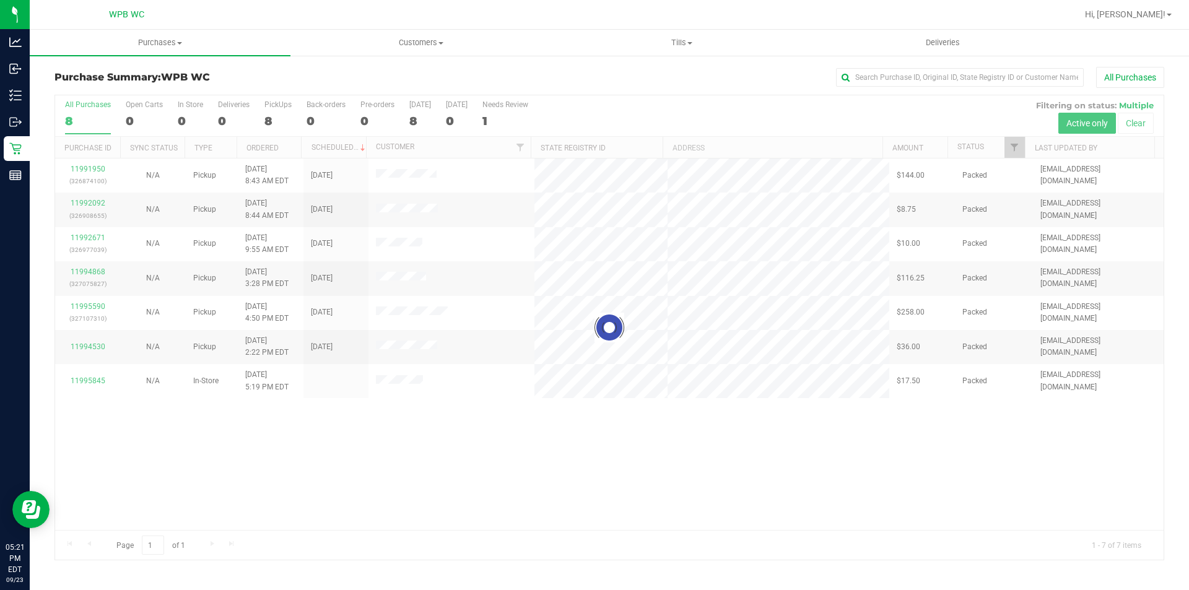
click at [528, 454] on div at bounding box center [609, 327] width 1108 height 464
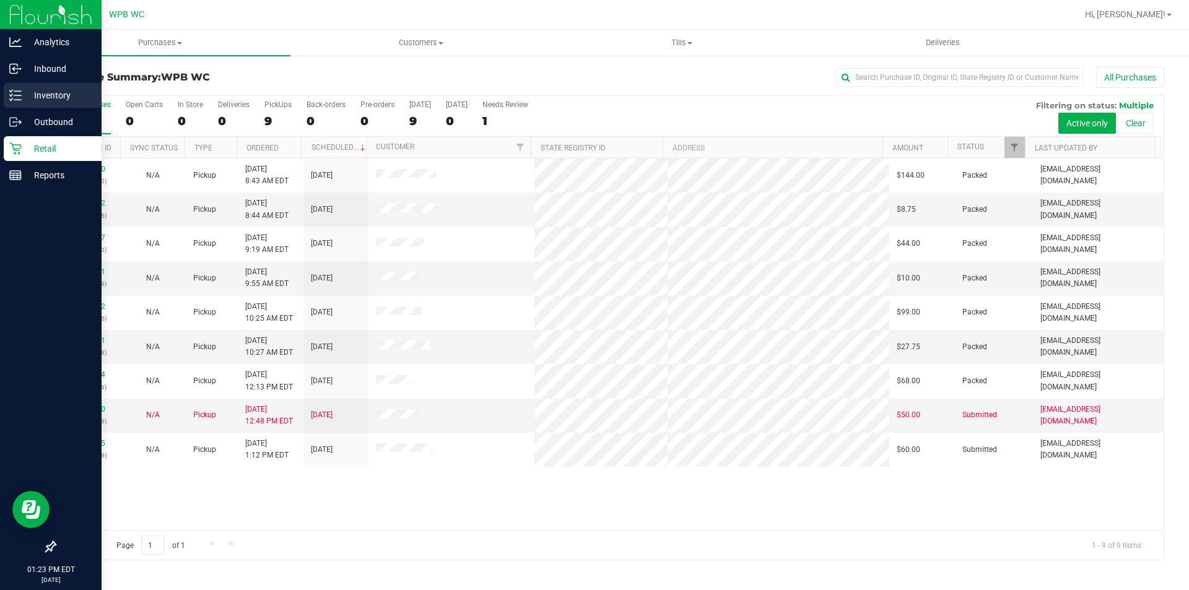
click at [30, 98] on p "Inventory" at bounding box center [59, 95] width 74 height 15
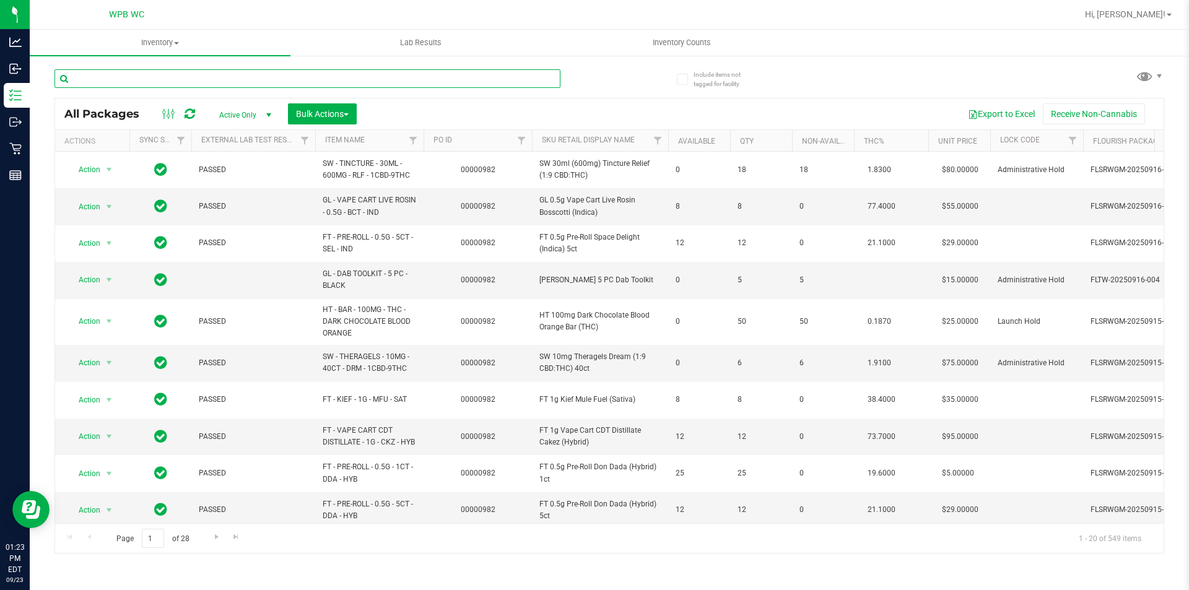
click at [194, 79] on input "text" at bounding box center [307, 78] width 506 height 19
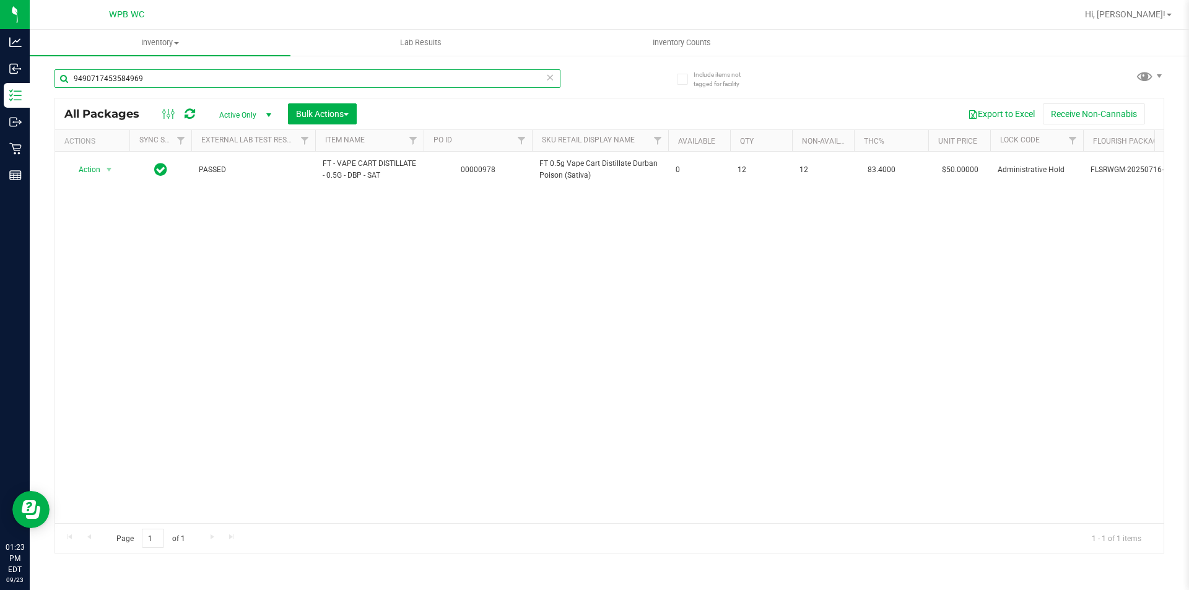
type input "9490717453584969"
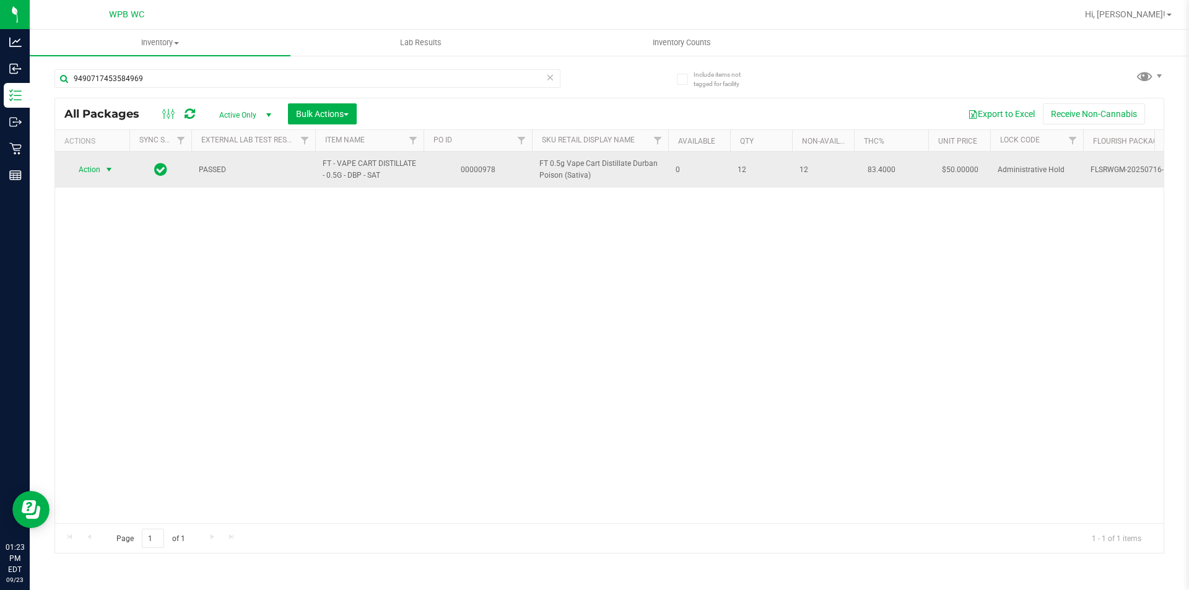
click at [106, 168] on span "select" at bounding box center [109, 170] width 10 height 10
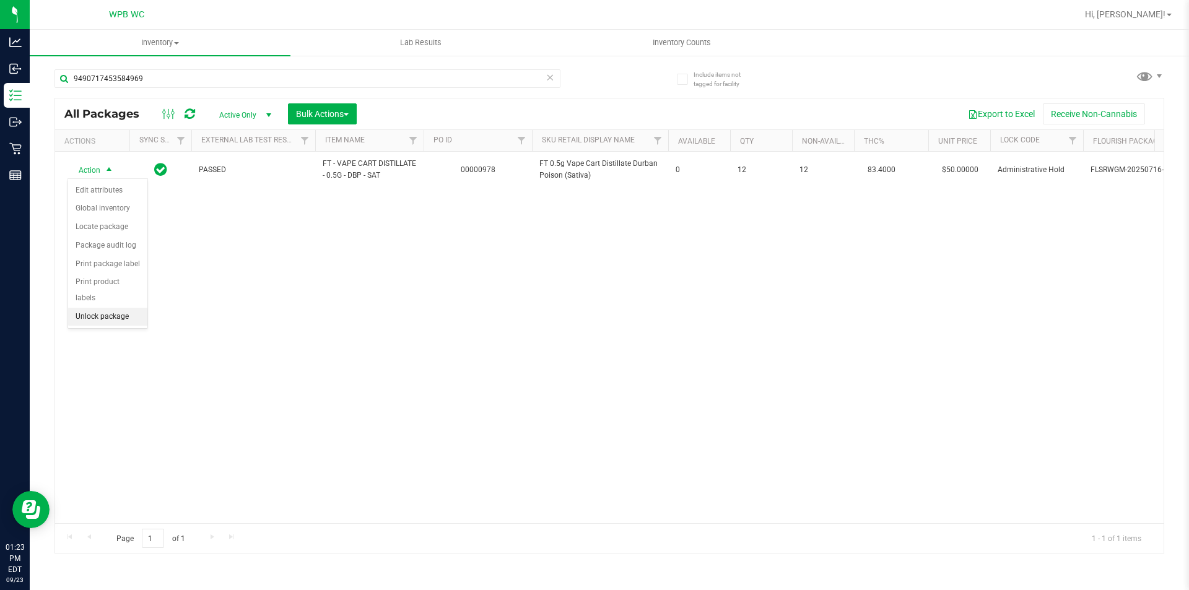
click at [97, 308] on li "Unlock package" at bounding box center [107, 317] width 79 height 19
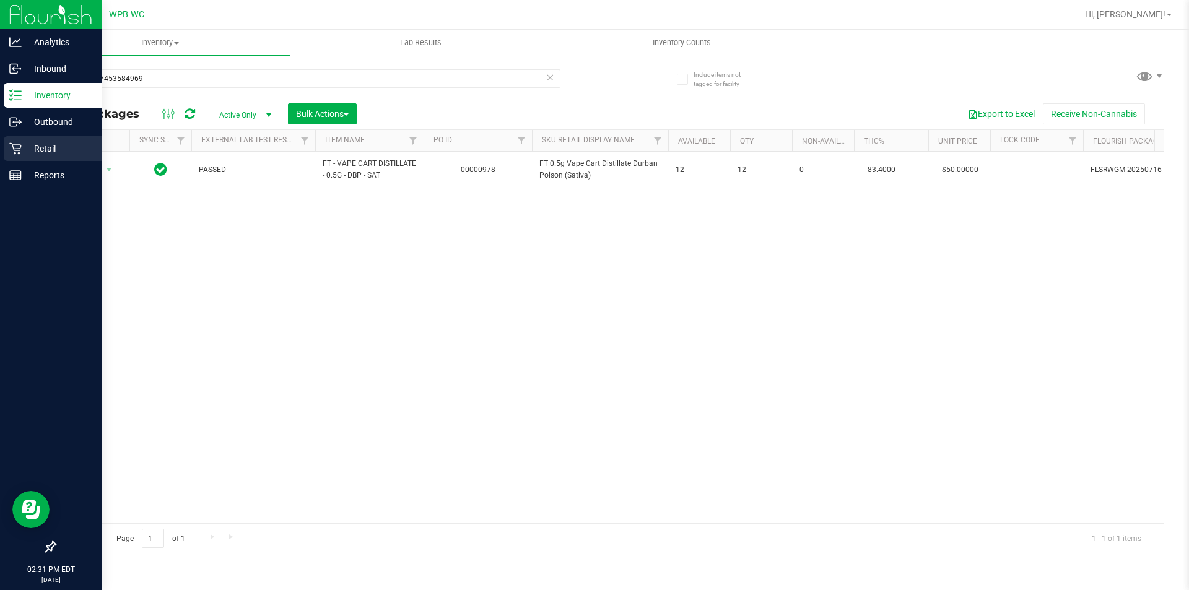
click at [19, 148] on icon at bounding box center [15, 148] width 12 height 12
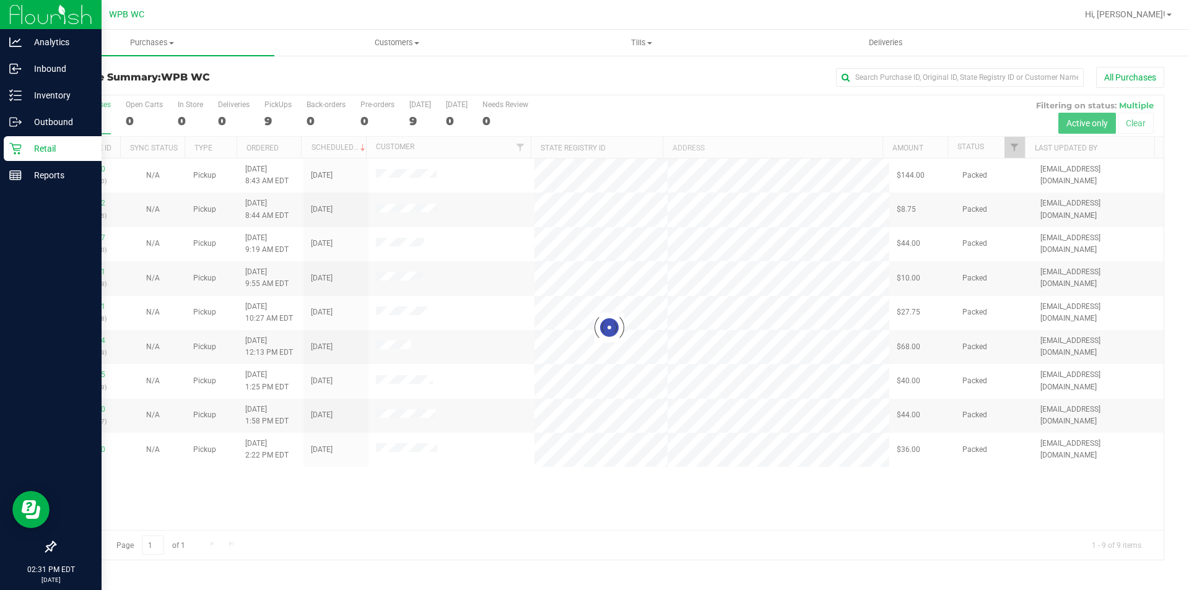
click at [623, 116] on div at bounding box center [609, 327] width 1108 height 464
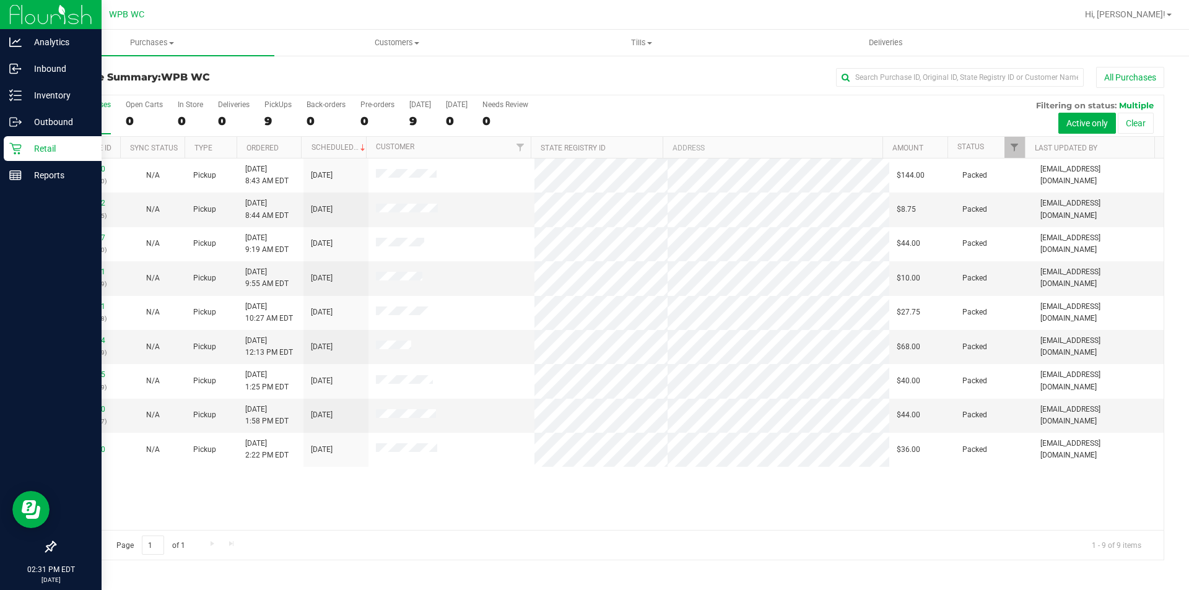
click at [569, 488] on div "11991950 (326874100) N/A Pickup [DATE] 8:43 AM EDT 9/23/2025 $144.00 Packed [EM…" at bounding box center [609, 345] width 1108 height 372
